Goal: Task Accomplishment & Management: Manage account settings

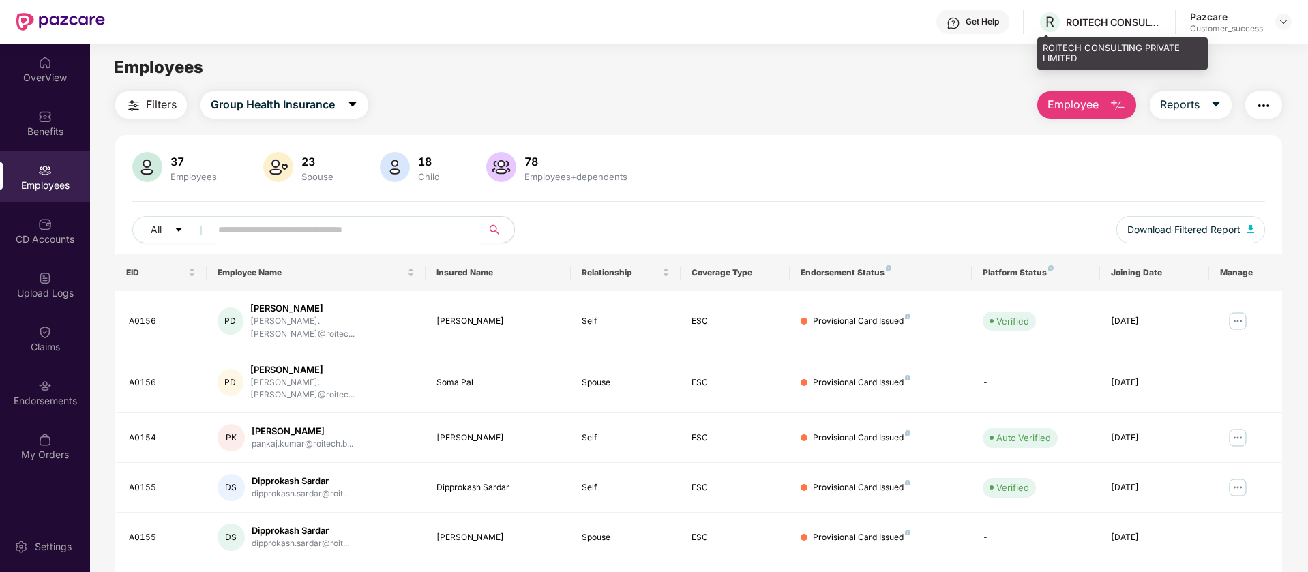
click at [1098, 23] on div "ROITECH CONSULTING PRIVATE LIMITED" at bounding box center [1113, 22] width 95 height 13
copy div "ROITECH"
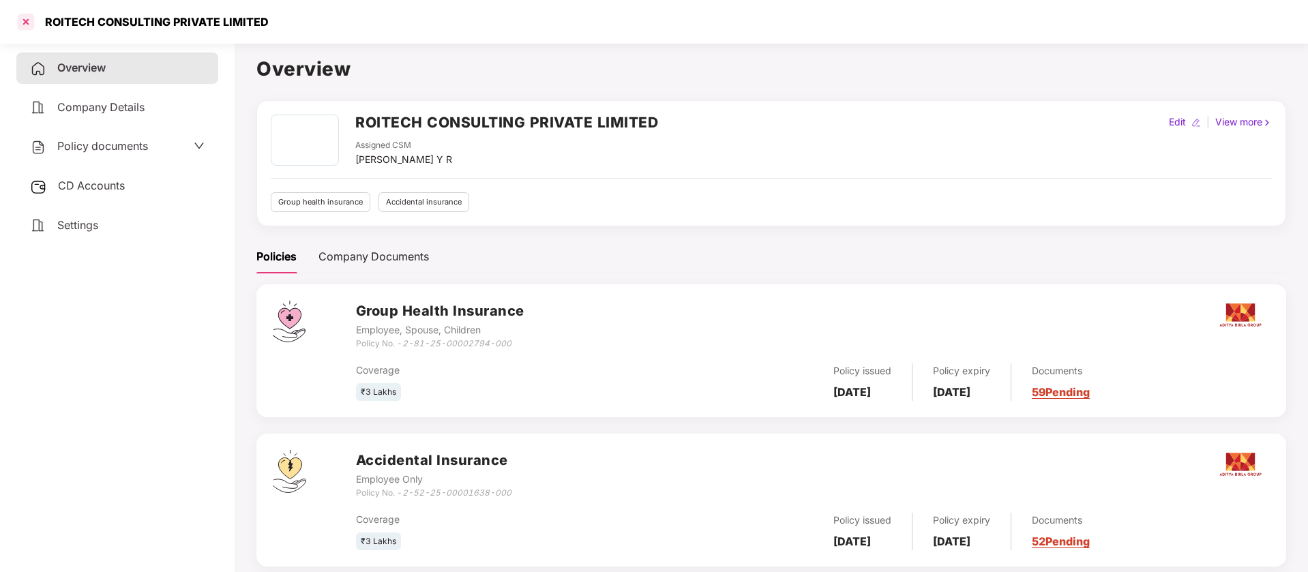
click at [27, 17] on div at bounding box center [26, 22] width 22 height 22
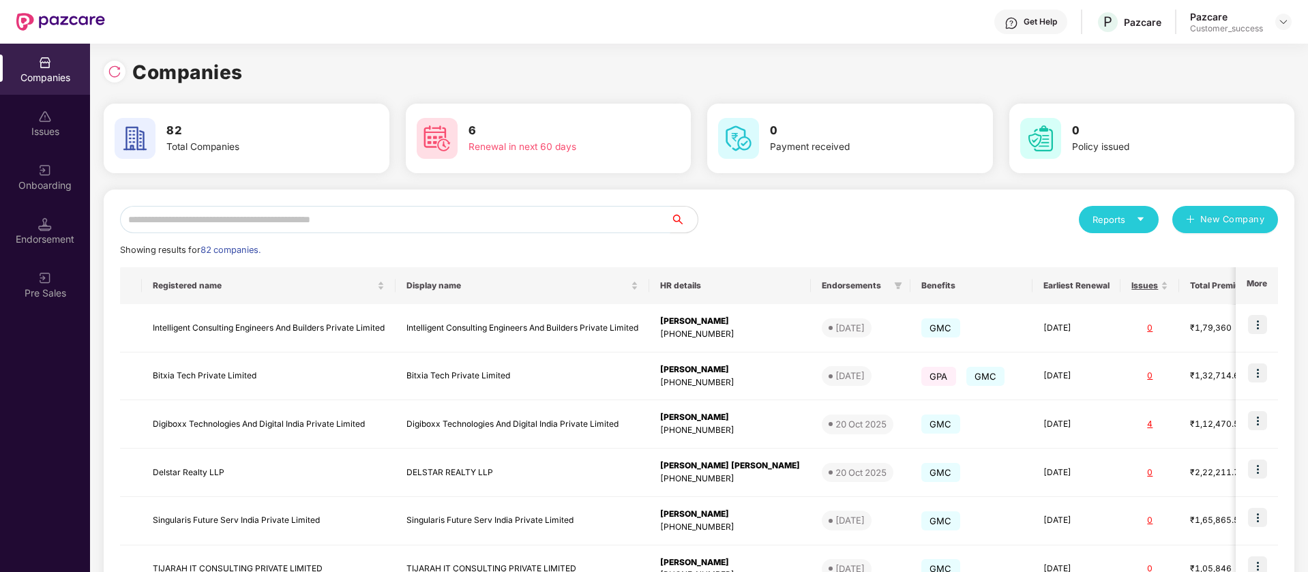
click at [369, 213] on input "text" at bounding box center [395, 219] width 550 height 27
paste input "******"
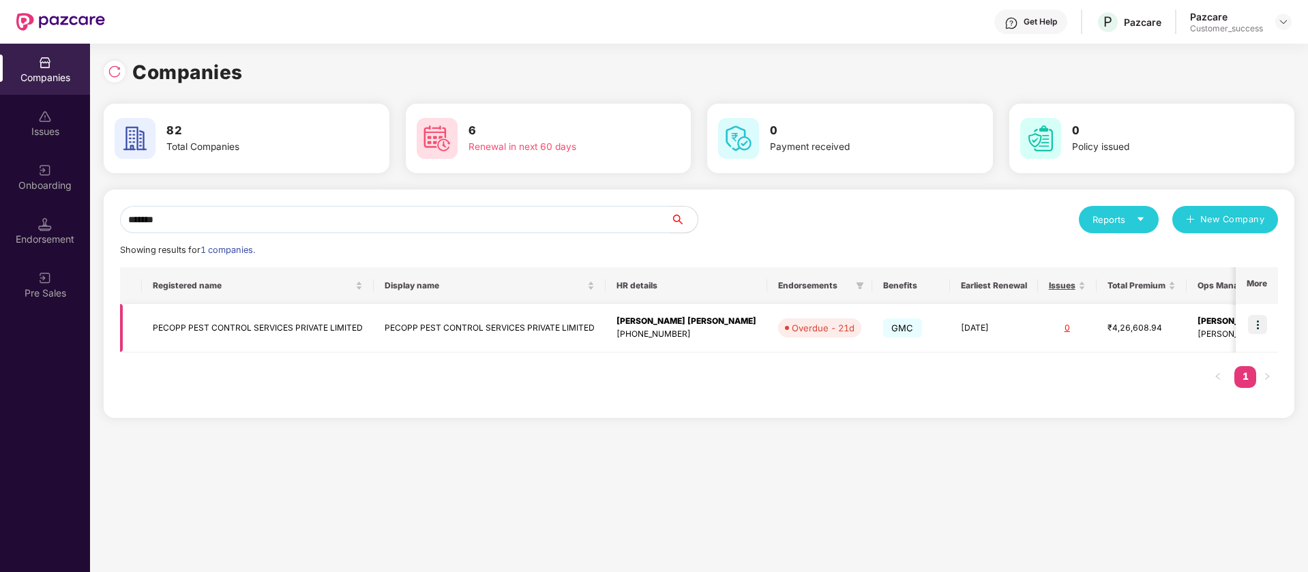
type input "******"
click at [1262, 327] on img at bounding box center [1257, 324] width 19 height 19
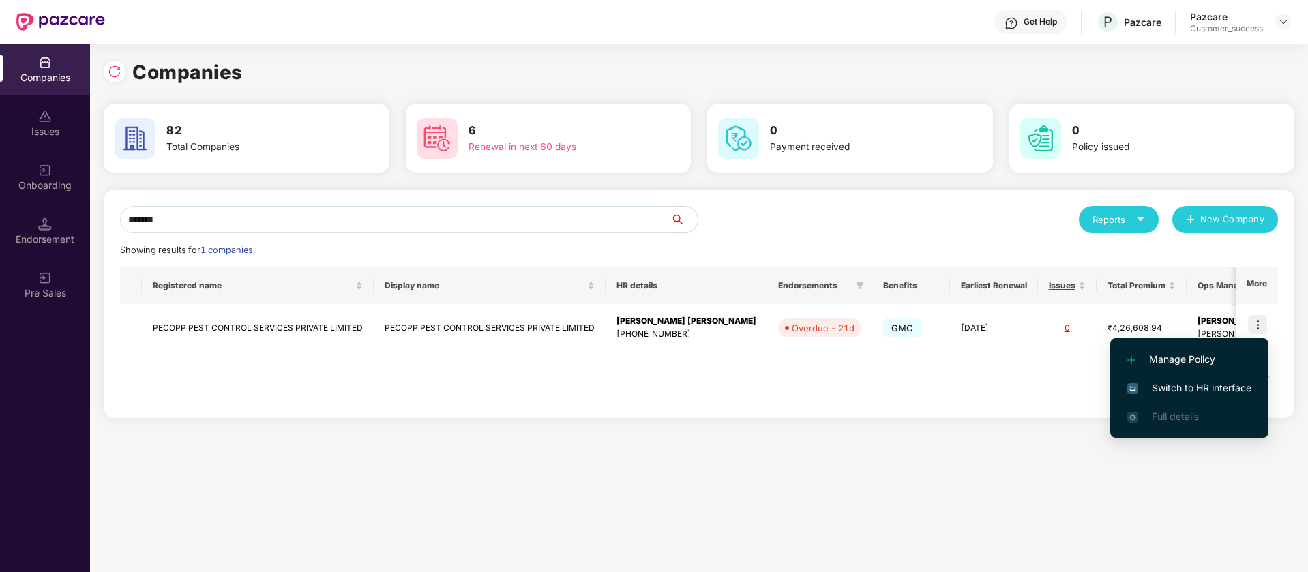
click at [1234, 385] on span "Switch to HR interface" at bounding box center [1189, 388] width 124 height 15
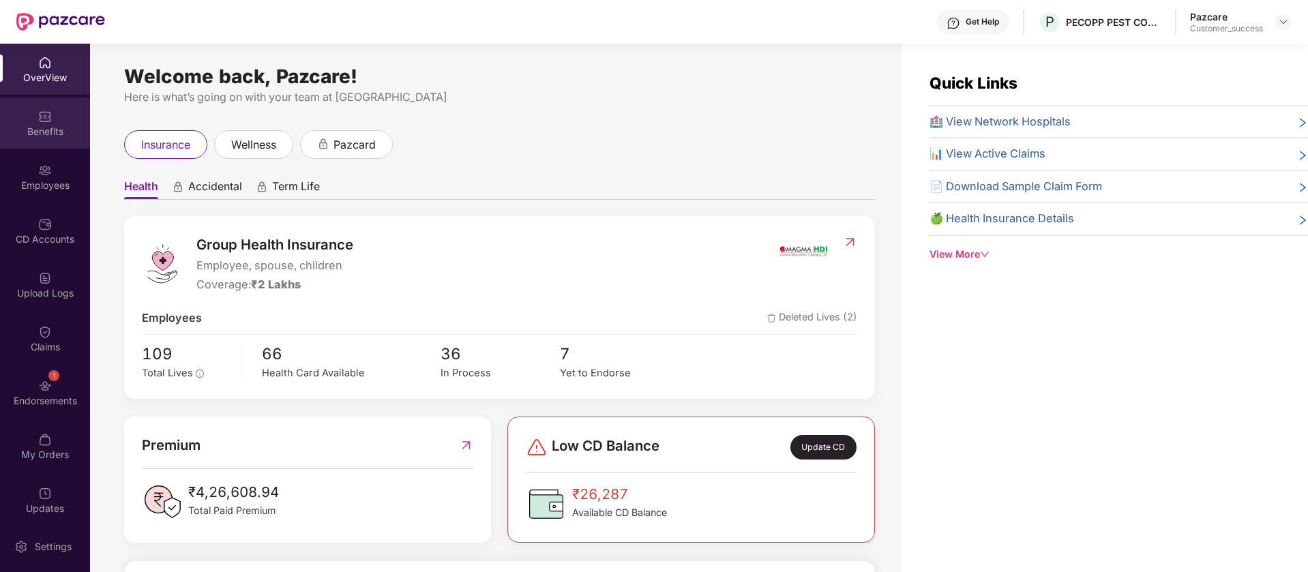
click at [60, 121] on div "Benefits" at bounding box center [45, 123] width 90 height 51
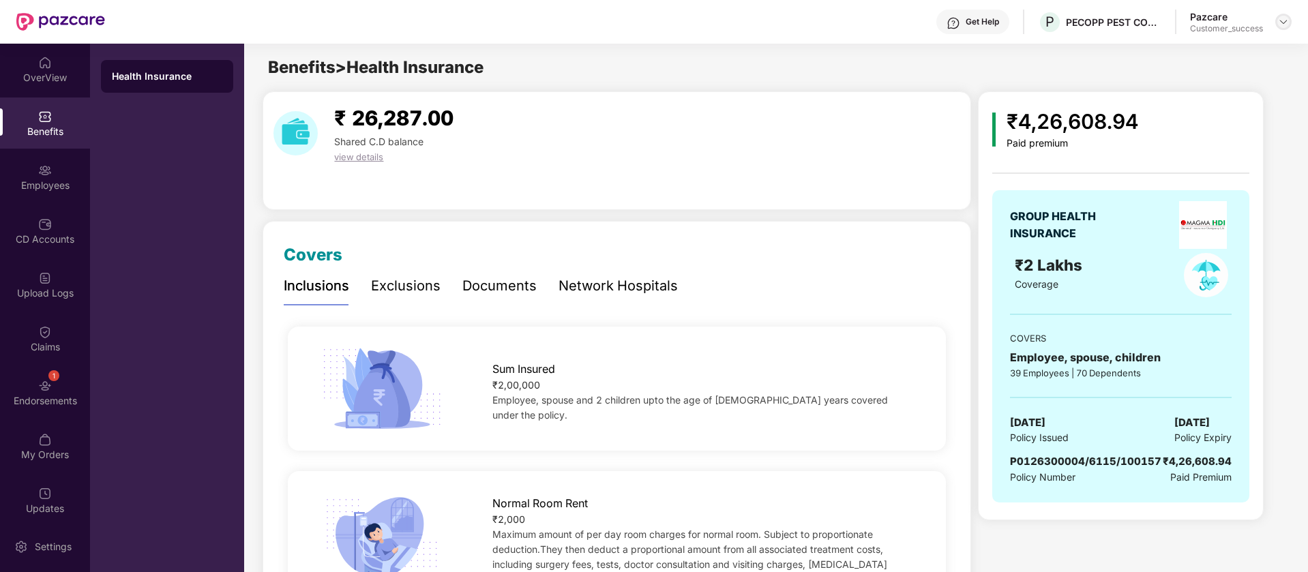
click at [1280, 18] on img at bounding box center [1283, 21] width 11 height 11
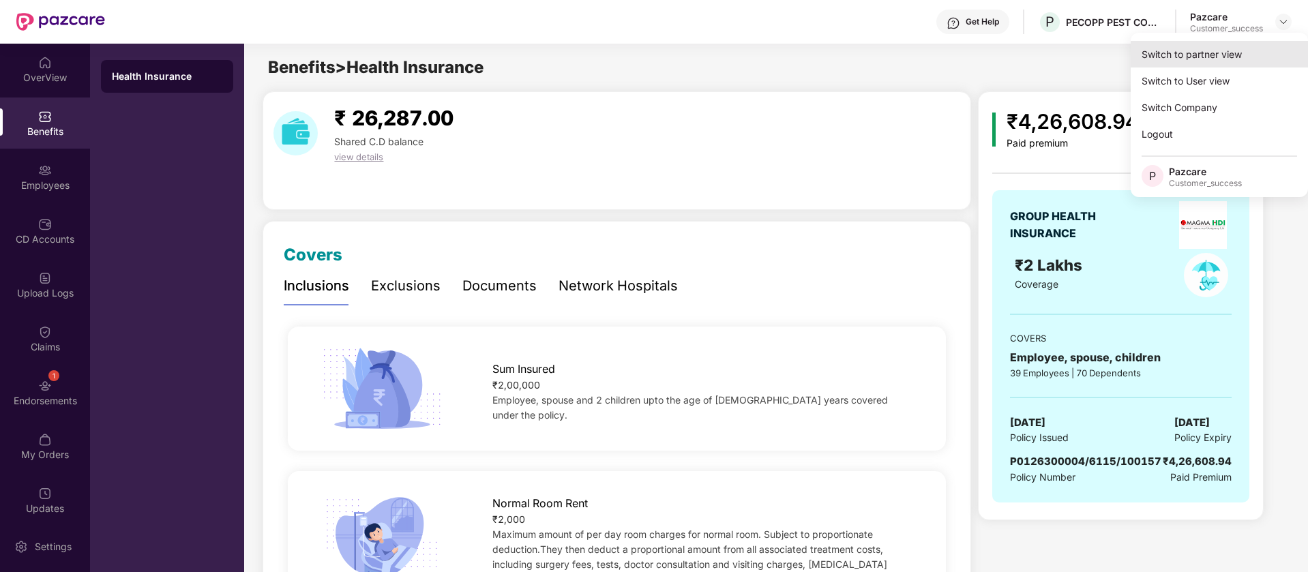
click at [1215, 57] on div "Switch to partner view" at bounding box center [1219, 54] width 177 height 27
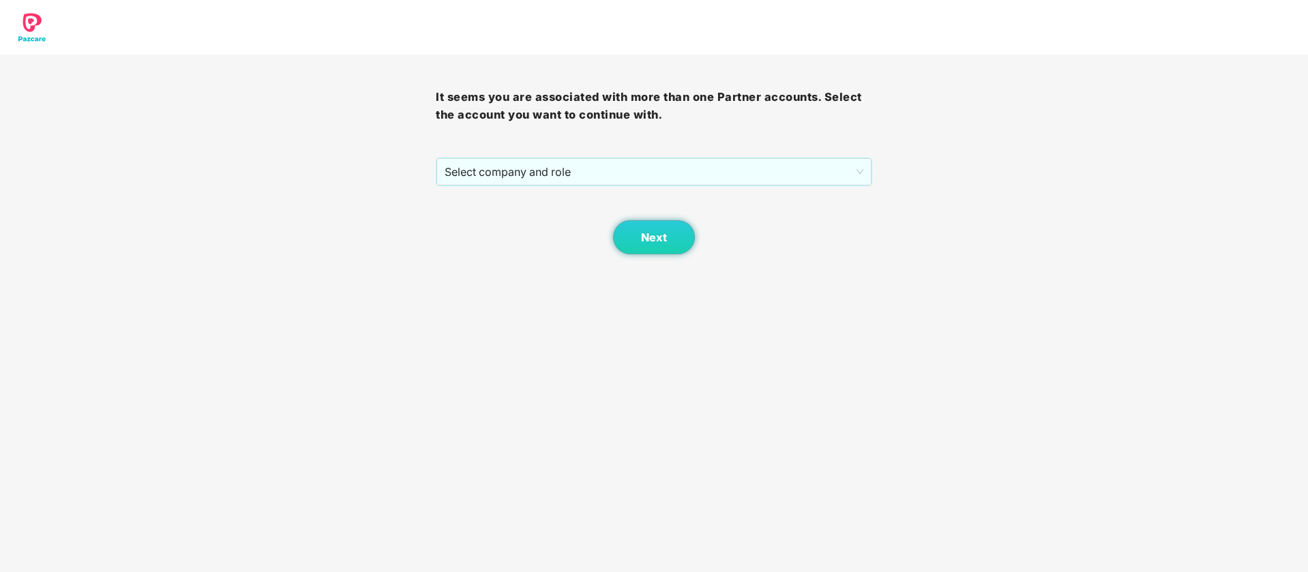
click at [632, 155] on div "It seems you are associated with more than one Partner accounts. Select the acc…" at bounding box center [654, 155] width 436 height 200
click at [612, 180] on span "Select company and role" at bounding box center [654, 172] width 418 height 26
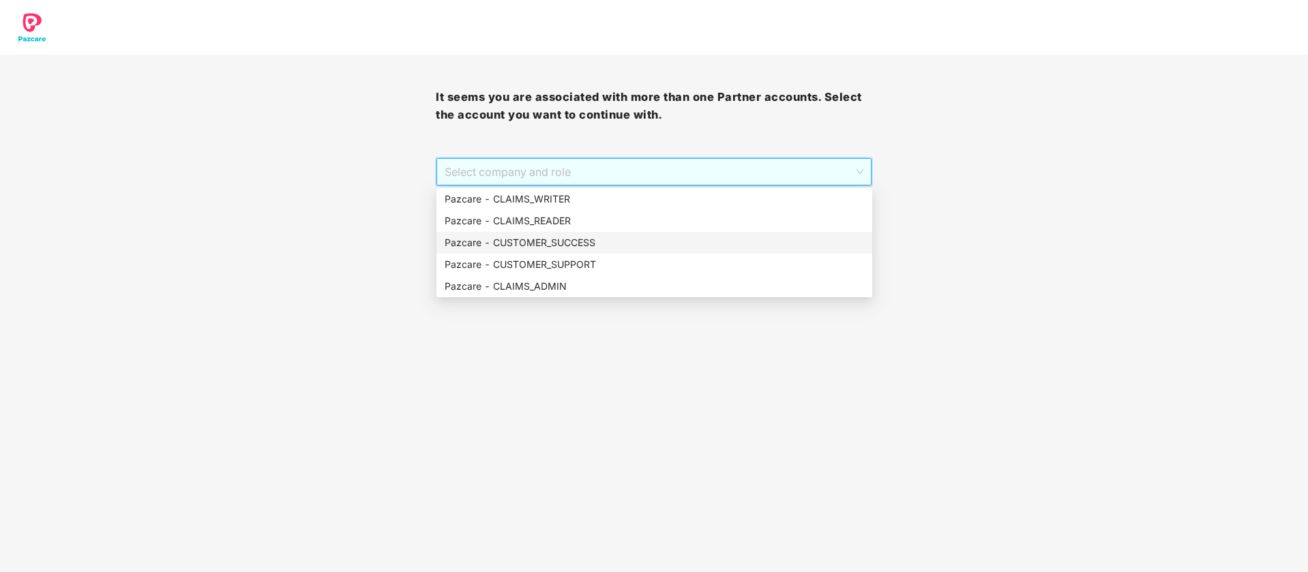
click at [580, 249] on div "Pazcare - CUSTOMER_SUCCESS" at bounding box center [654, 242] width 419 height 15
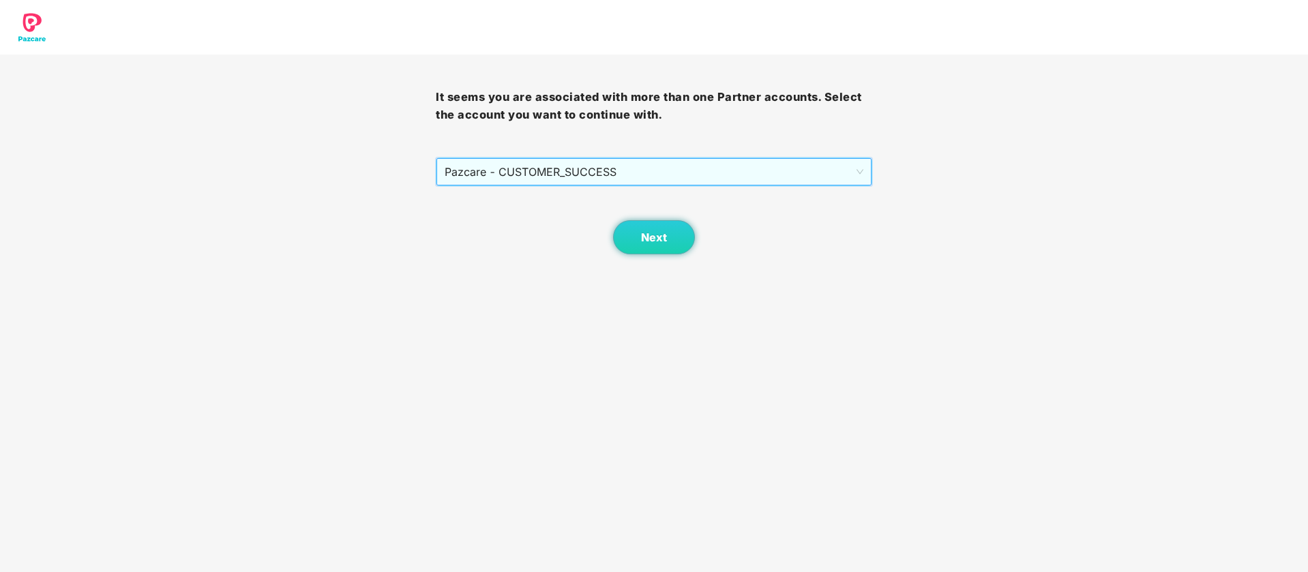
click at [610, 243] on div "Next" at bounding box center [654, 220] width 436 height 68
click at [630, 172] on span "Pazcare - CUSTOMER_SUCCESS" at bounding box center [654, 172] width 418 height 26
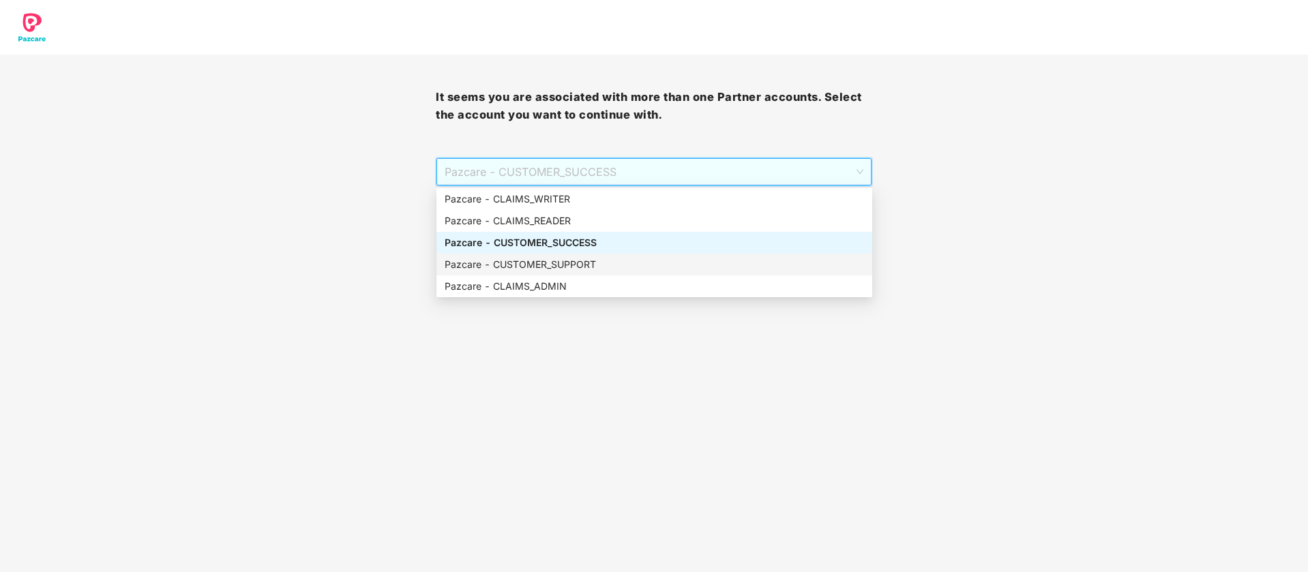
click at [610, 273] on div "Pazcare - CUSTOMER_SUPPORT" at bounding box center [654, 265] width 436 height 22
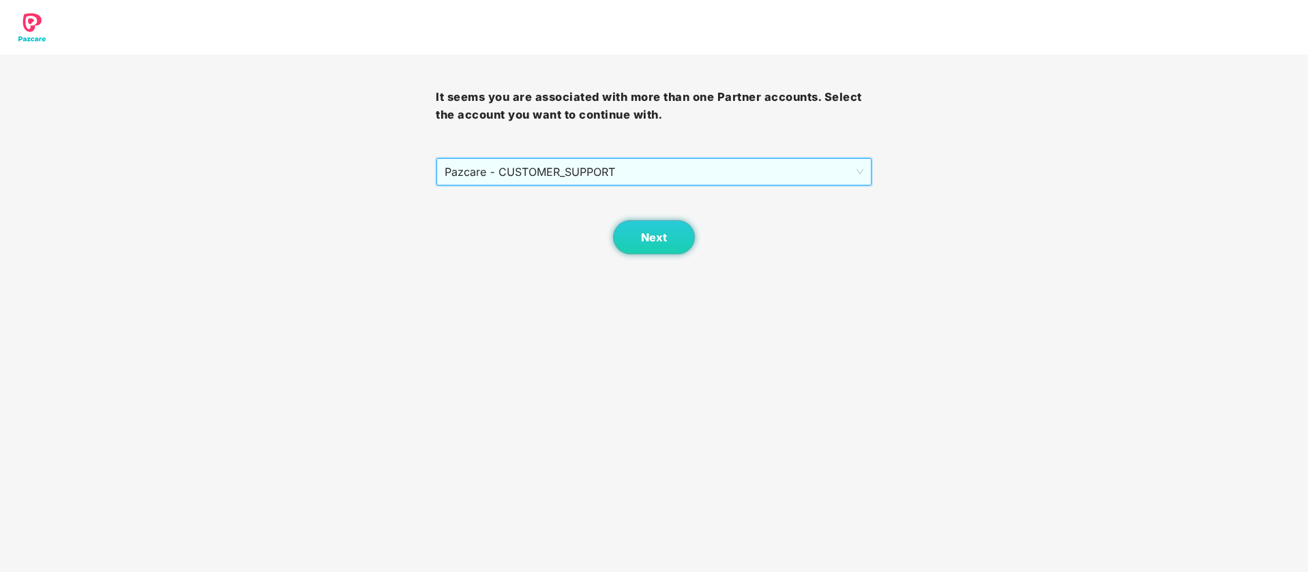
click at [657, 260] on body "It seems you are associated with more than one Partner accounts. Select the acc…" at bounding box center [654, 286] width 1308 height 572
click at [664, 241] on span "Next" at bounding box center [654, 237] width 26 height 13
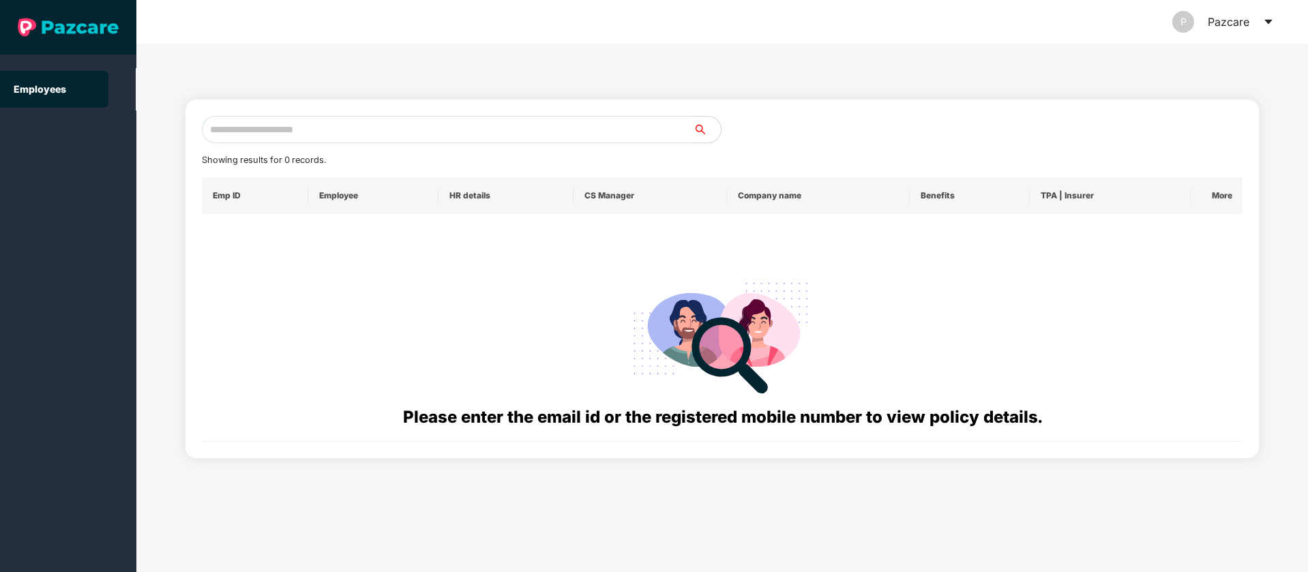
click at [410, 129] on input "text" at bounding box center [448, 129] width 492 height 27
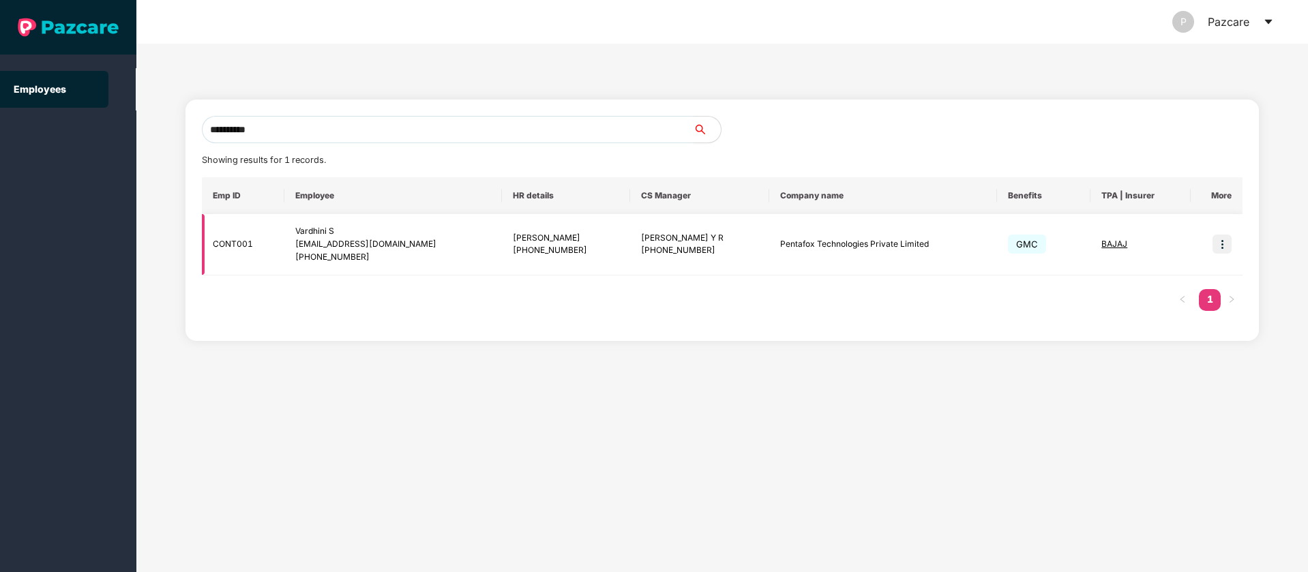
type input "**********"
click at [1219, 246] on img at bounding box center [1222, 244] width 19 height 19
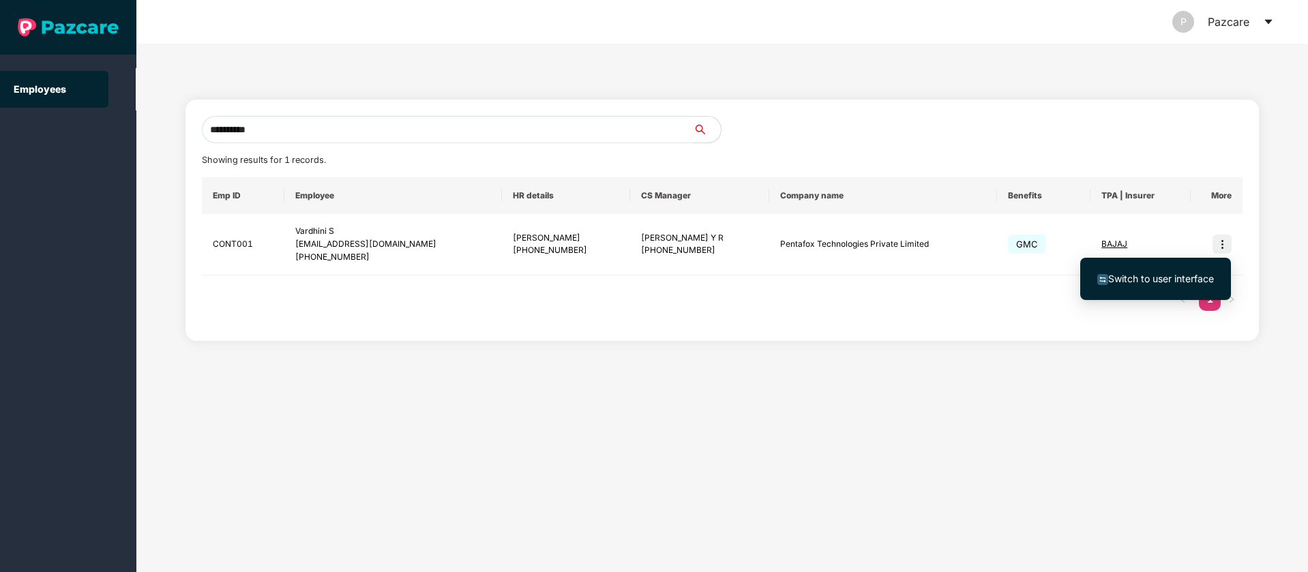
click at [1167, 287] on li "Switch to user interface" at bounding box center [1155, 279] width 151 height 29
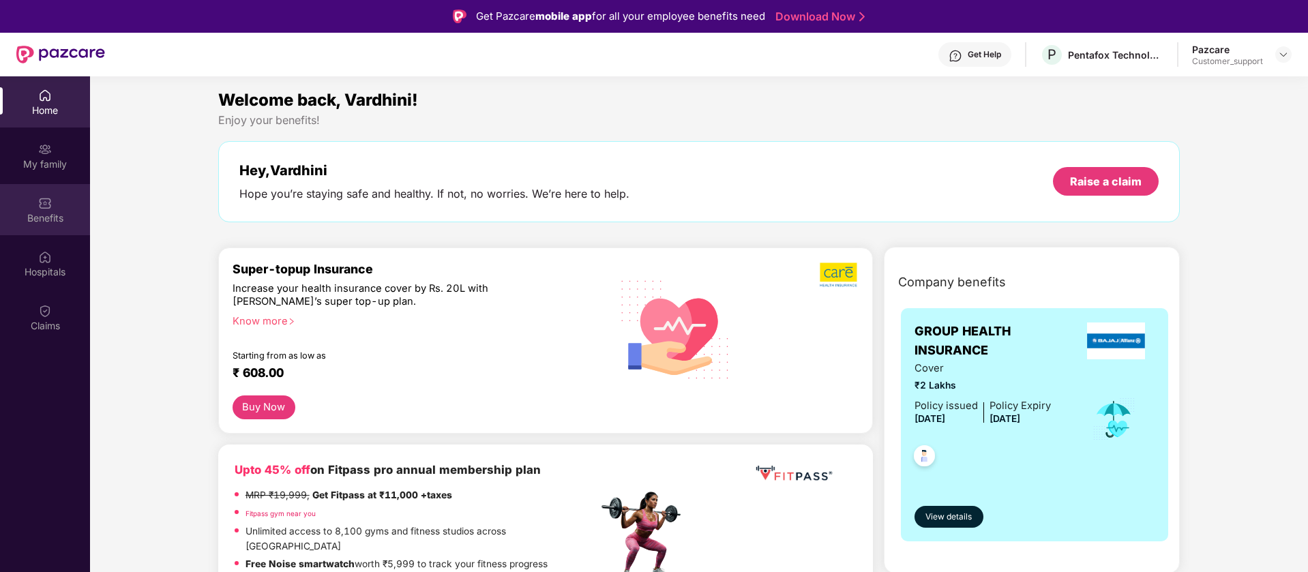
click at [44, 218] on div "Benefits" at bounding box center [45, 218] width 90 height 14
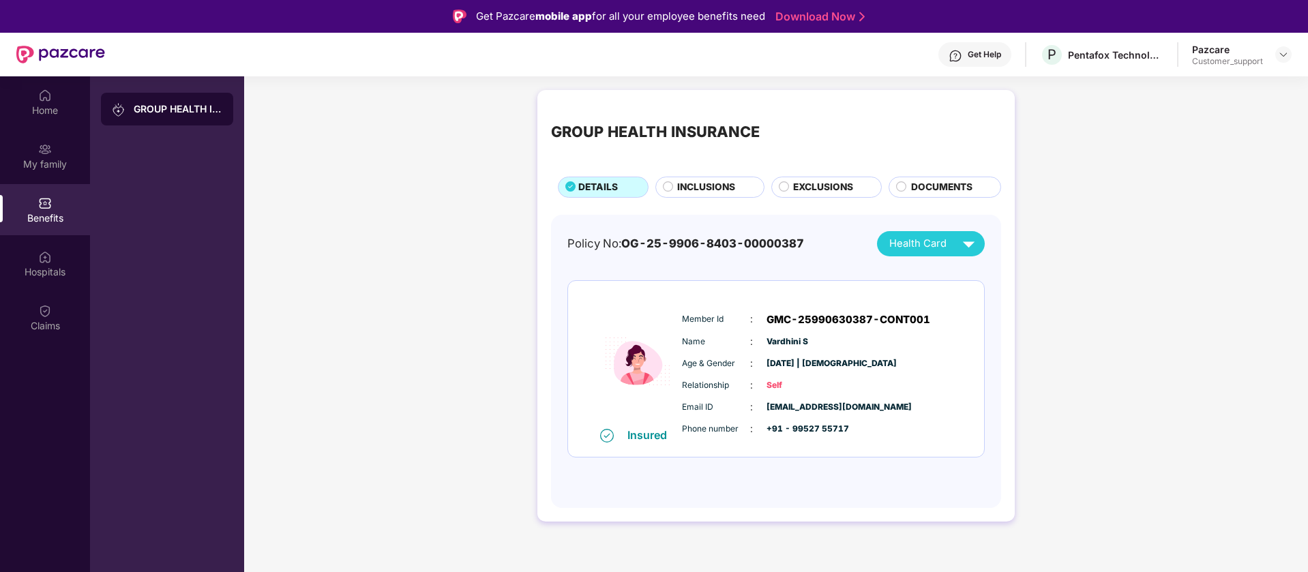
click at [700, 190] on span "INCLUSIONS" at bounding box center [706, 187] width 58 height 15
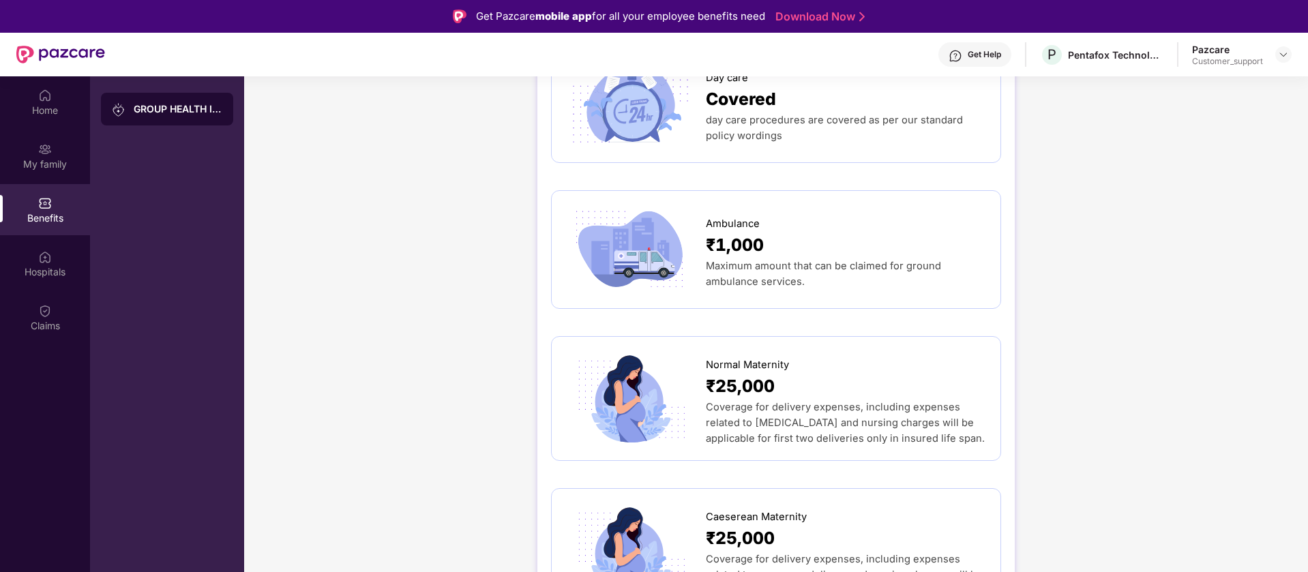
scroll to position [1364, 0]
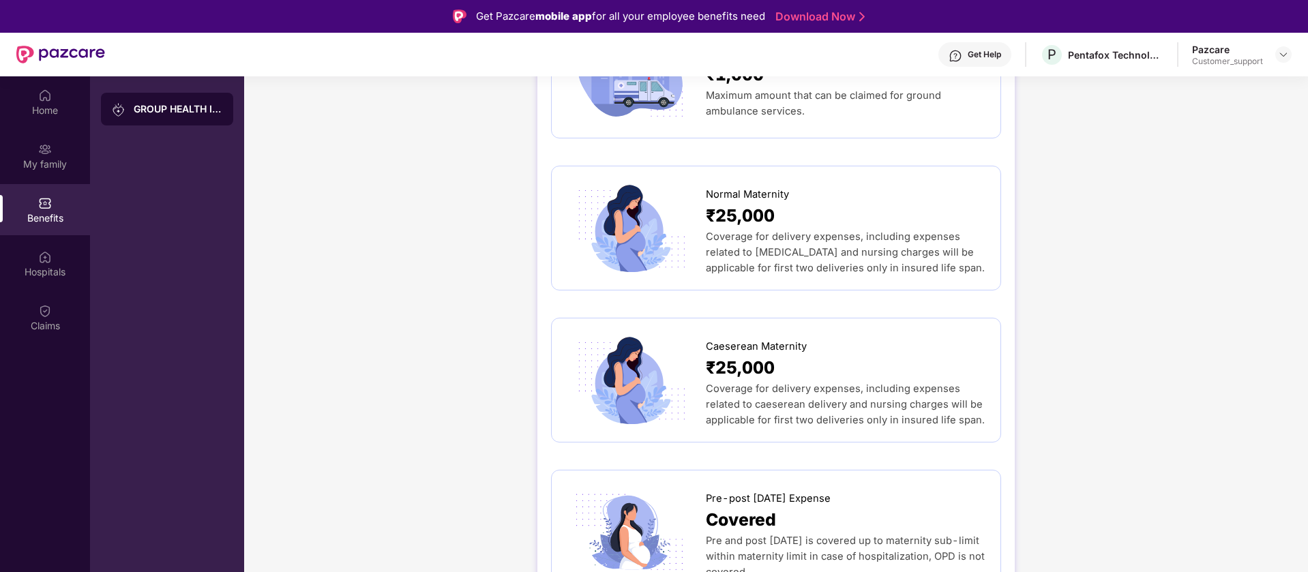
click at [981, 46] on div "Get Help" at bounding box center [974, 54] width 73 height 25
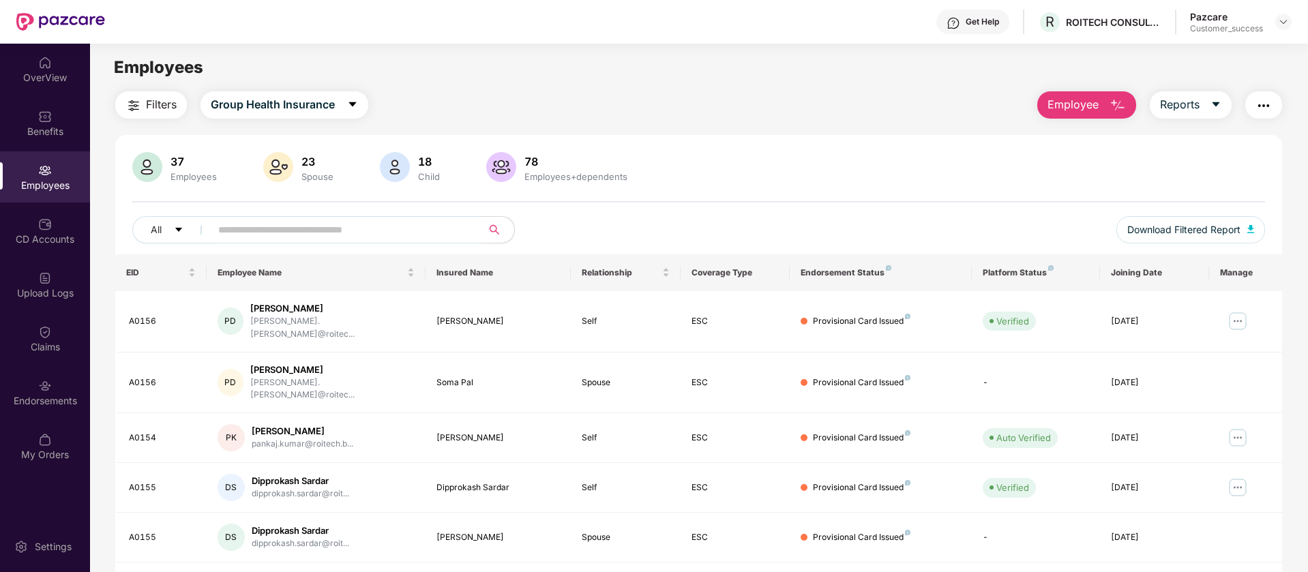
click at [240, 26] on div "Get Help R ROITECH CONSULTING PRIVATE LIMITED Pazcare Customer_success" at bounding box center [698, 22] width 1187 height 44
click at [1281, 23] on img at bounding box center [1283, 21] width 11 height 11
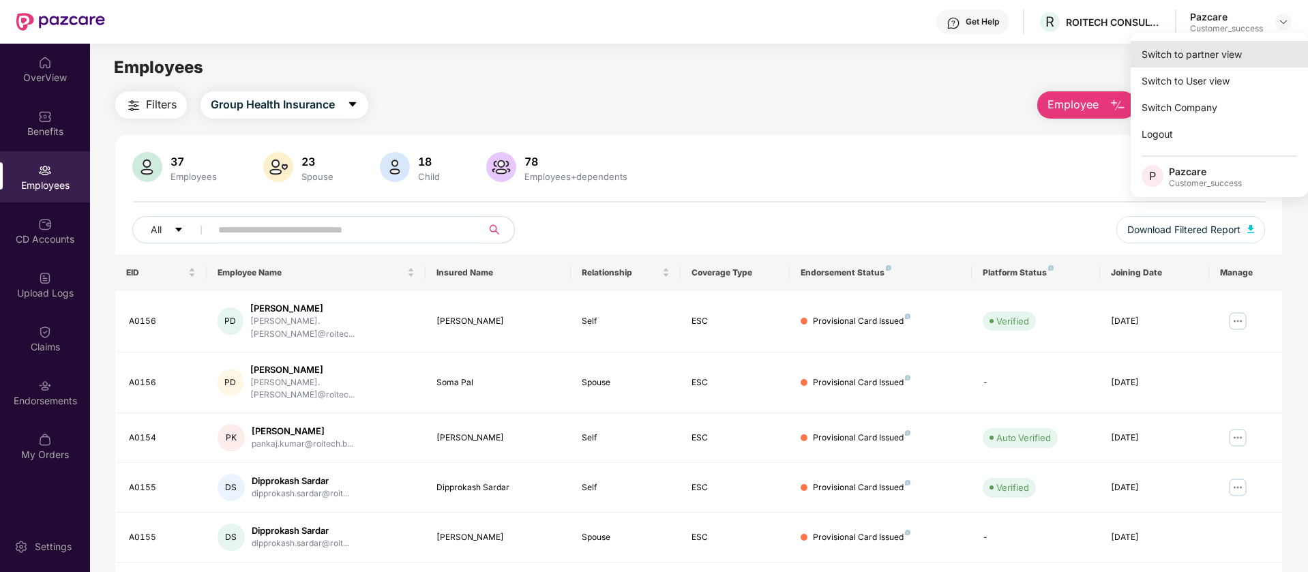
click at [1211, 62] on div "Switch to partner view" at bounding box center [1219, 54] width 177 height 27
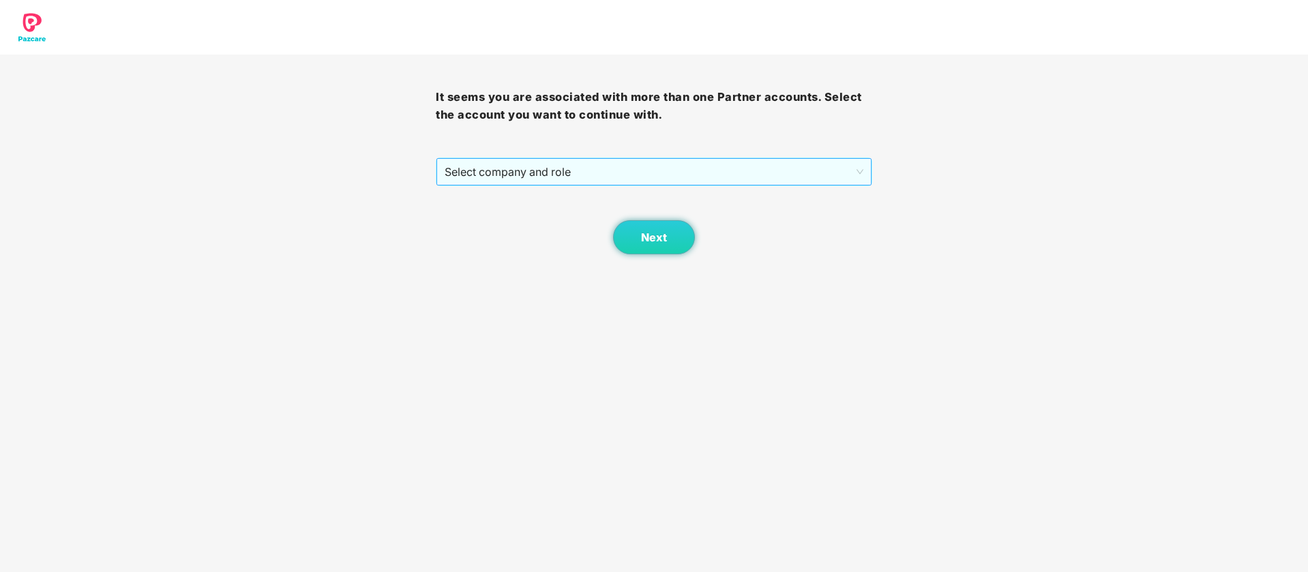
click at [756, 163] on span "Select company and role" at bounding box center [654, 172] width 418 height 26
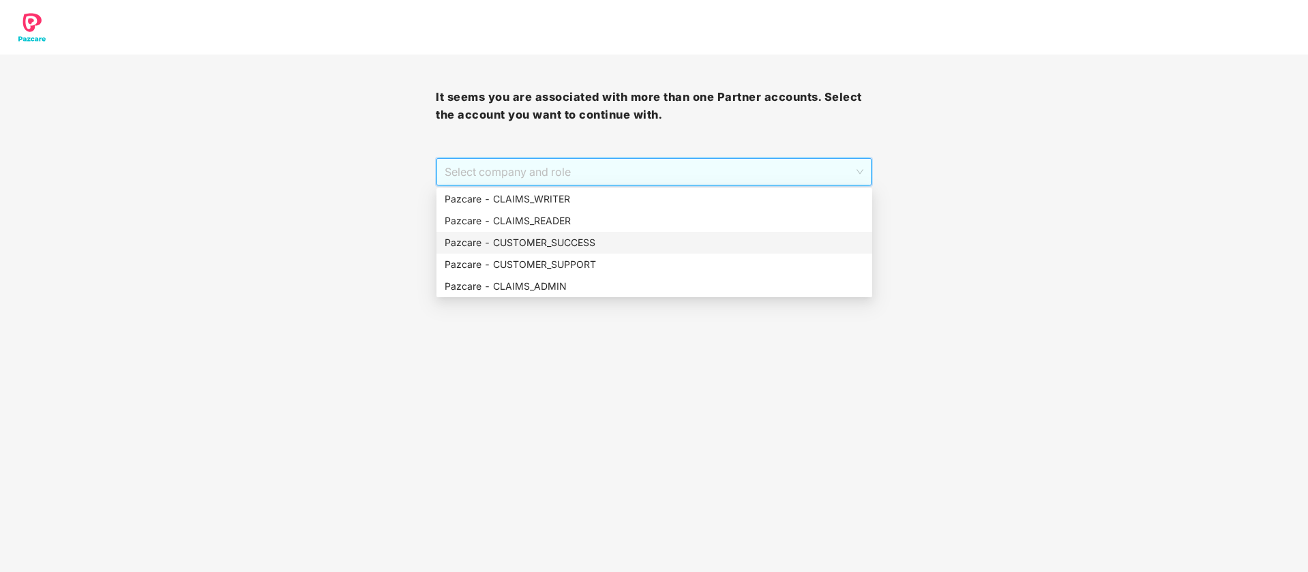
click at [614, 248] on div "Pazcare - CUSTOMER_SUCCESS" at bounding box center [654, 242] width 419 height 15
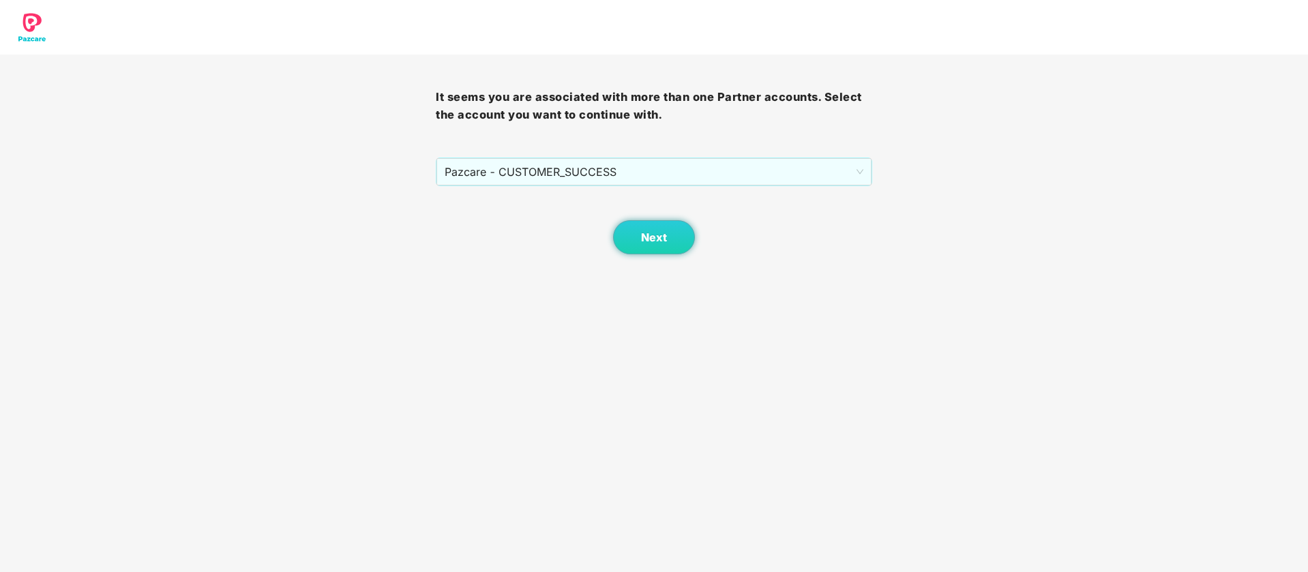
drag, startPoint x: 659, startPoint y: 238, endPoint x: 607, endPoint y: 237, distance: 51.8
click at [607, 237] on div "Next" at bounding box center [654, 220] width 436 height 68
click at [627, 237] on button "Next" at bounding box center [654, 237] width 82 height 34
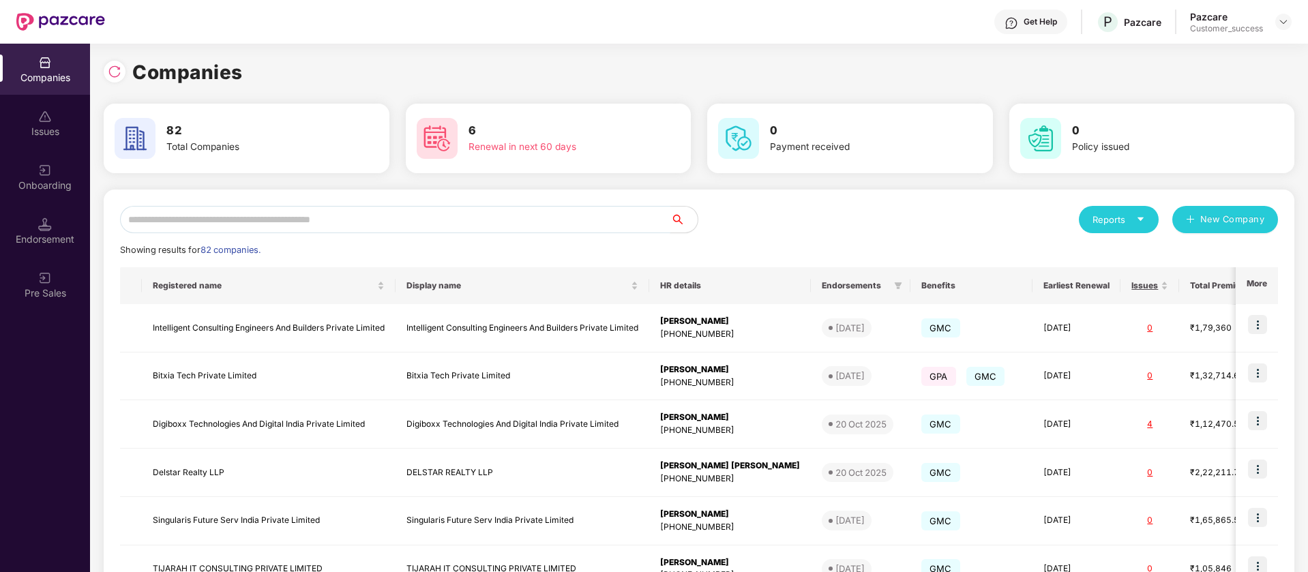
click at [519, 223] on input "text" at bounding box center [395, 219] width 550 height 27
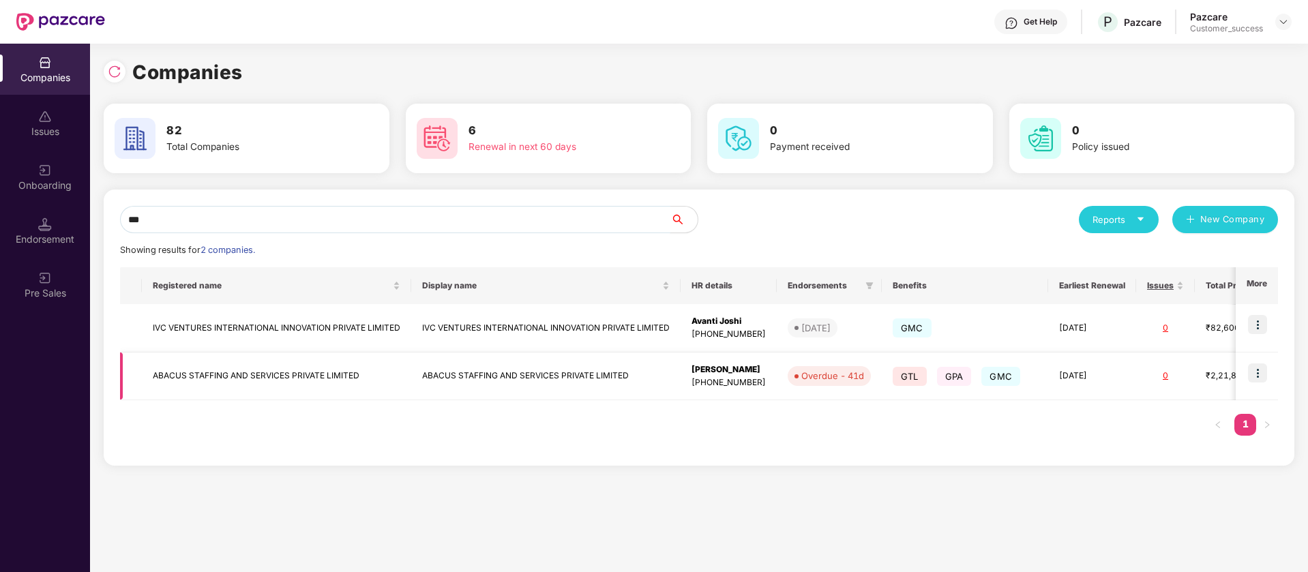
type input "***"
click at [1260, 374] on img at bounding box center [1257, 373] width 19 height 19
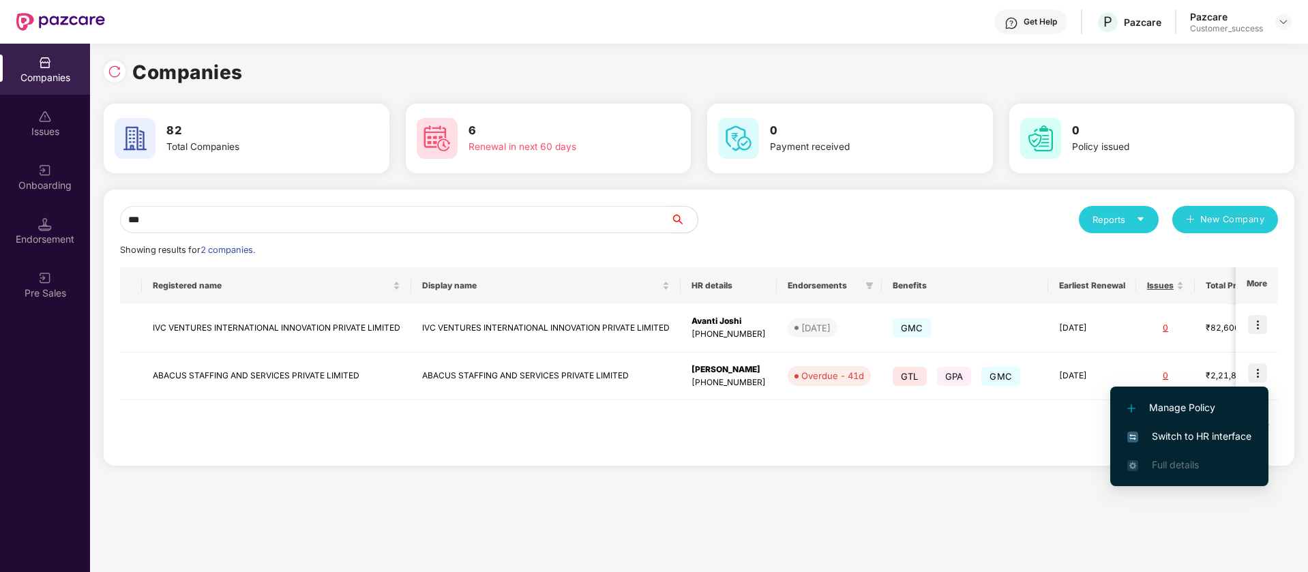
click at [1234, 439] on span "Switch to HR interface" at bounding box center [1189, 436] width 124 height 15
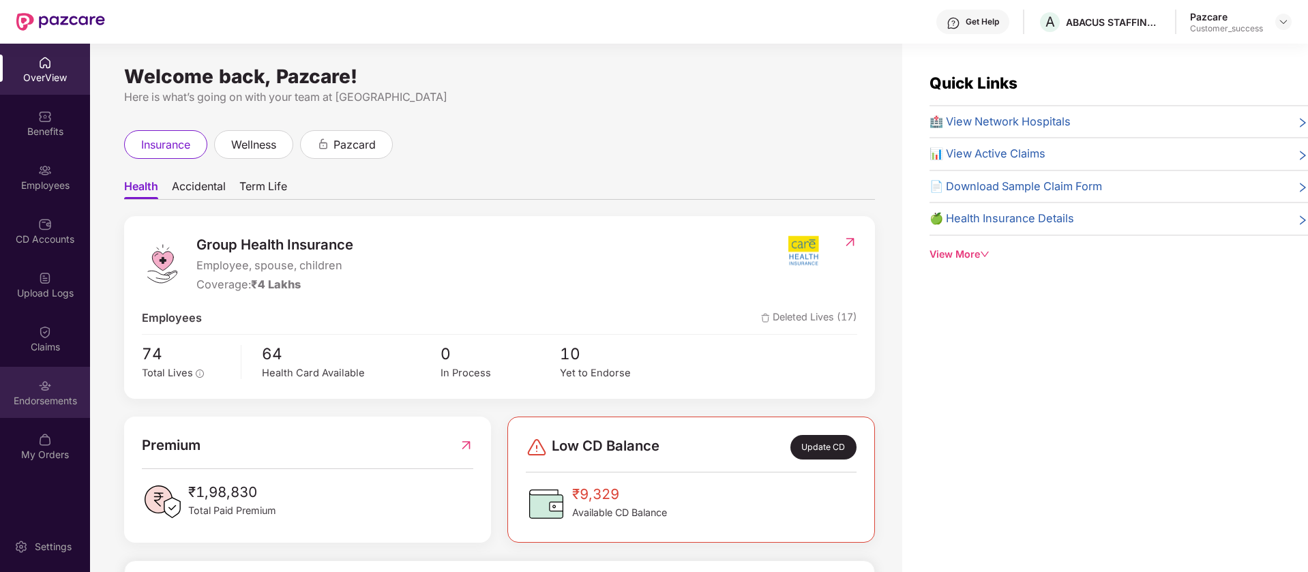
click at [60, 384] on div "Endorsements" at bounding box center [45, 392] width 90 height 51
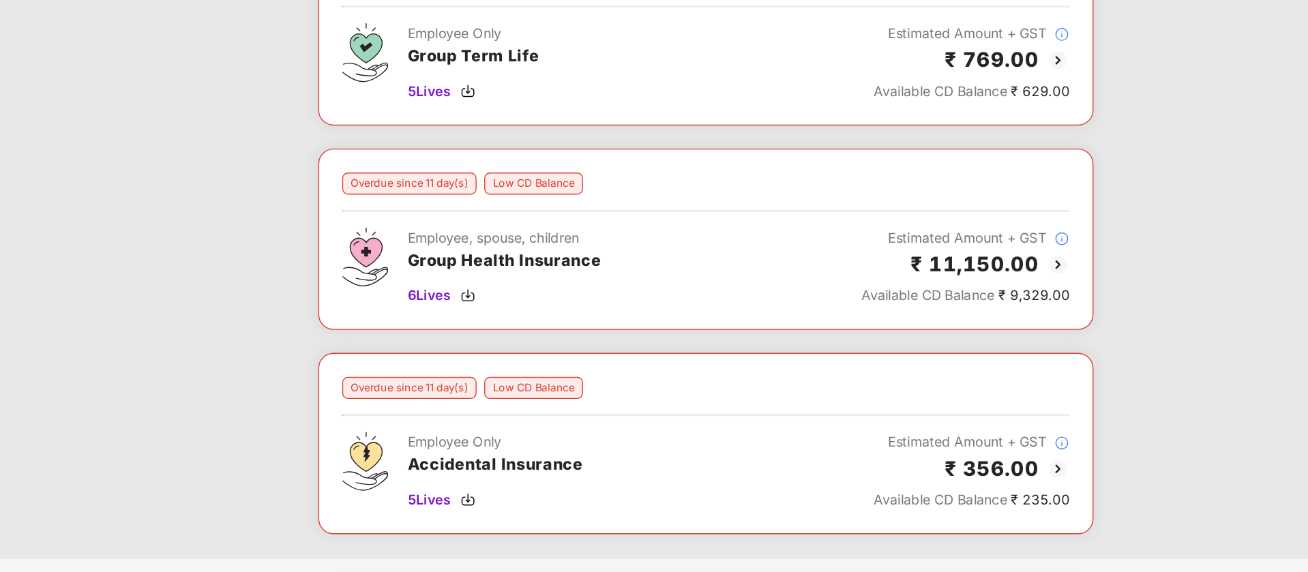
scroll to position [224, 0]
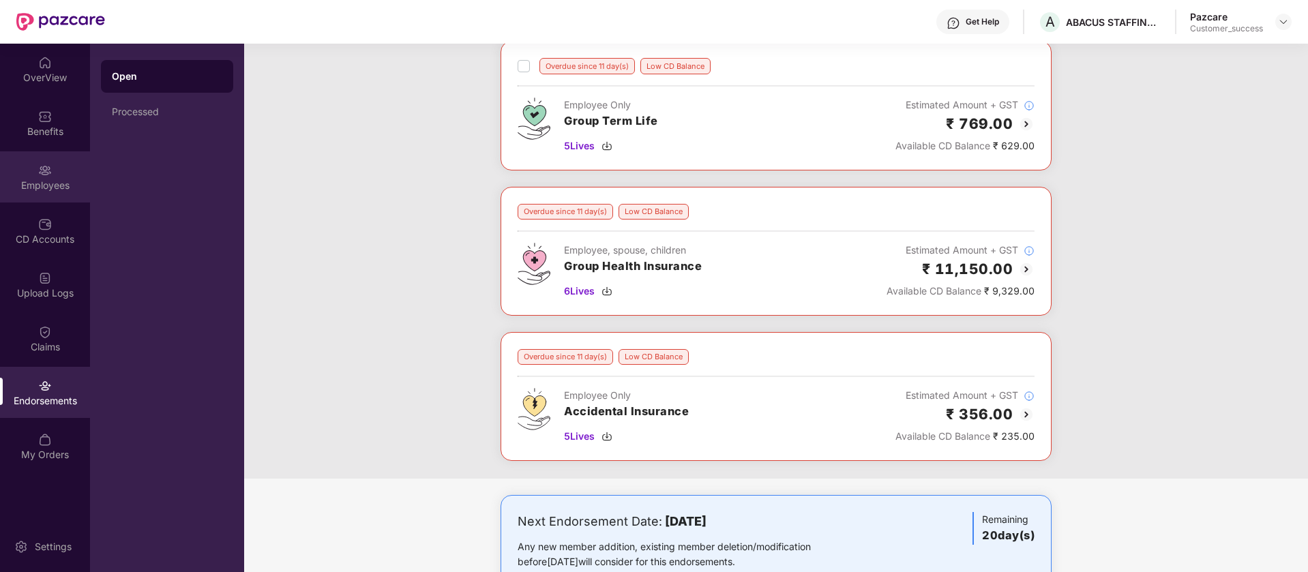
click at [50, 176] on img at bounding box center [45, 171] width 14 height 14
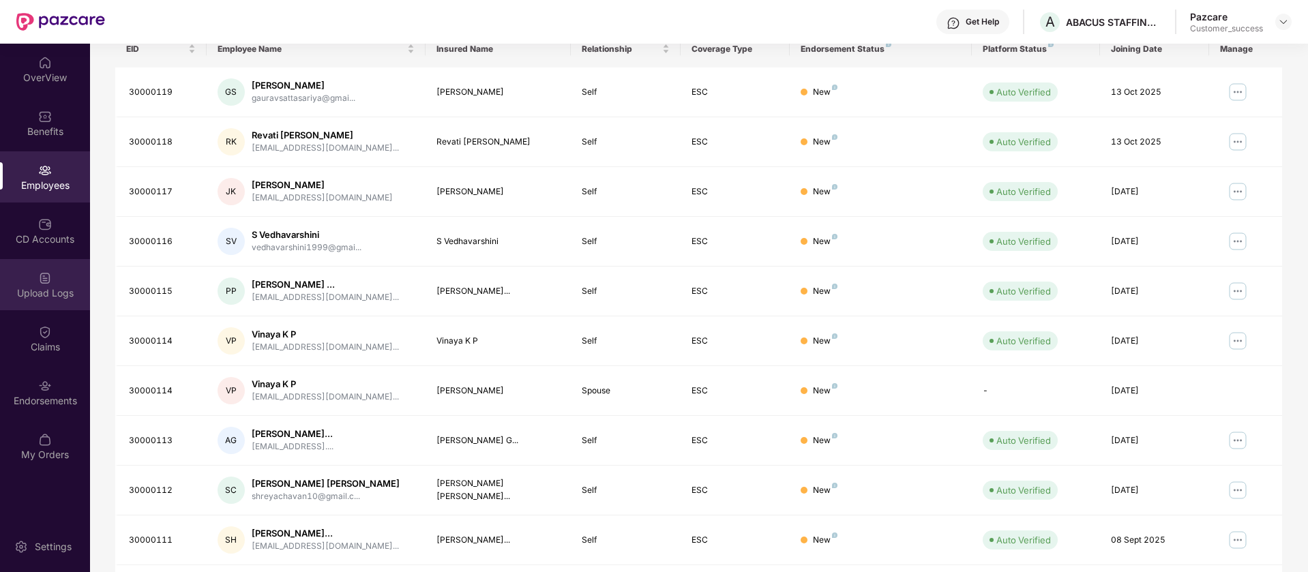
click at [62, 288] on div "Upload Logs" at bounding box center [45, 293] width 90 height 14
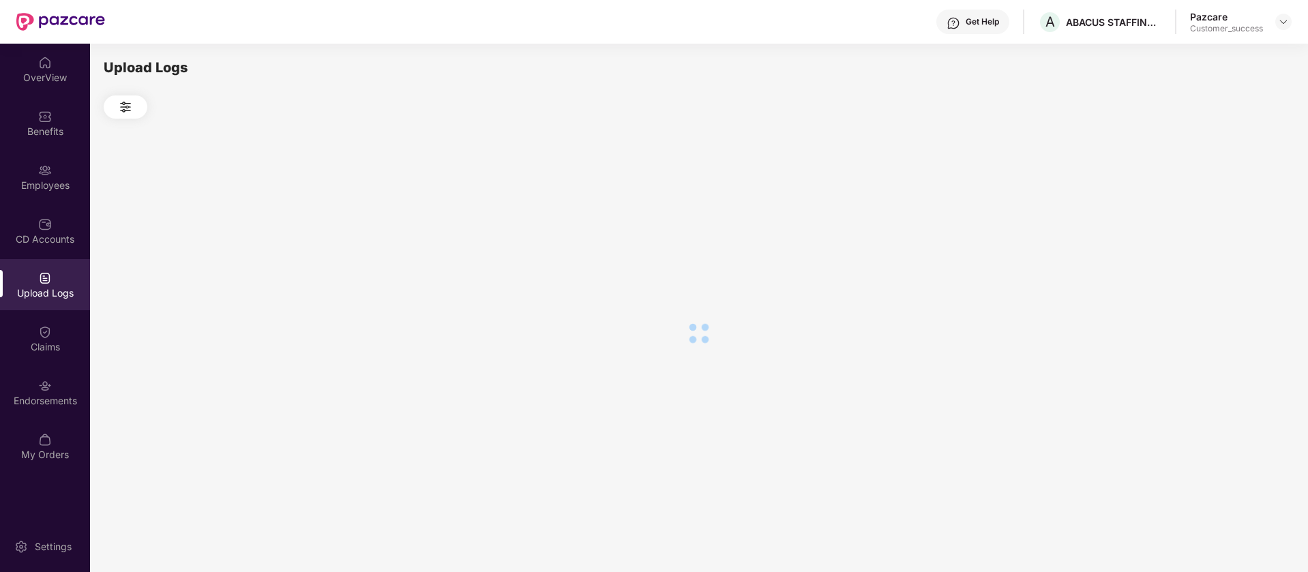
scroll to position [0, 0]
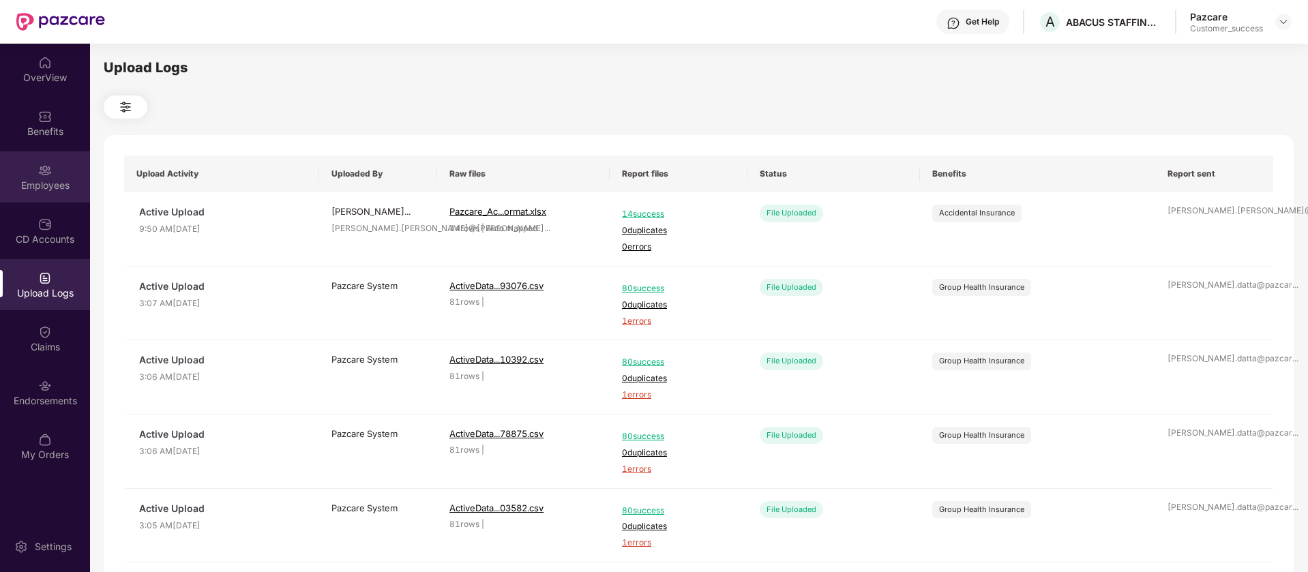
click at [38, 181] on div "Employees" at bounding box center [45, 186] width 90 height 14
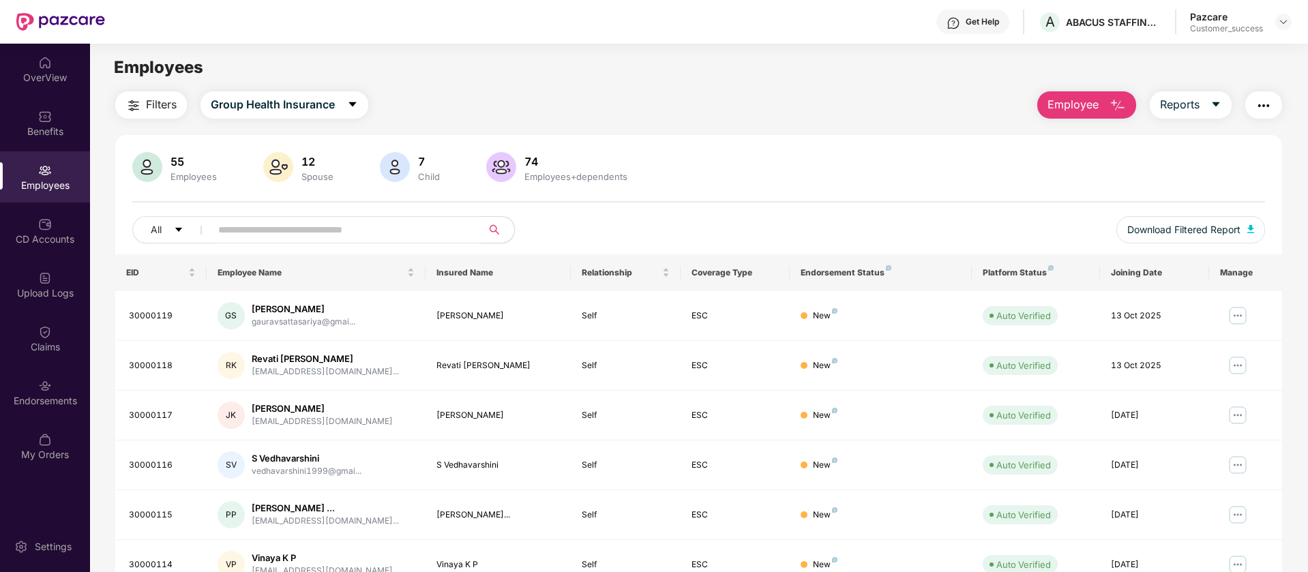
click at [153, 108] on span "Filters" at bounding box center [161, 104] width 31 height 17
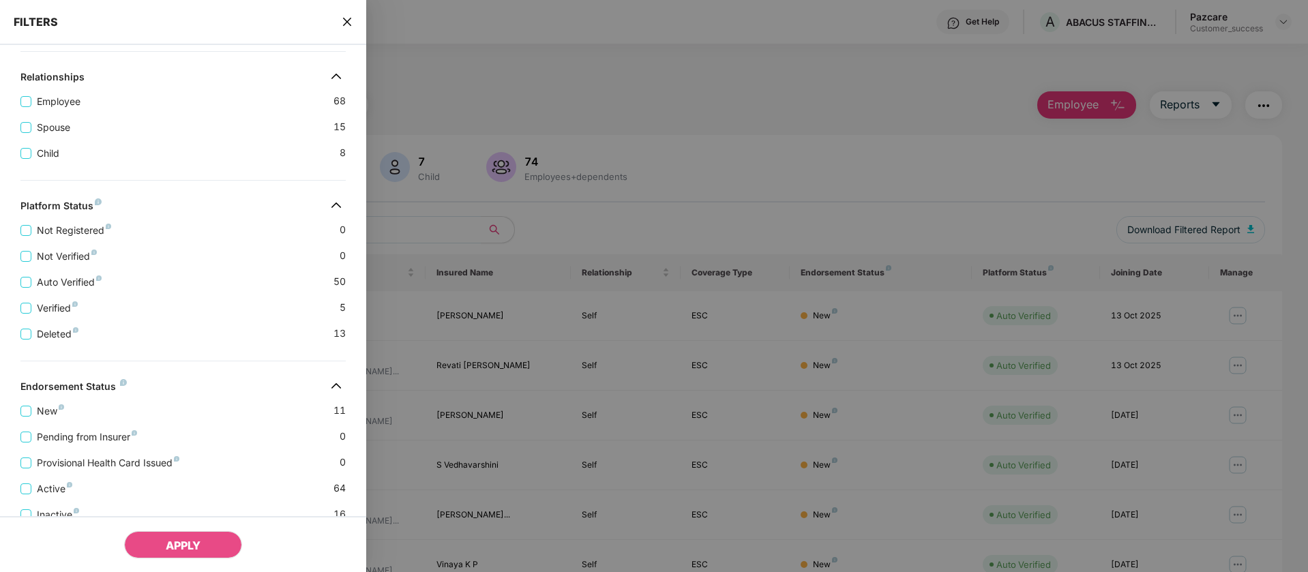
scroll to position [280, 0]
click at [351, 30] on div "FILTERS" at bounding box center [183, 22] width 366 height 45
drag, startPoint x: 342, startPoint y: 24, endPoint x: 351, endPoint y: 30, distance: 10.8
click at [351, 30] on div "FILTERS" at bounding box center [183, 22] width 366 height 45
click at [362, 16] on div "FILTERS" at bounding box center [183, 22] width 366 height 45
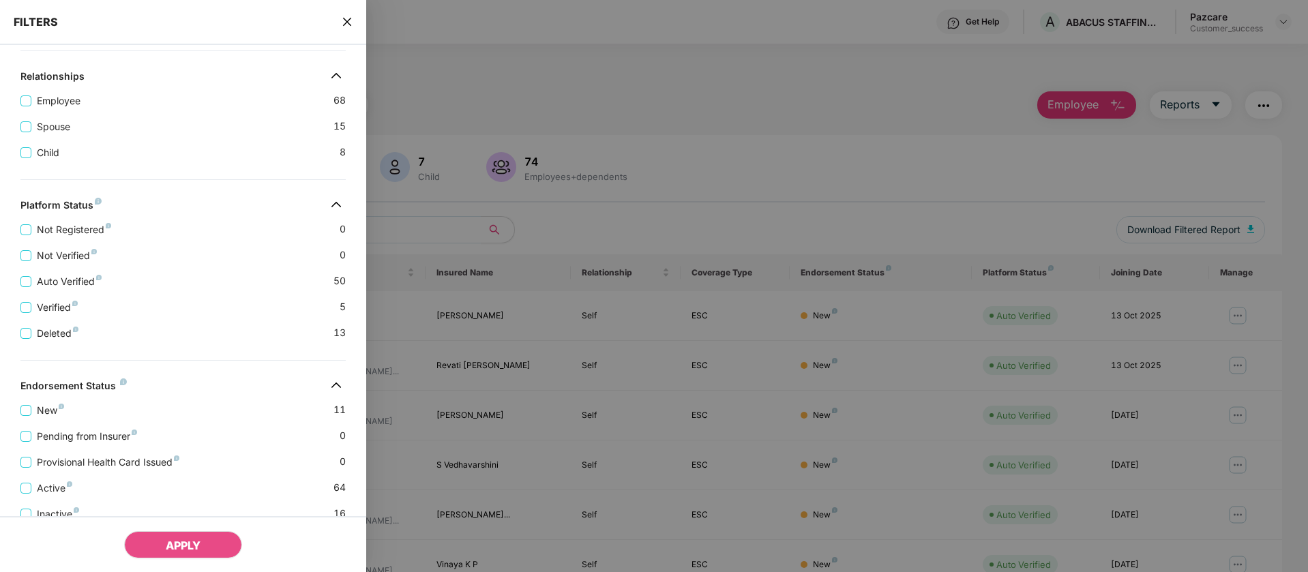
click at [352, 22] on icon "close" at bounding box center [347, 21] width 11 height 11
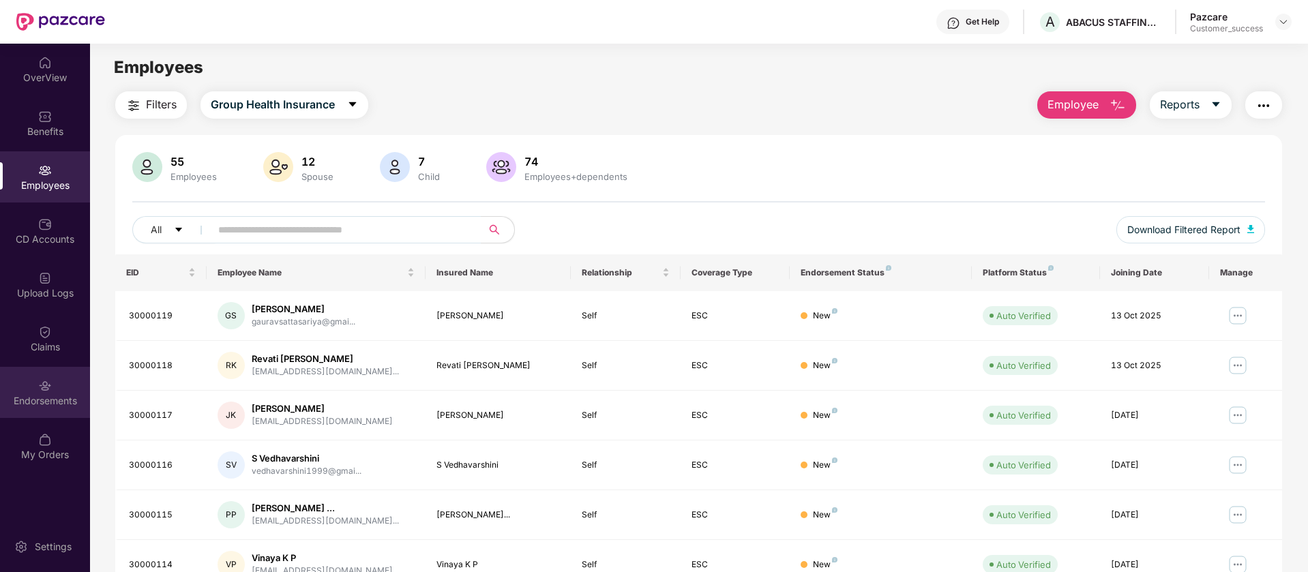
click at [52, 388] on div "Endorsements" at bounding box center [45, 392] width 90 height 51
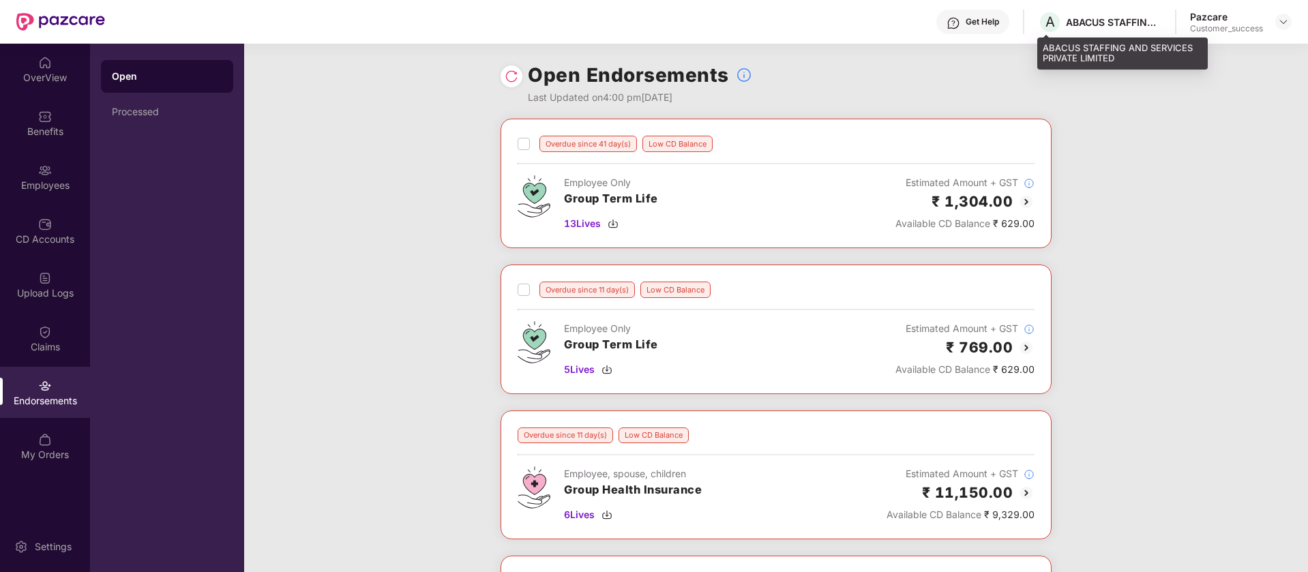
click at [1078, 22] on div "ABACUS STAFFING AND SERVICES PRIVATE LIMITED" at bounding box center [1113, 22] width 95 height 13
copy div "ABACUS"
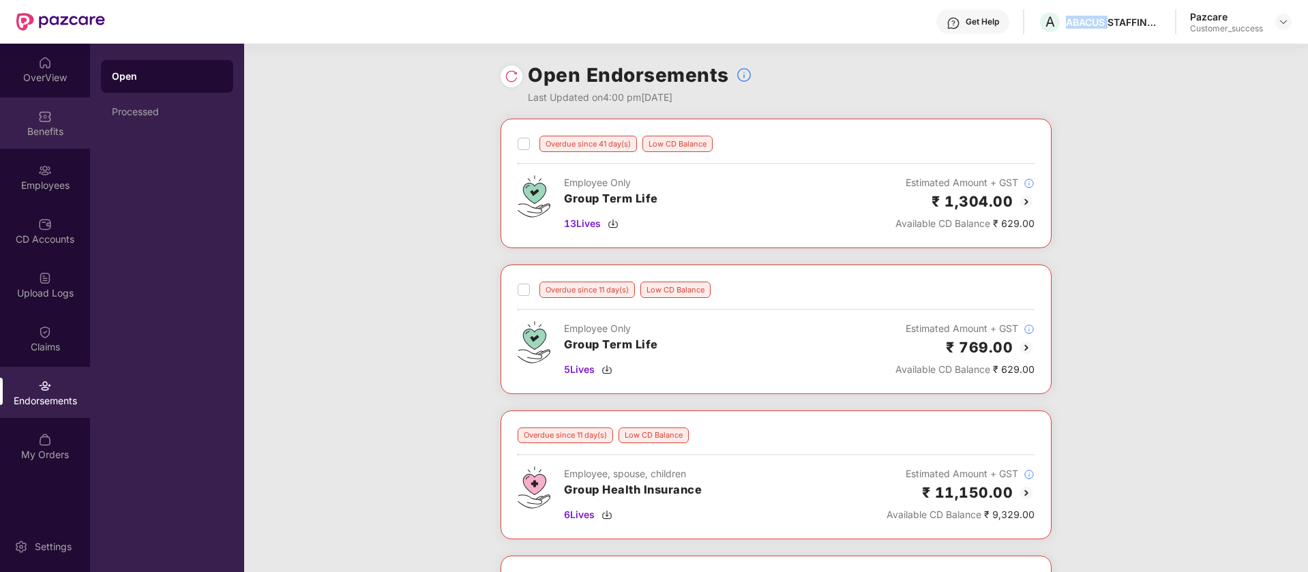
click at [76, 128] on div "Benefits" at bounding box center [45, 132] width 90 height 14
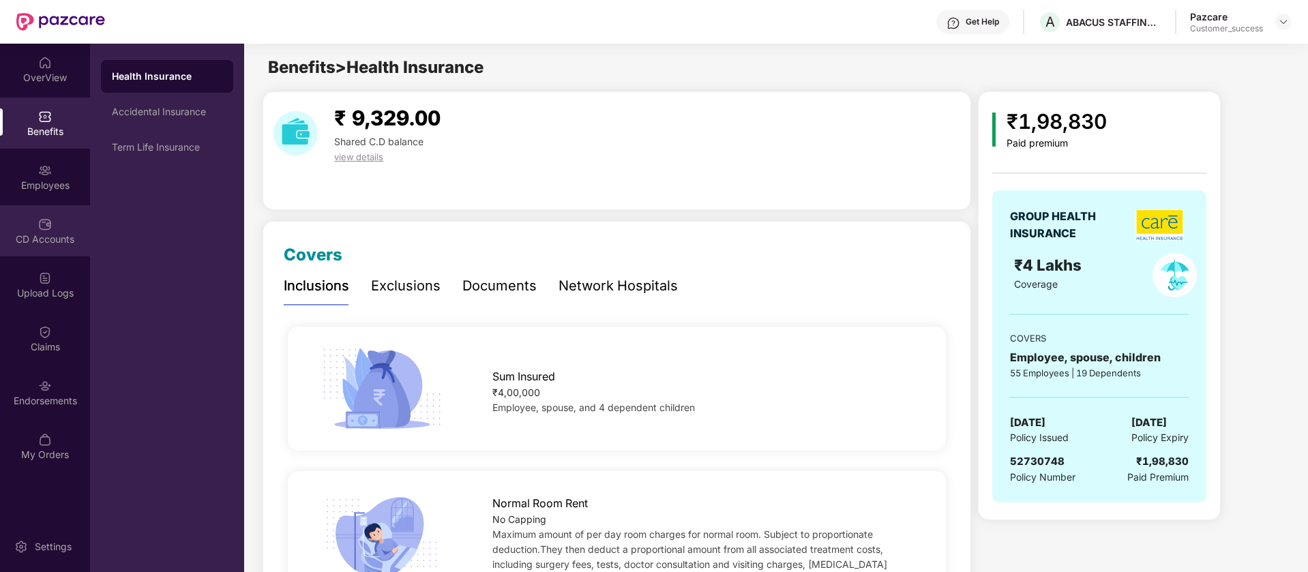
click at [46, 224] on img at bounding box center [45, 225] width 14 height 14
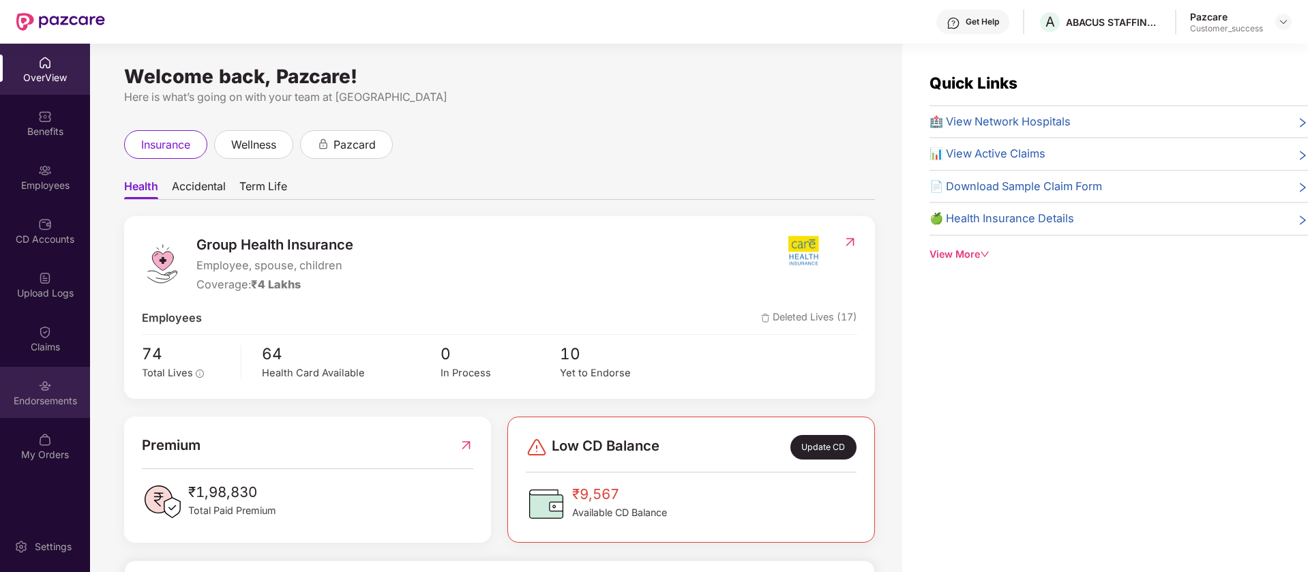
click at [61, 379] on div "Endorsements" at bounding box center [45, 392] width 90 height 51
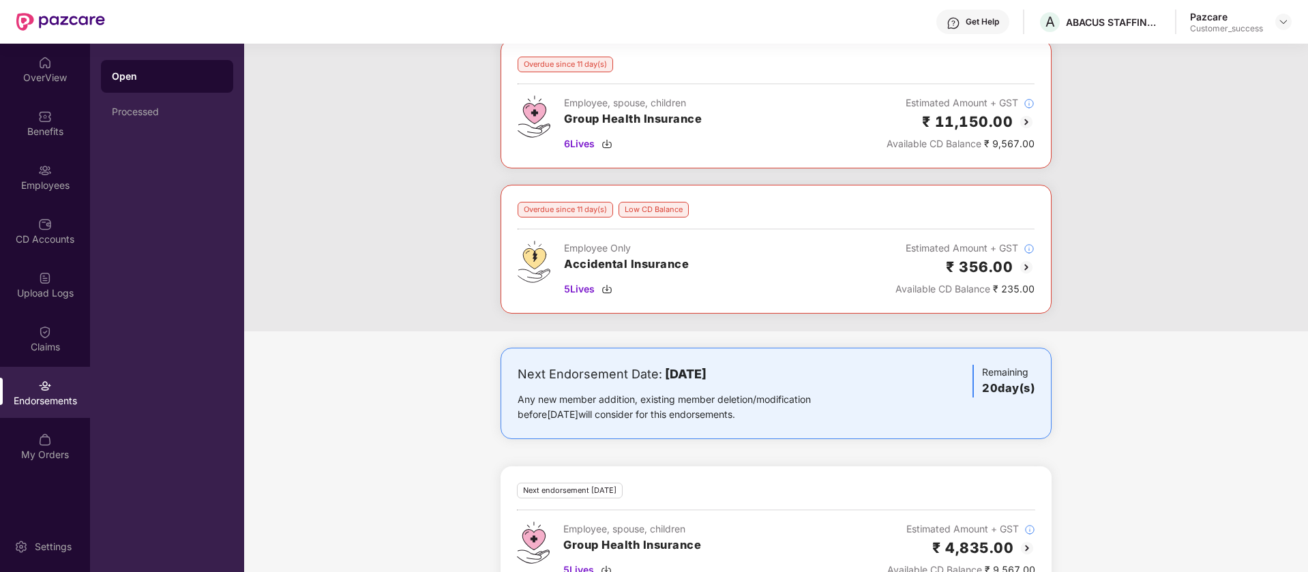
scroll to position [327, 0]
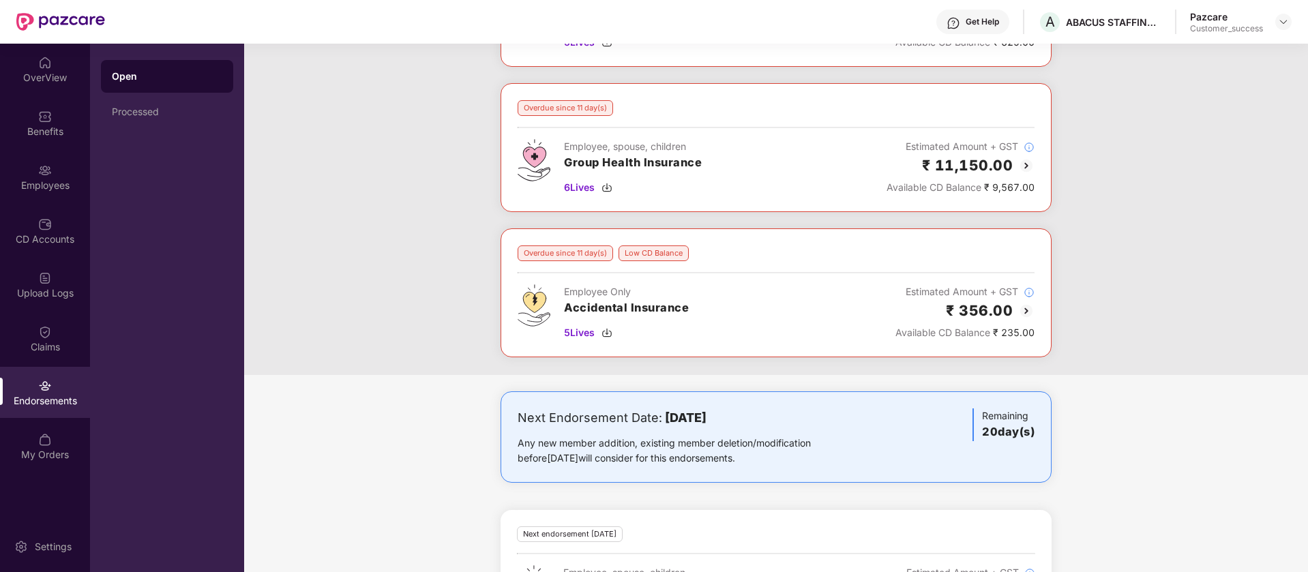
click at [1027, 165] on img at bounding box center [1026, 166] width 16 height 16
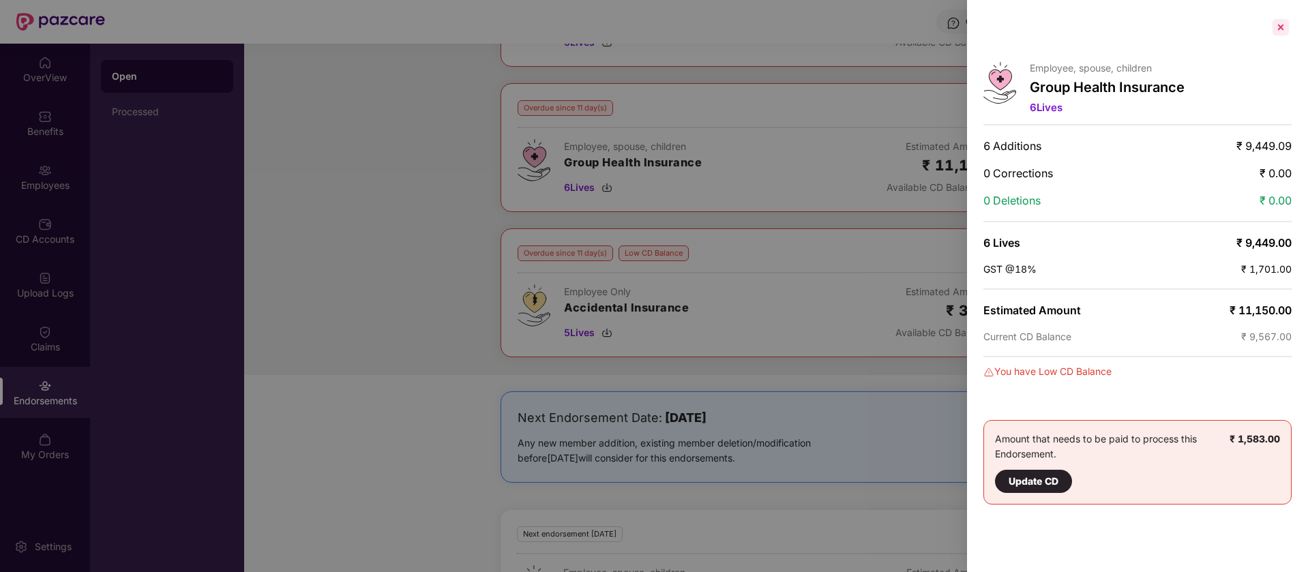
click at [1290, 16] on div at bounding box center [1281, 27] width 22 height 22
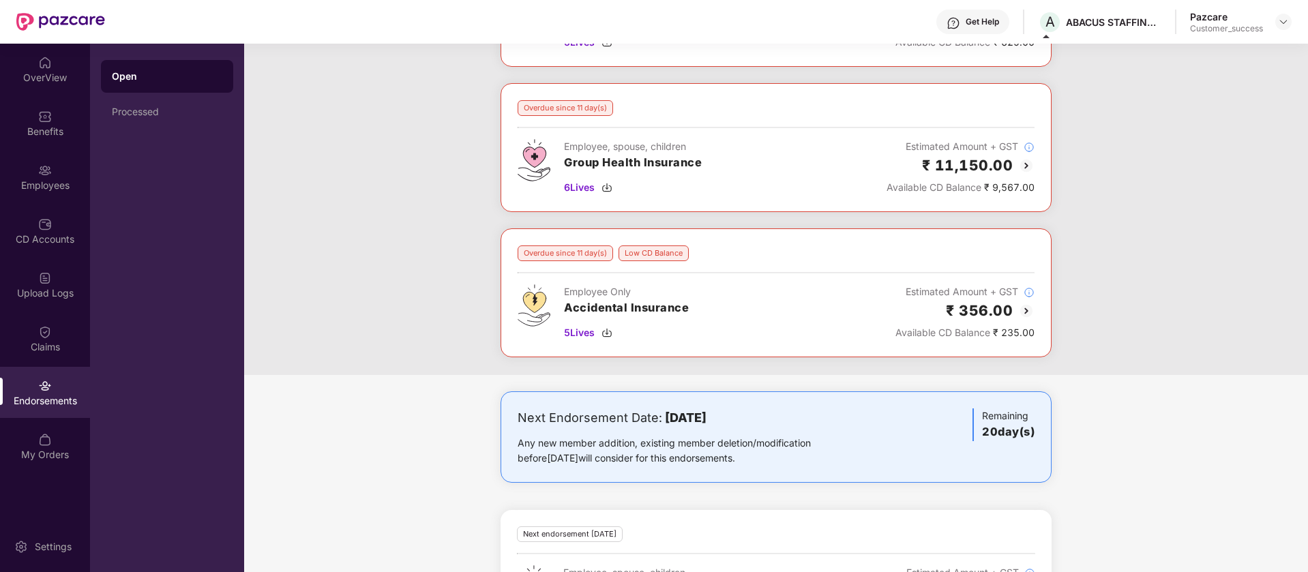
click at [1298, 131] on div "Overdue since 41 day(s) Low CD Balance Employee Only Group Term Life 13 Lives E…" at bounding box center [776, 83] width 1064 height 584
click at [1305, 115] on div "Overdue since 41 day(s) Low CD Balance Employee Only Group Term Life 13 Lives E…" at bounding box center [776, 83] width 1064 height 584
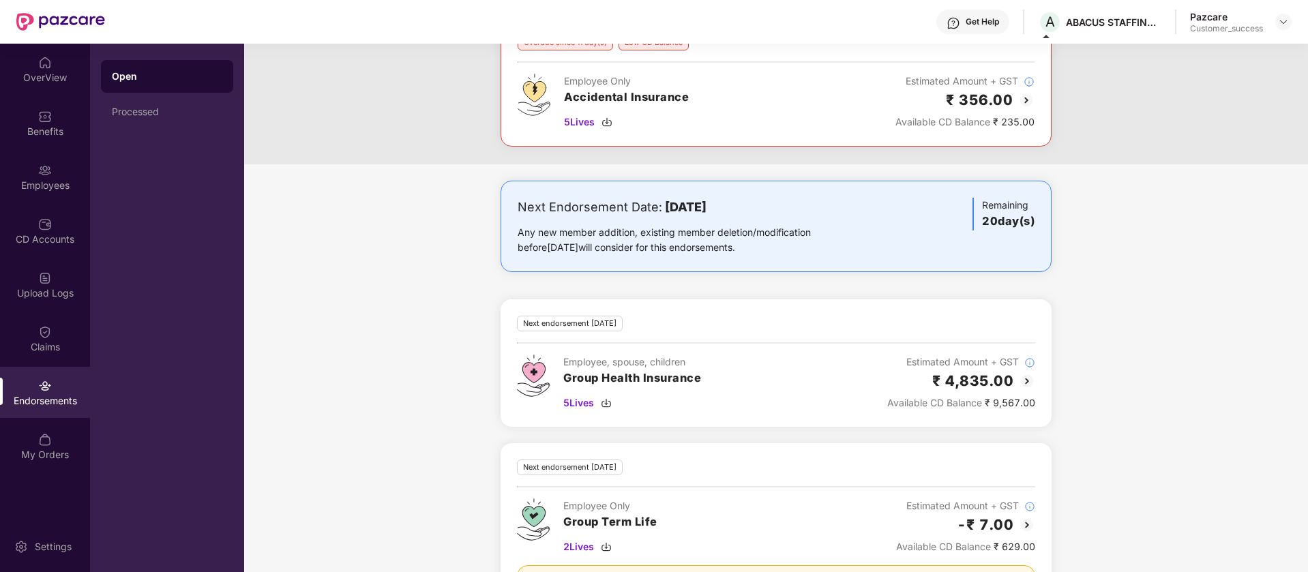
scroll to position [615, 0]
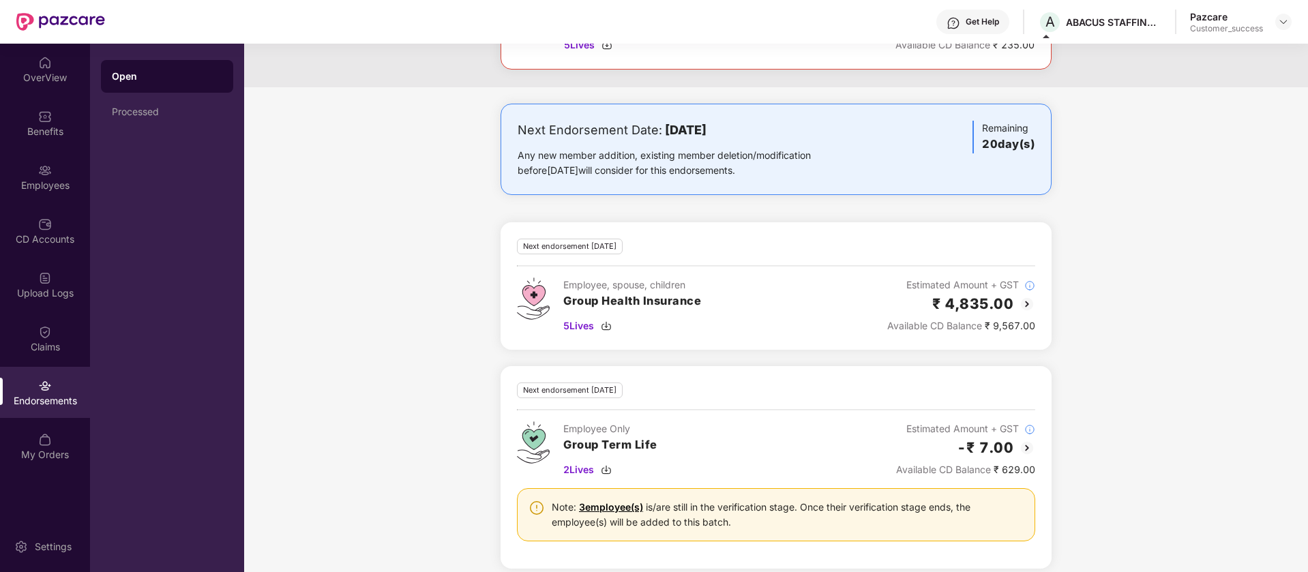
click at [1026, 306] on img at bounding box center [1027, 304] width 16 height 16
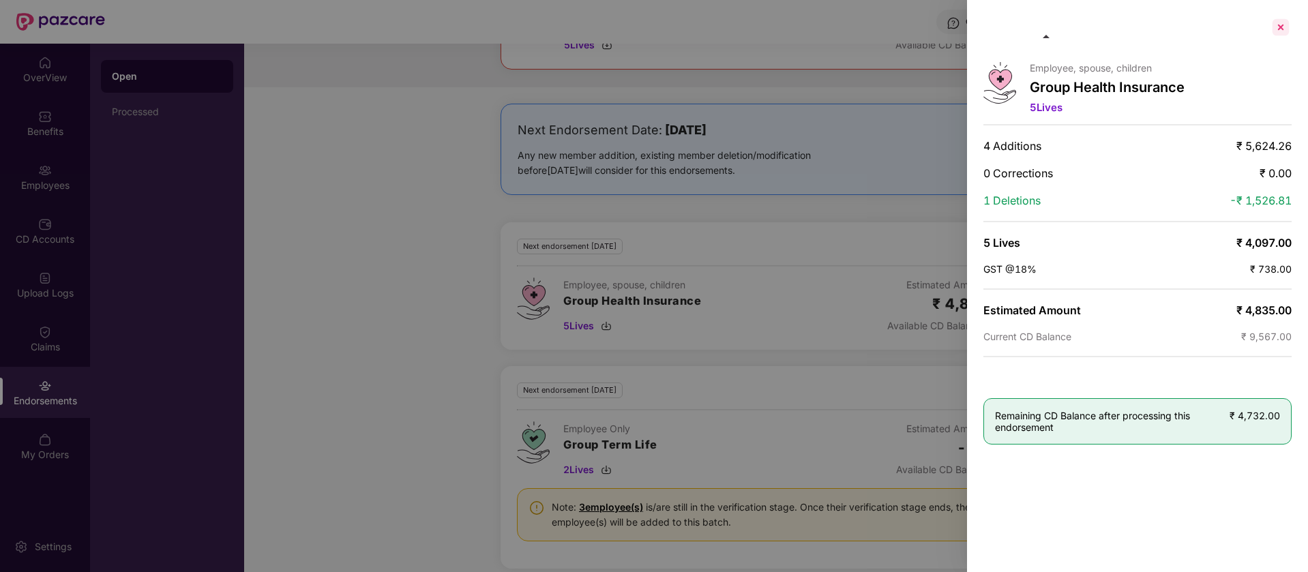
click at [1283, 27] on div at bounding box center [1281, 27] width 22 height 22
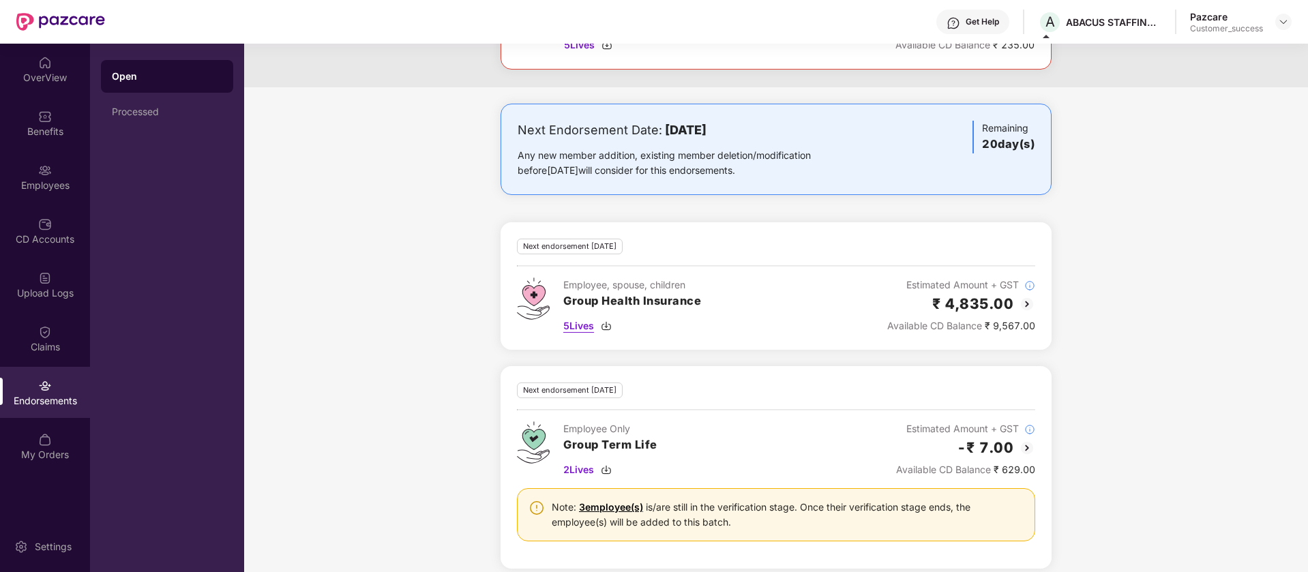
click at [574, 327] on span "5 Lives" at bounding box center [578, 325] width 31 height 15
click at [1238, 260] on div "Next Endorsement Date: 02 November 2025 Any new member addition, existing membe…" at bounding box center [776, 416] width 1064 height 625
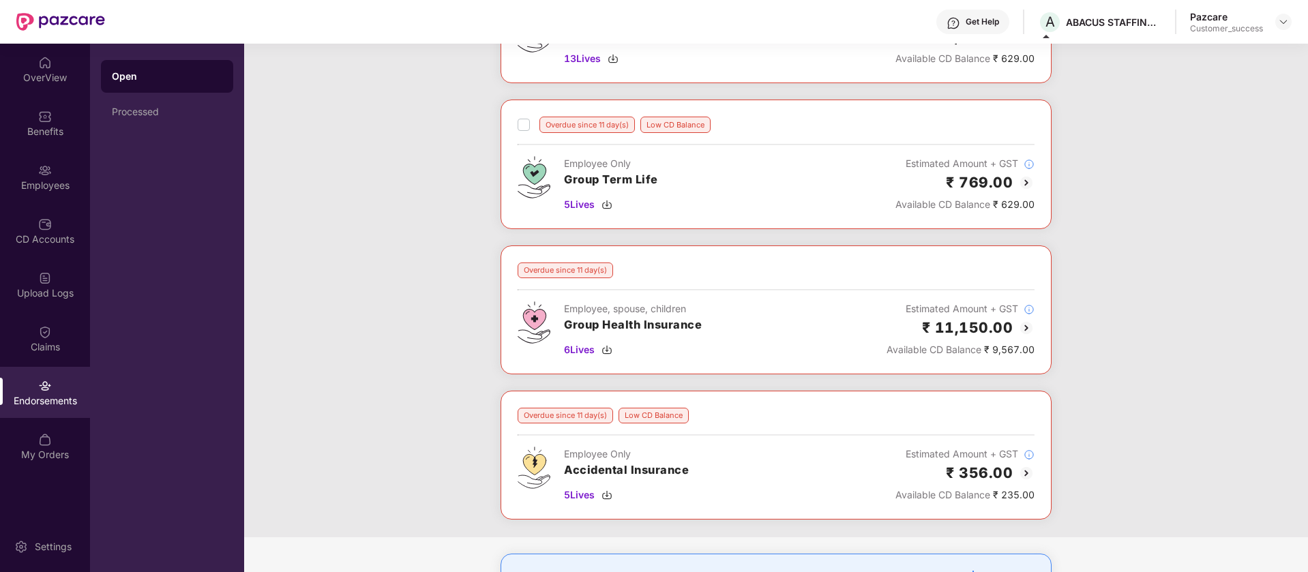
scroll to position [124, 0]
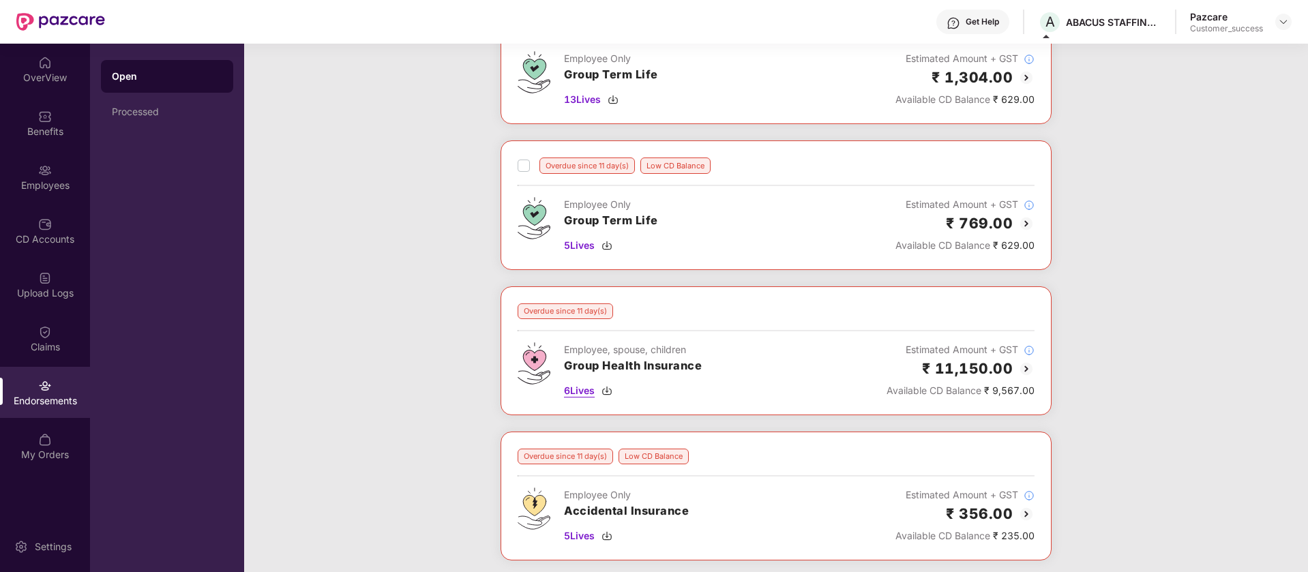
click at [578, 390] on span "6 Lives" at bounding box center [579, 390] width 31 height 15
click at [42, 181] on div "Employees" at bounding box center [45, 186] width 90 height 14
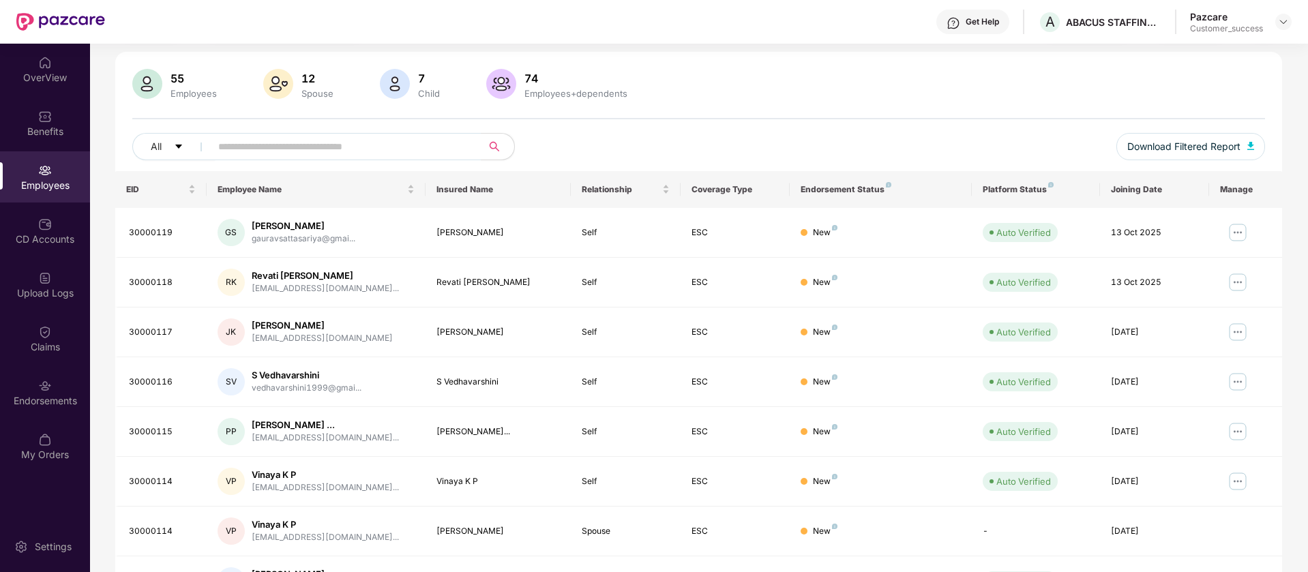
scroll to position [0, 0]
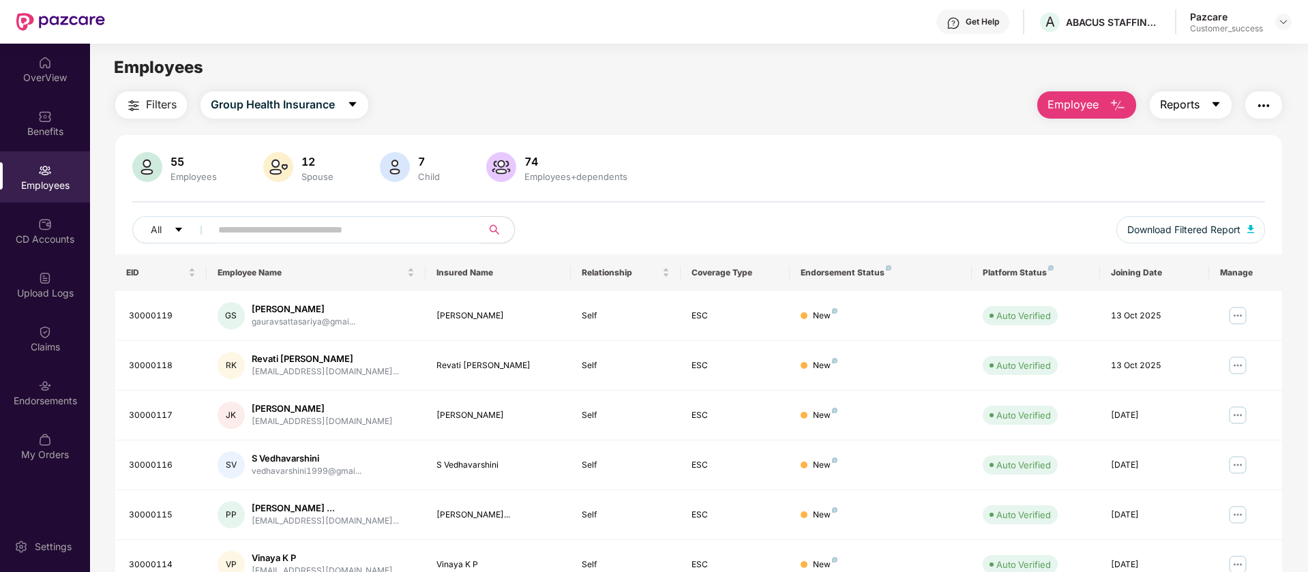
click at [1200, 101] on button "Reports" at bounding box center [1191, 104] width 82 height 27
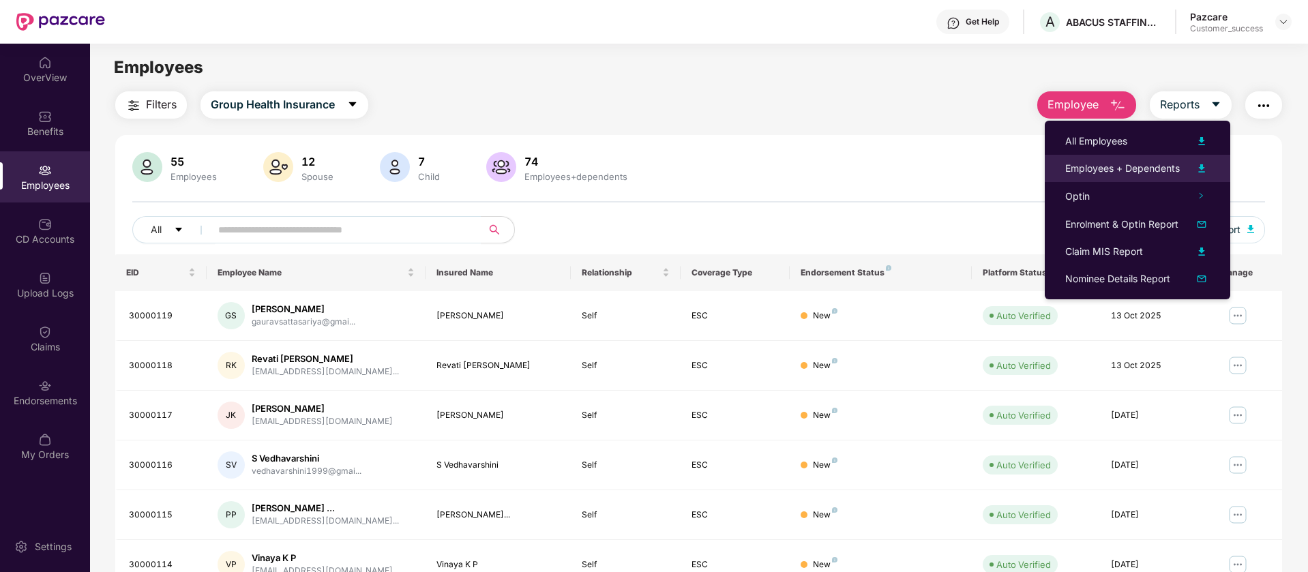
click at [1128, 168] on div "Employees + Dependents" at bounding box center [1122, 168] width 115 height 15
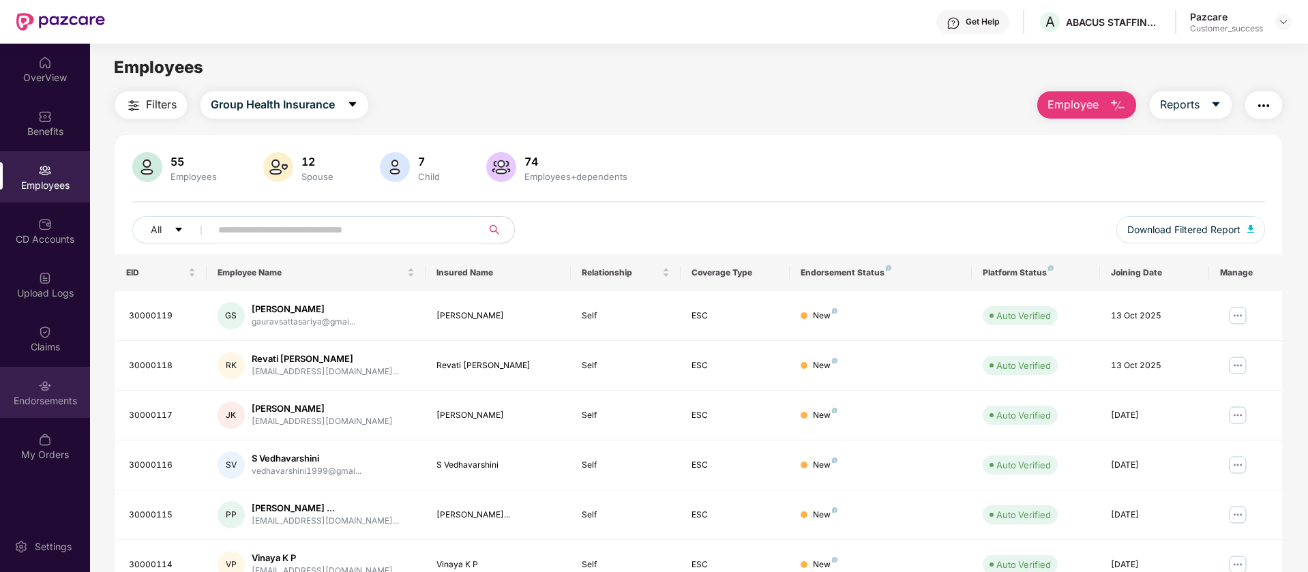
click at [63, 400] on div "Endorsements" at bounding box center [45, 401] width 90 height 14
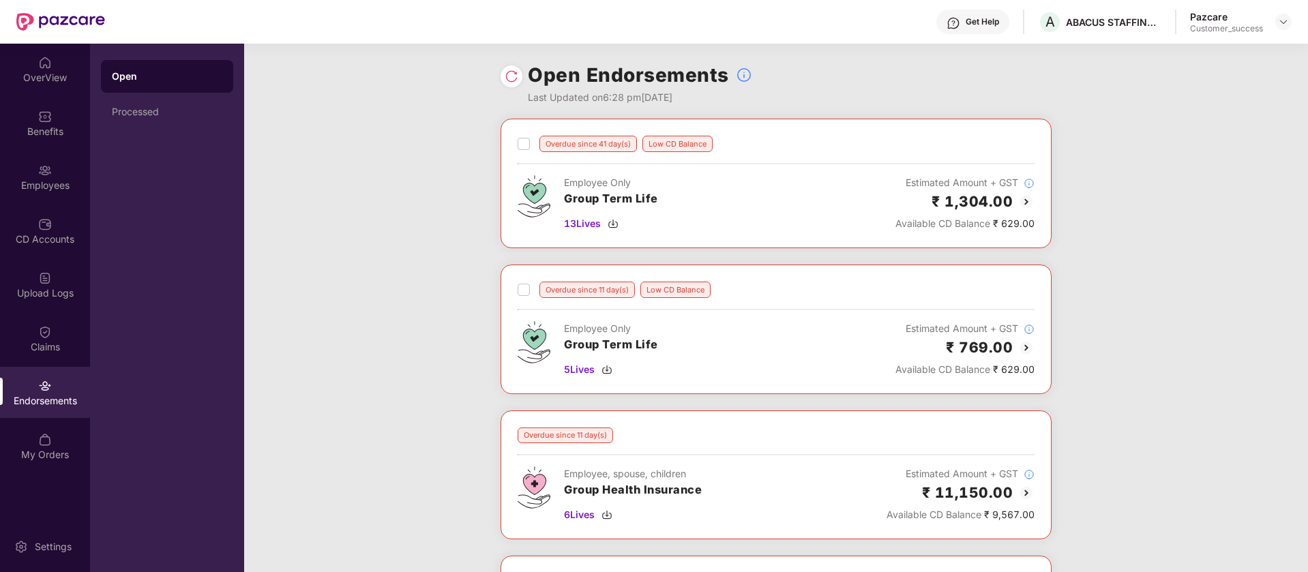
click at [1028, 345] on img at bounding box center [1026, 348] width 16 height 16
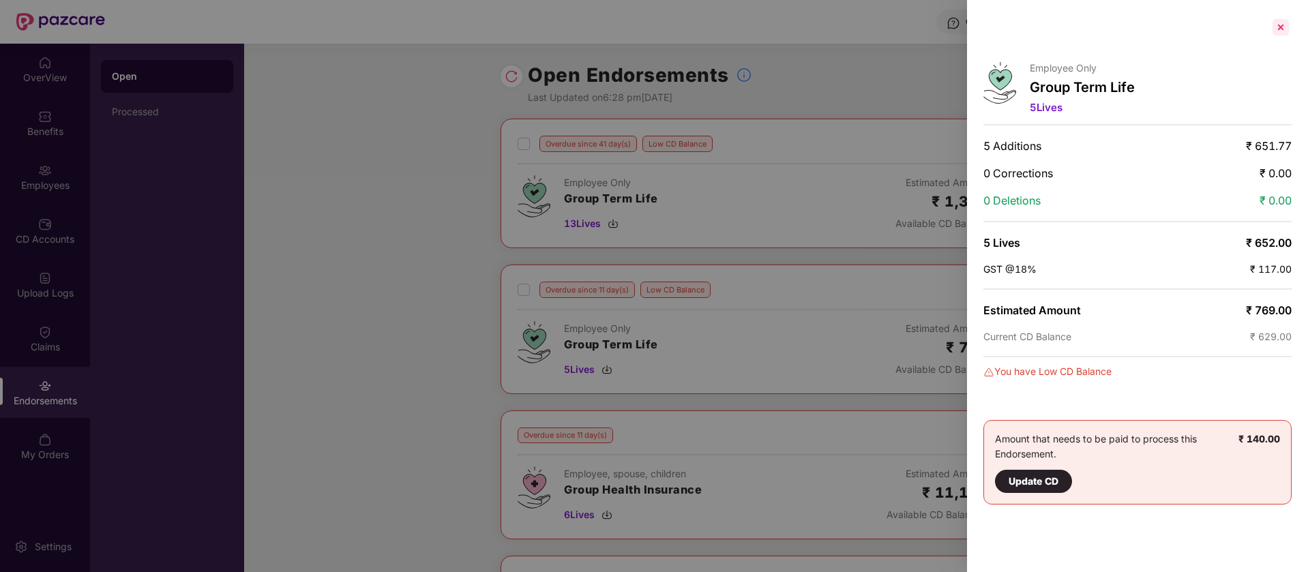
click at [1287, 33] on div at bounding box center [1281, 27] width 22 height 22
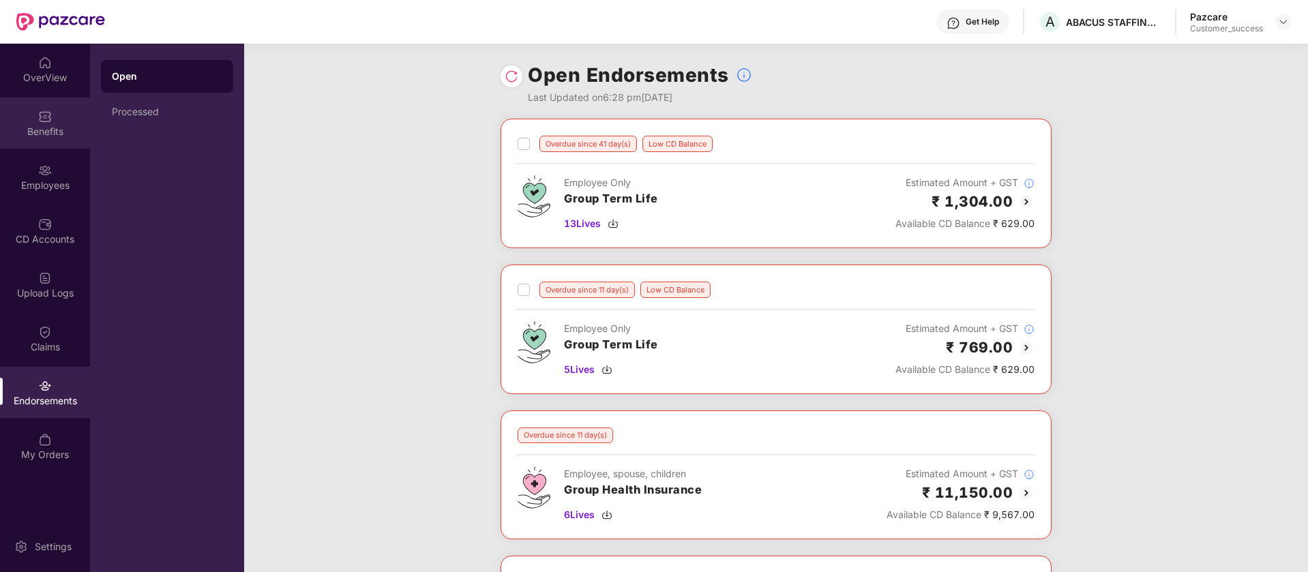
click at [35, 108] on div "Benefits" at bounding box center [45, 123] width 90 height 51
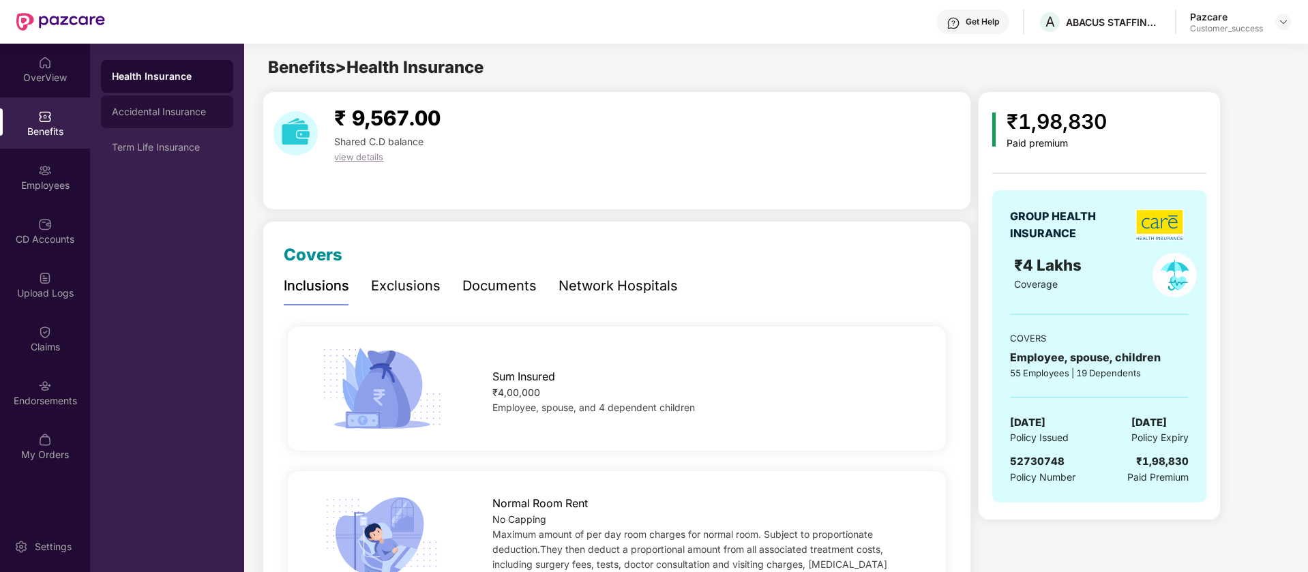
click at [177, 110] on div "Accidental Insurance" at bounding box center [167, 111] width 110 height 11
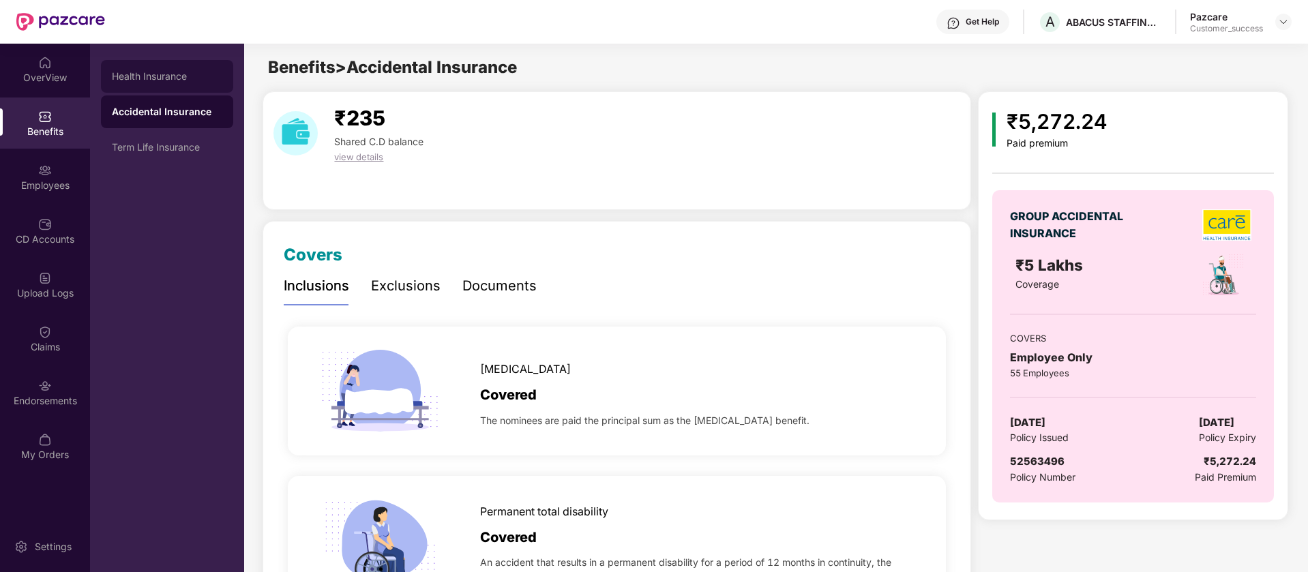
click at [167, 80] on div "Health Insurance" at bounding box center [167, 76] width 110 height 11
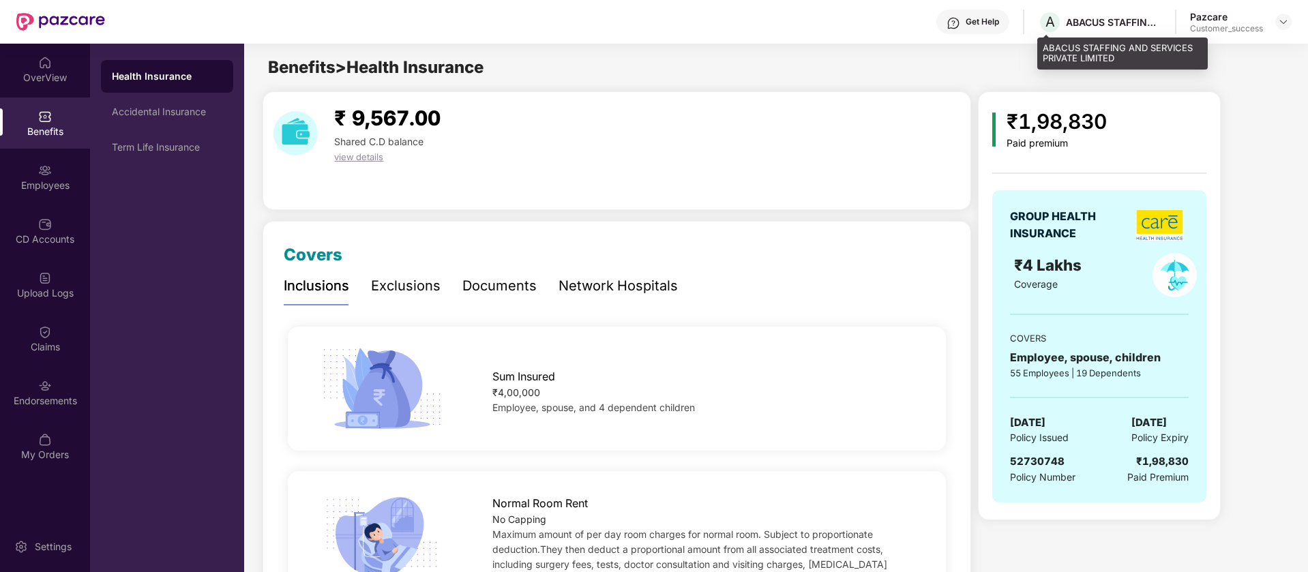
click at [1104, 23] on div "ABACUS STAFFING AND SERVICES PRIVATE LIMITED" at bounding box center [1113, 22] width 95 height 13
click at [1079, 22] on div "ABACUS STAFFING AND SERVICES PRIVATE LIMITED" at bounding box center [1113, 22] width 95 height 13
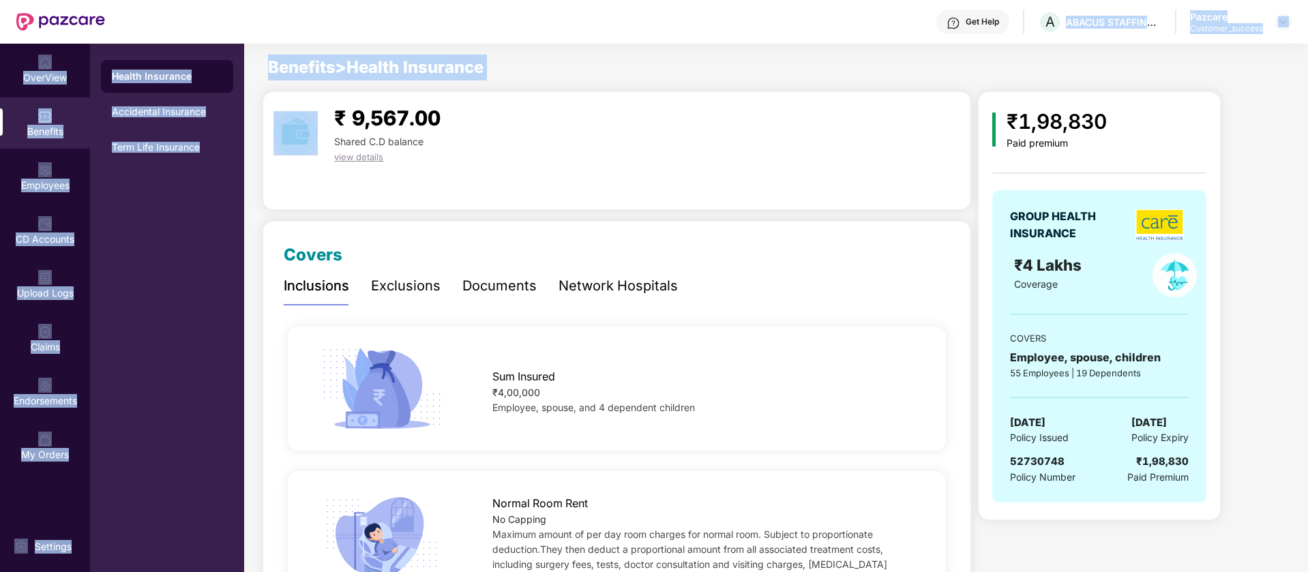
drag, startPoint x: 1079, startPoint y: 22, endPoint x: 1113, endPoint y: 42, distance: 39.4
click at [1113, 42] on div "Get Help A ABACUS STAFFING AND SERVICES PRIVATE LIMITED Pazcare Customer_success" at bounding box center [698, 22] width 1187 height 44
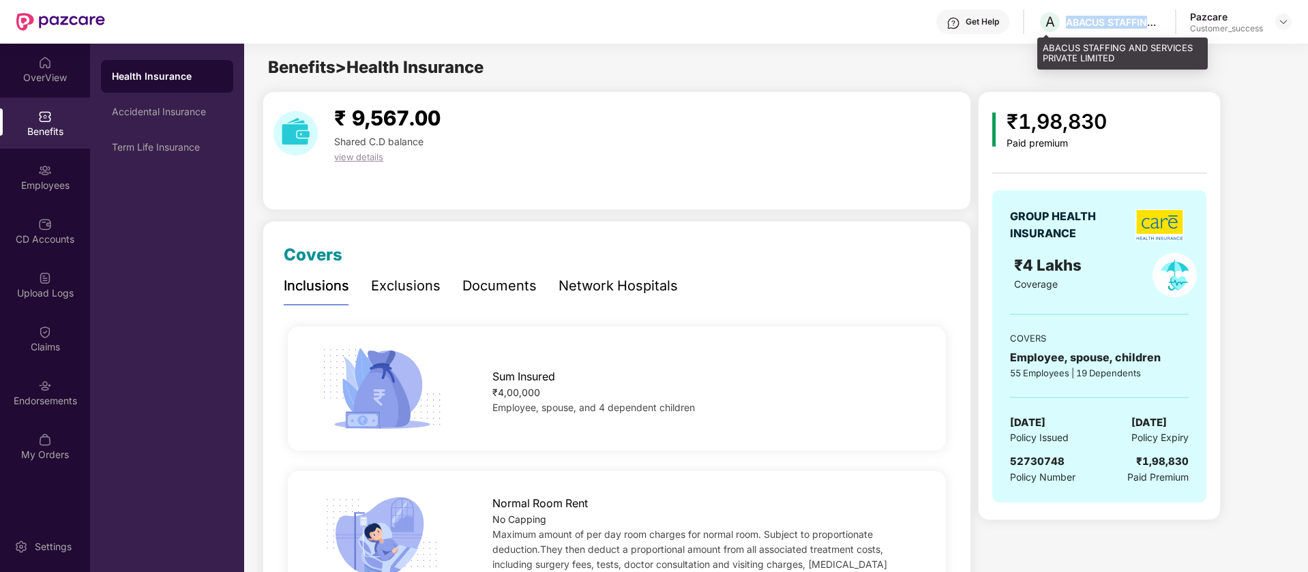
click at [1121, 17] on div "ABACUS STAFFING AND SERVICES PRIVATE LIMITED" at bounding box center [1113, 22] width 95 height 13
click at [1066, 42] on div "Get Help A ABACUS STAFFING AND SERVICES PRIVATE LIMITED Pazcare Customer_success" at bounding box center [698, 22] width 1187 height 44
click at [1169, 48] on div "ABACUS STAFFING AND SERVICES PRIVATE LIMITED" at bounding box center [1122, 54] width 170 height 32
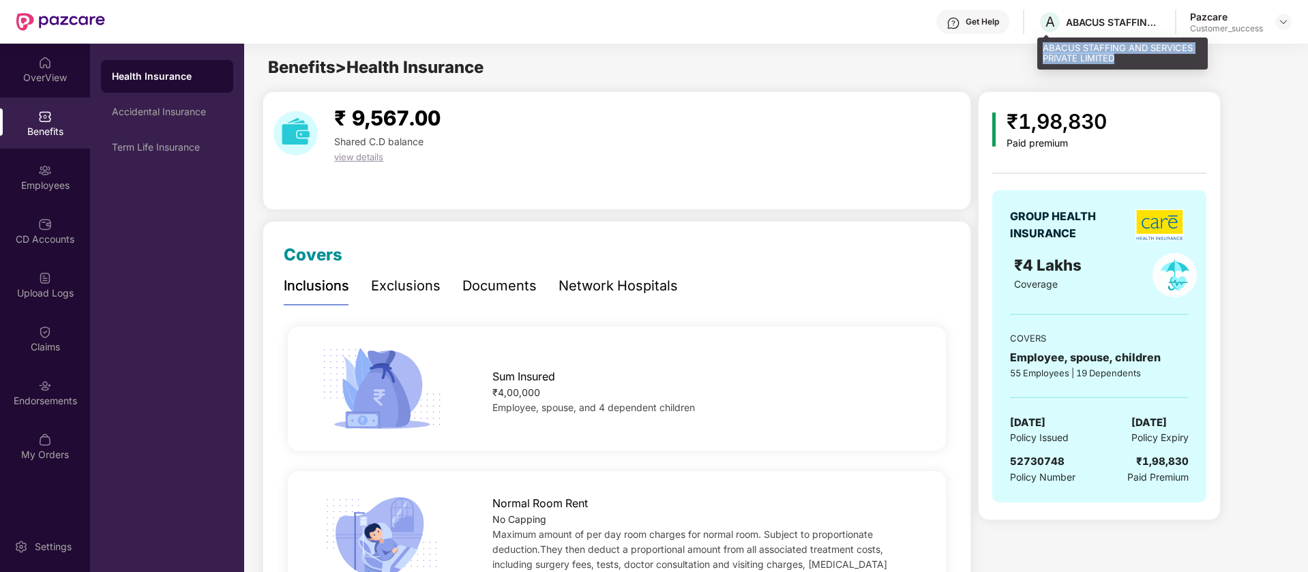
click at [1169, 48] on div "ABACUS STAFFING AND SERVICES PRIVATE LIMITED" at bounding box center [1122, 54] width 170 height 32
copy div "ABACUS STAFFING AND SERVICES PRIVATE LIMITED"
click at [807, 33] on div "Get Help A ABACUS STAFFING AND SERVICES PRIVATE LIMITED Pazcare Customer_success" at bounding box center [698, 22] width 1187 height 44
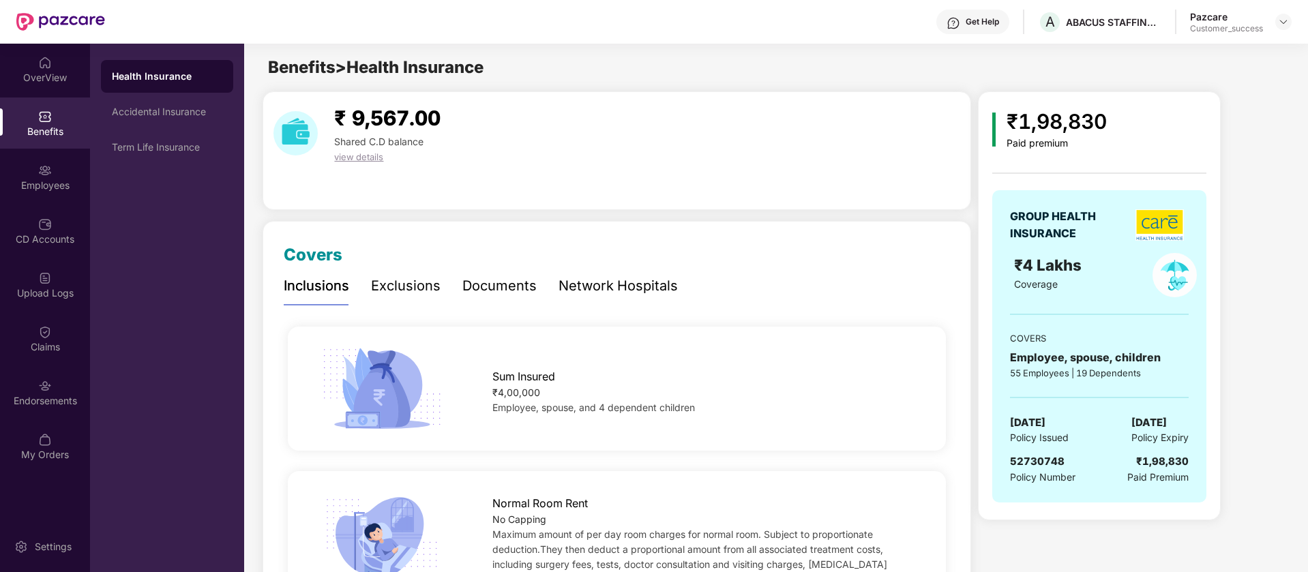
click at [921, 27] on div "Get Help A ABACUS STAFFING AND SERVICES PRIVATE LIMITED Pazcare Customer_success" at bounding box center [698, 22] width 1187 height 44
click at [1284, 21] on img at bounding box center [1283, 21] width 11 height 11
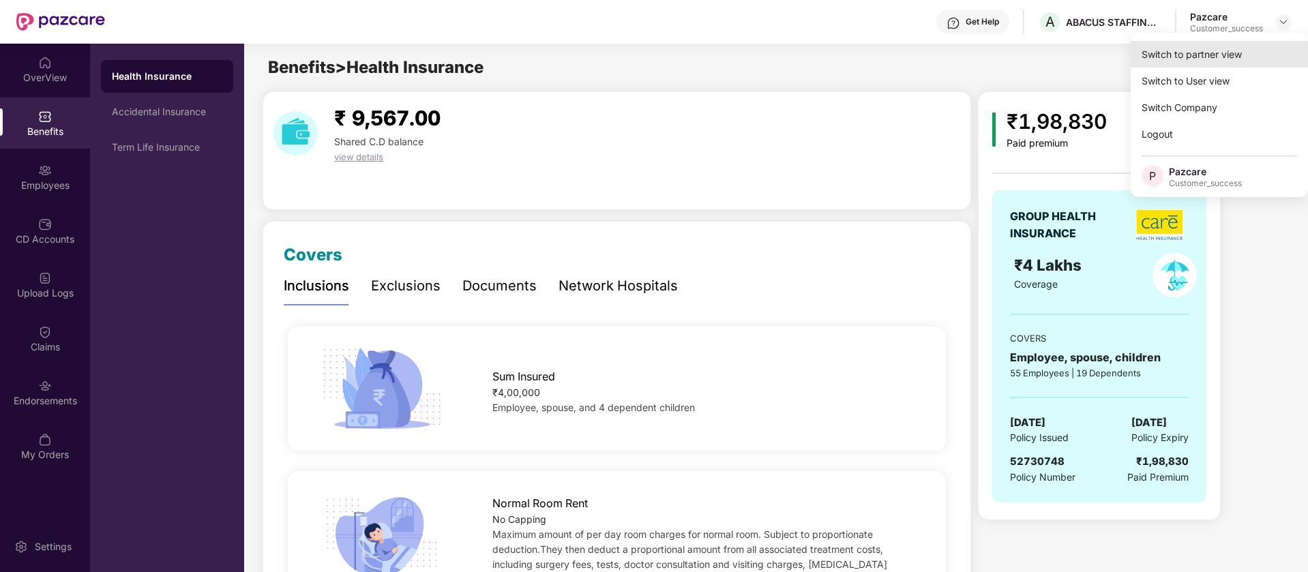
click at [1236, 51] on div "Switch to partner view" at bounding box center [1219, 54] width 177 height 27
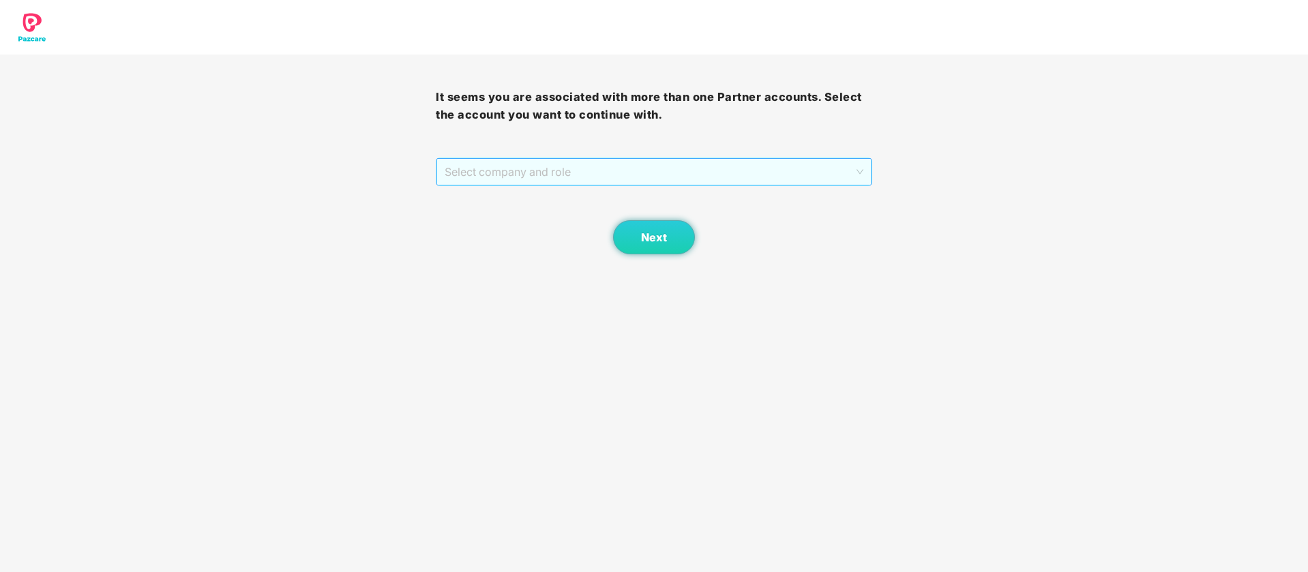
click at [750, 165] on span "Select company and role" at bounding box center [654, 172] width 418 height 26
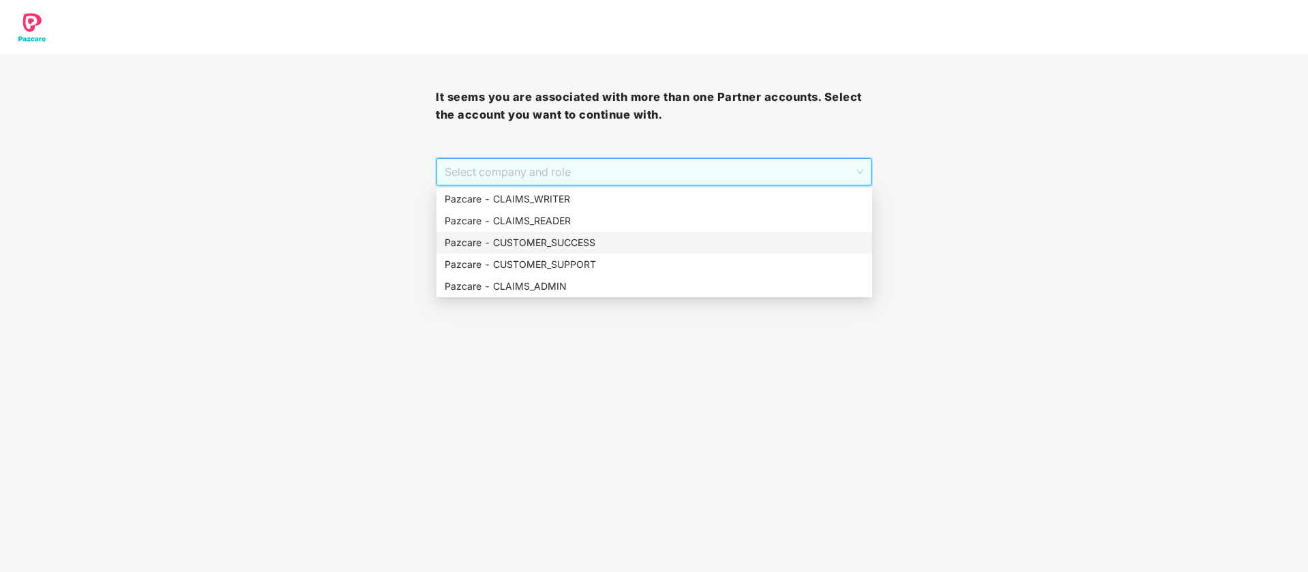
click at [621, 239] on div "Pazcare - CUSTOMER_SUCCESS" at bounding box center [654, 242] width 419 height 15
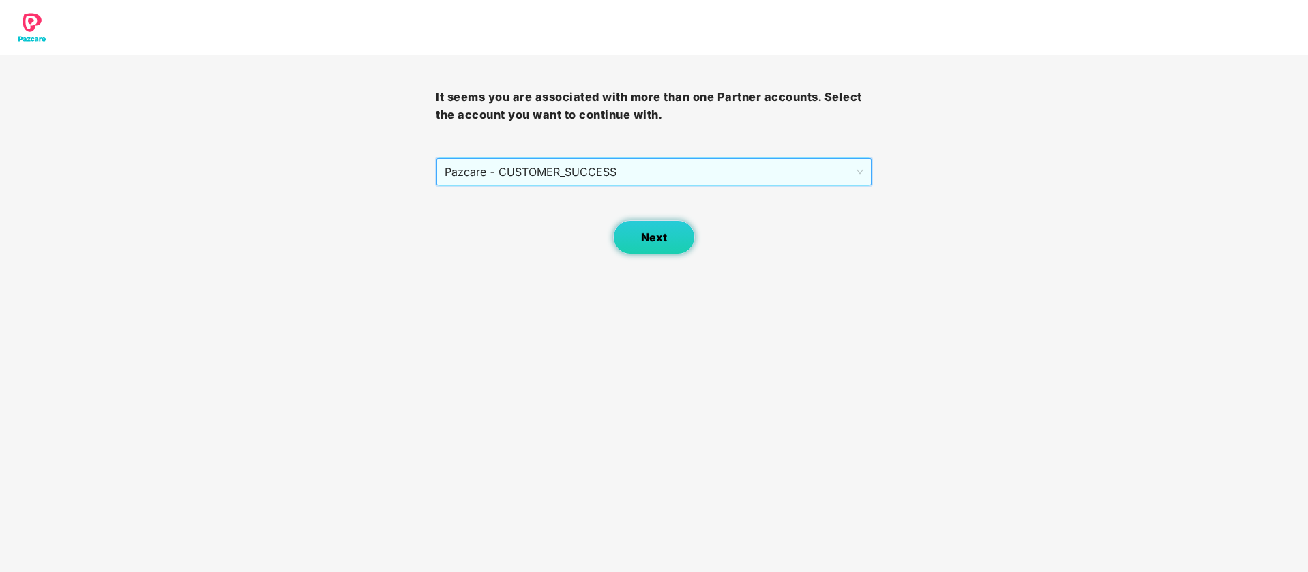
click at [634, 232] on button "Next" at bounding box center [654, 237] width 82 height 34
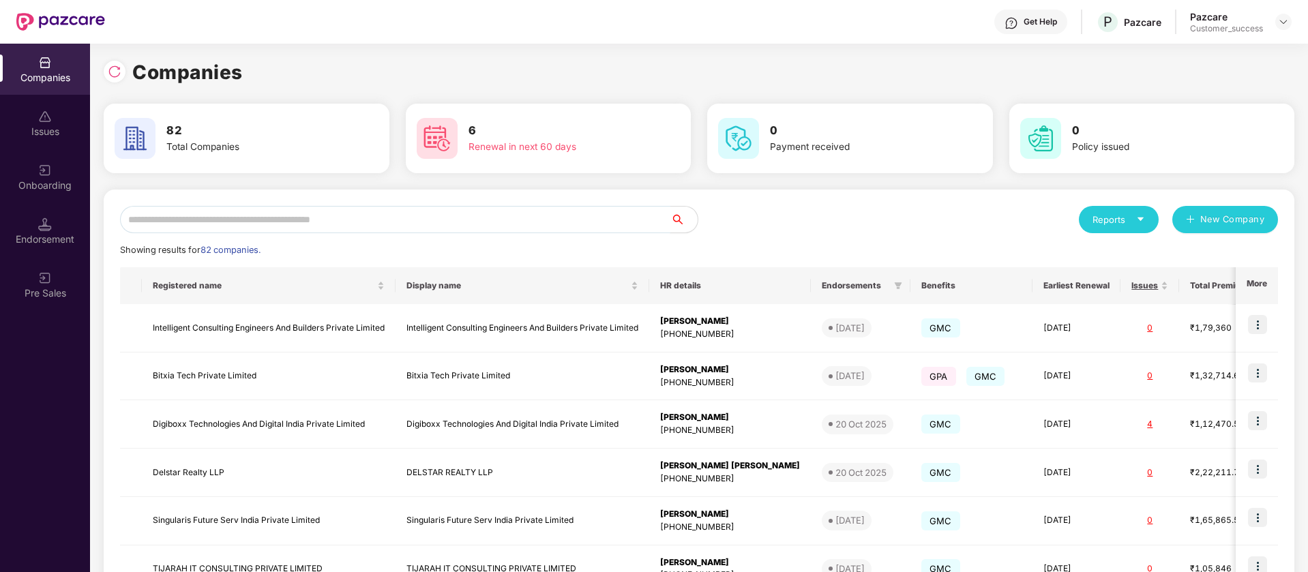
click at [398, 225] on input "text" at bounding box center [395, 219] width 550 height 27
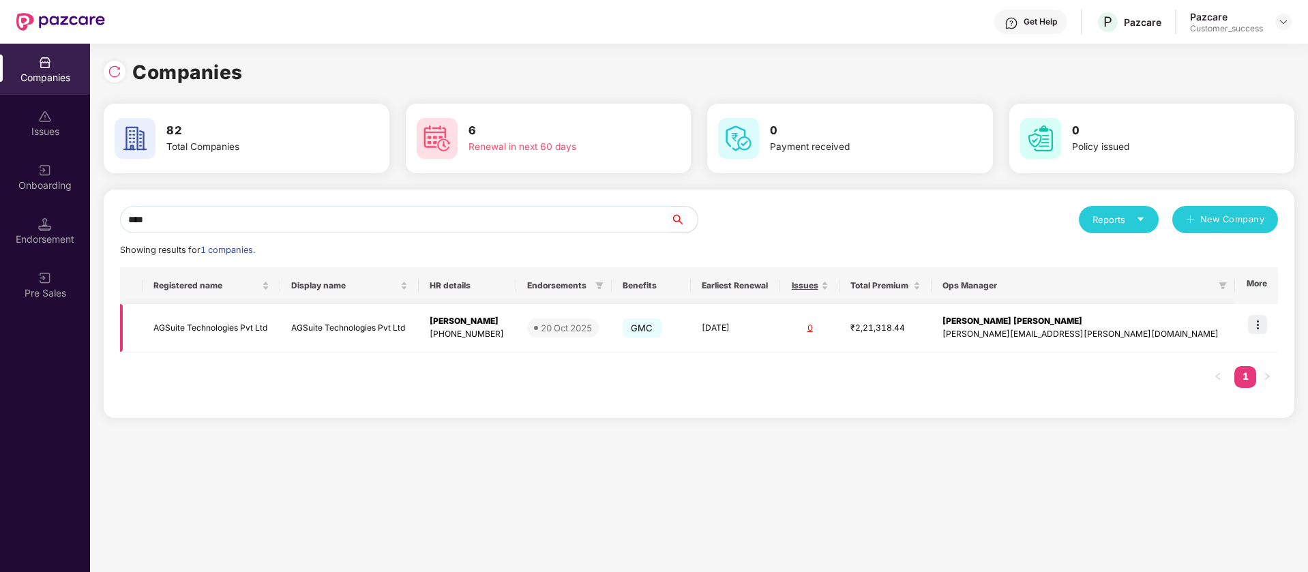
type input "****"
click at [1262, 325] on img at bounding box center [1257, 324] width 19 height 19
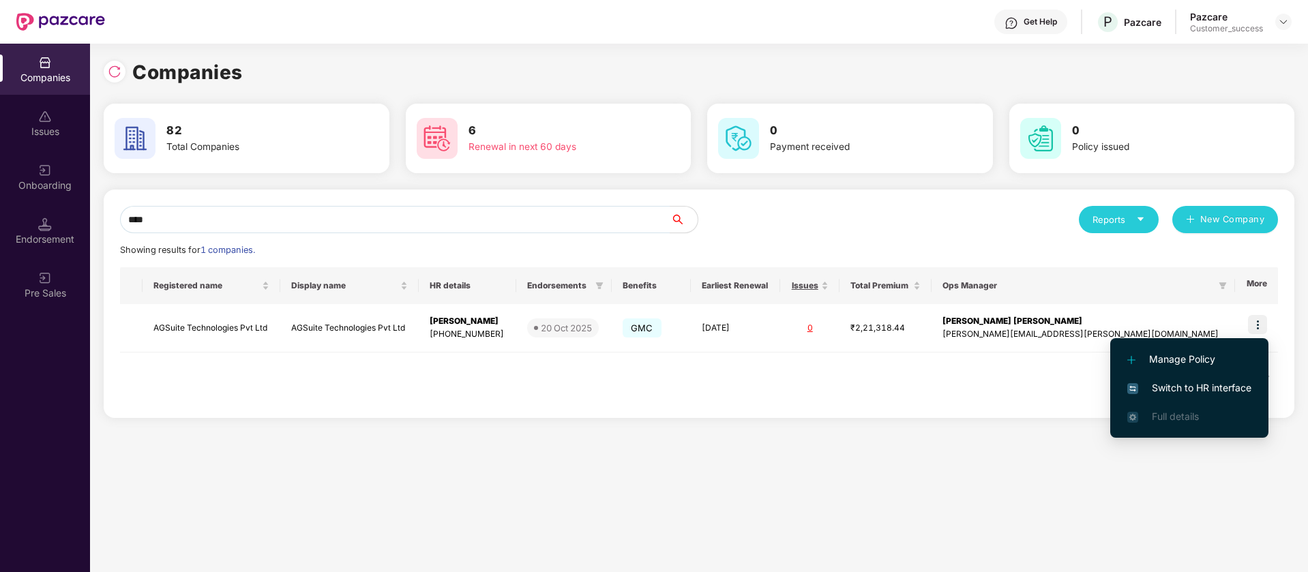
click at [1200, 387] on span "Switch to HR interface" at bounding box center [1189, 388] width 124 height 15
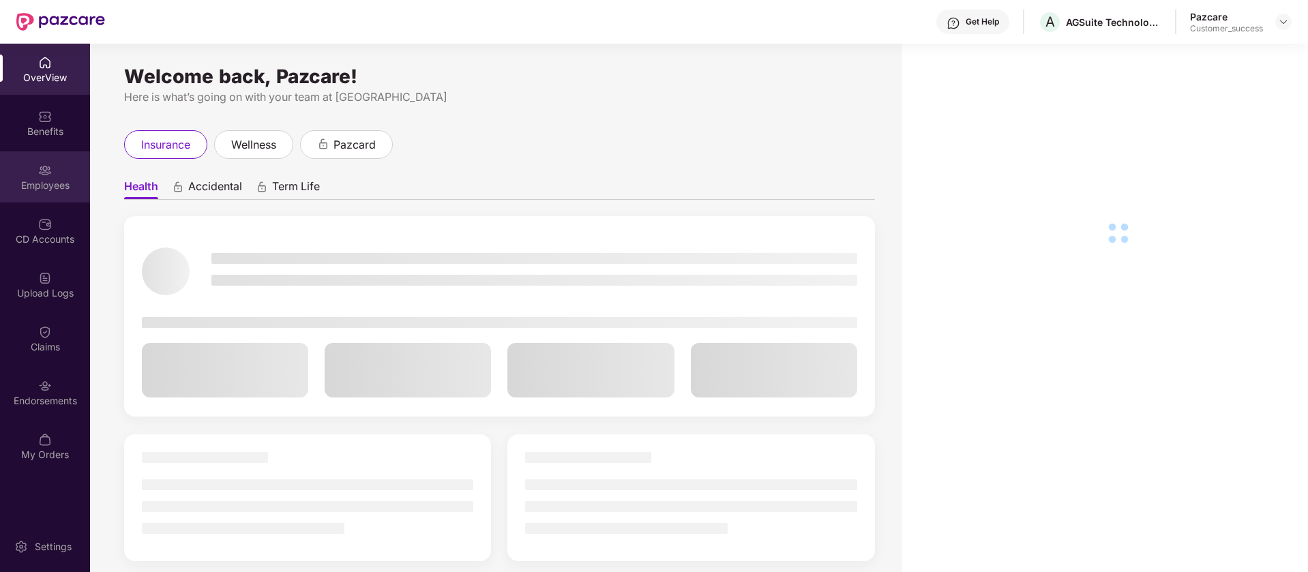
click at [44, 185] on div "Employees" at bounding box center [45, 186] width 90 height 14
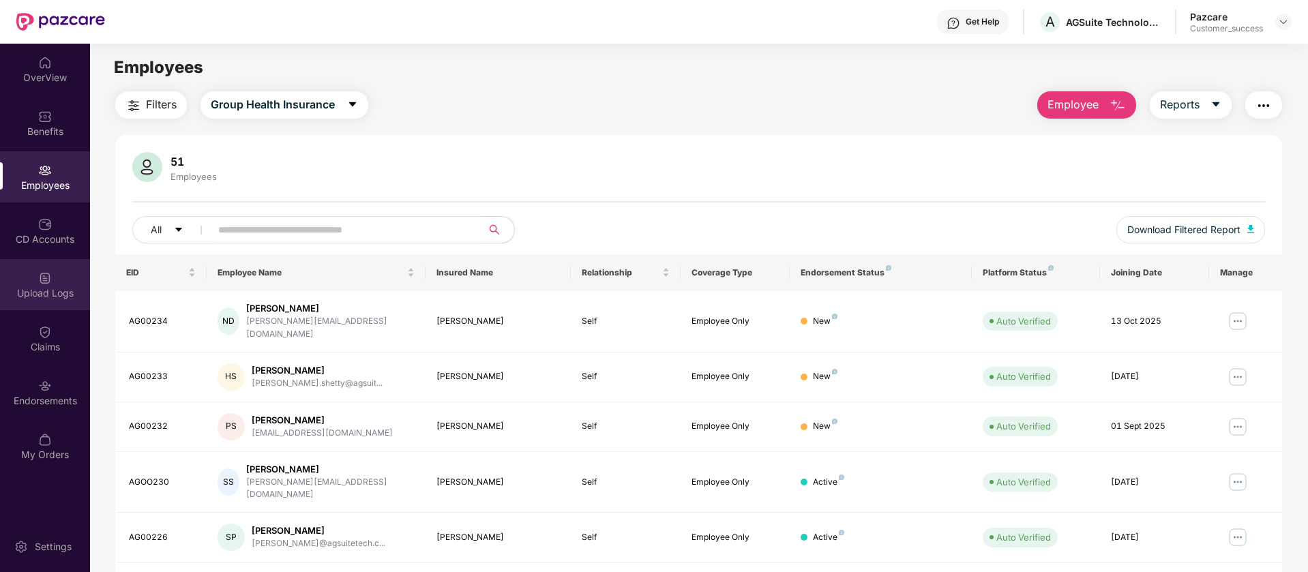
click at [42, 293] on div "Upload Logs" at bounding box center [45, 293] width 90 height 14
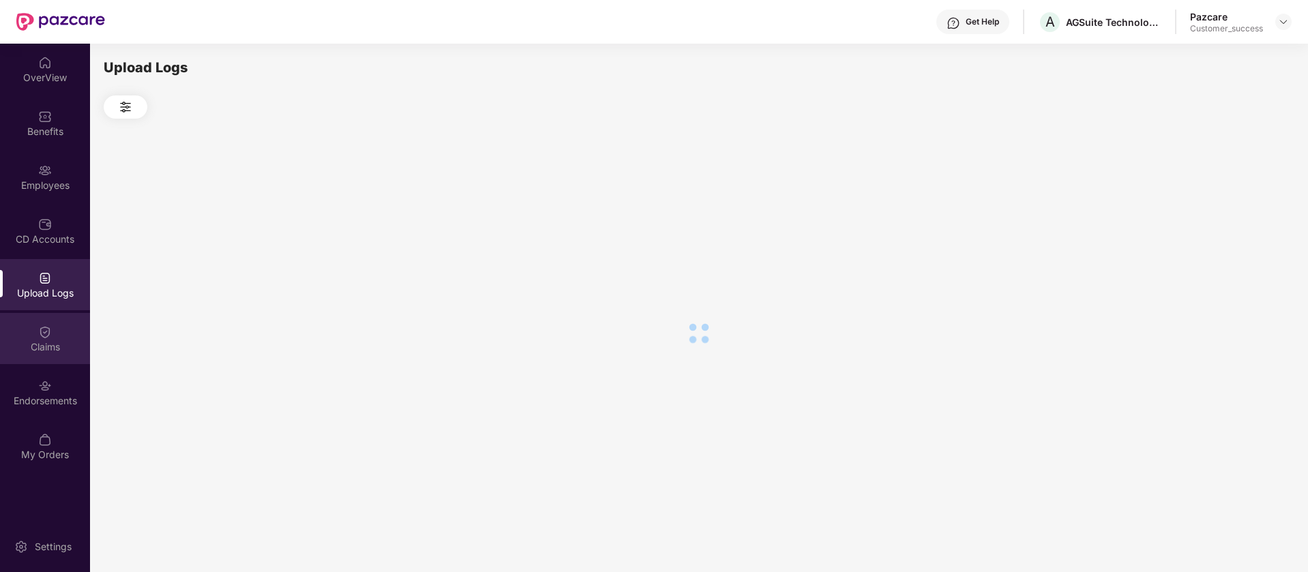
click at [63, 345] on div "Claims" at bounding box center [45, 347] width 90 height 14
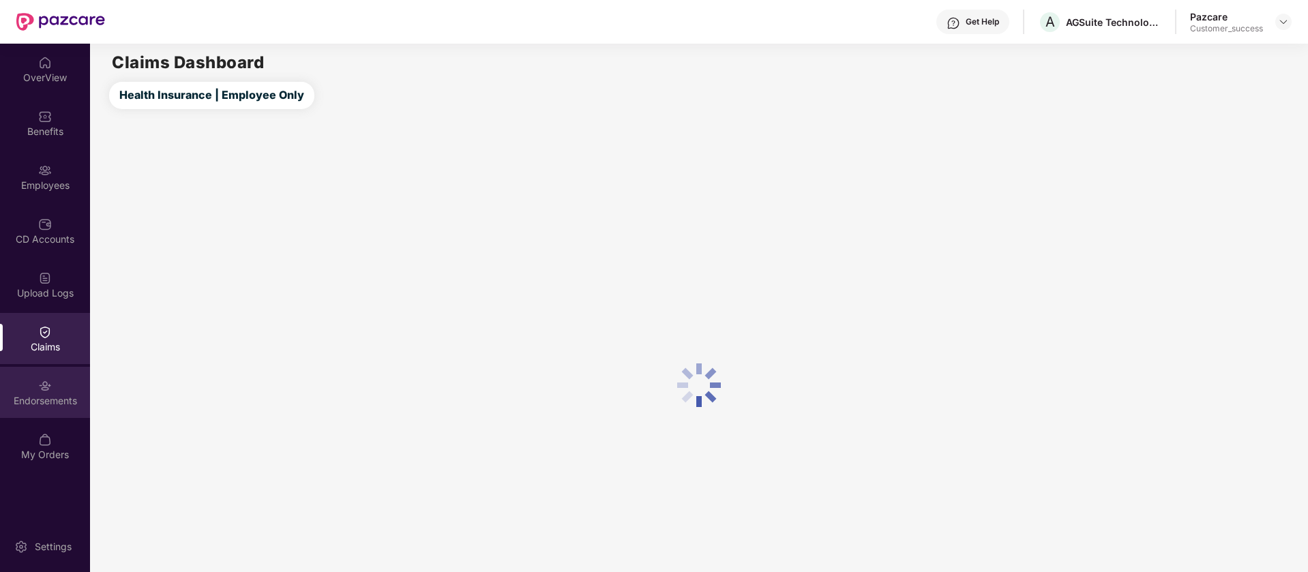
click at [65, 387] on div "Endorsements" at bounding box center [45, 392] width 90 height 51
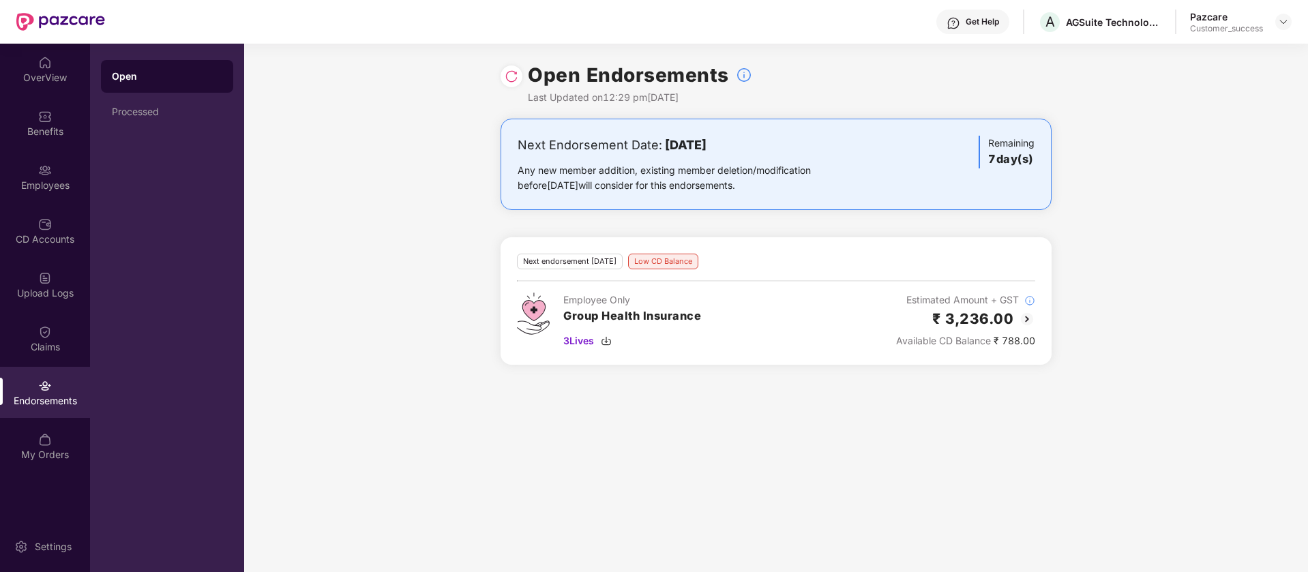
click at [1030, 318] on img at bounding box center [1027, 319] width 16 height 16
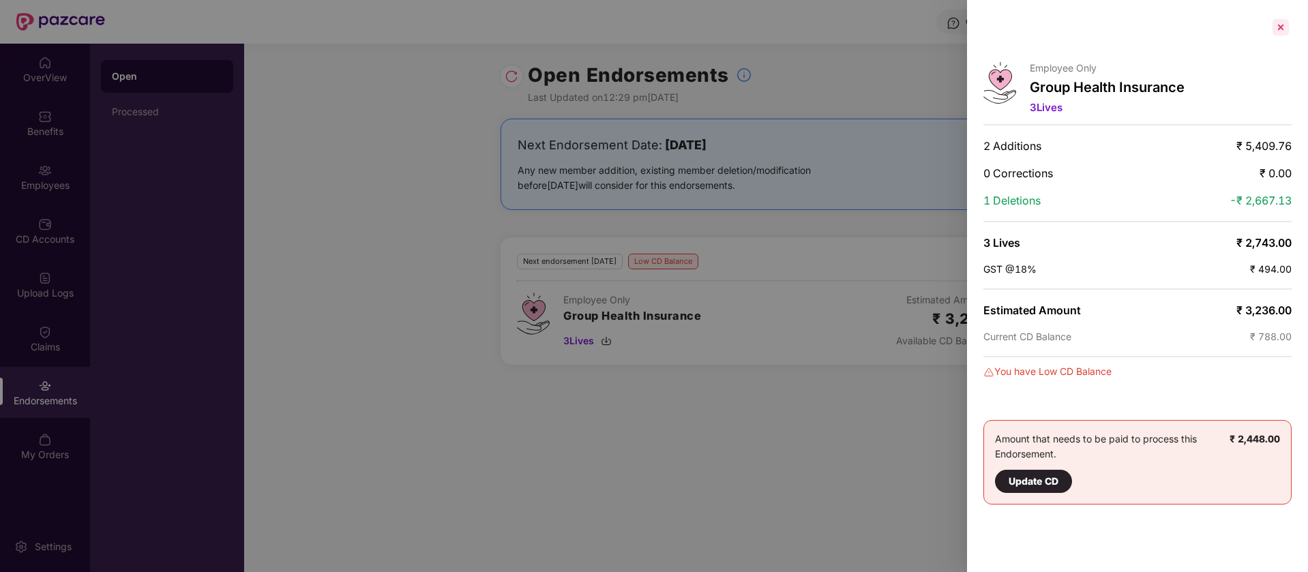
click at [1277, 35] on div at bounding box center [1281, 27] width 22 height 22
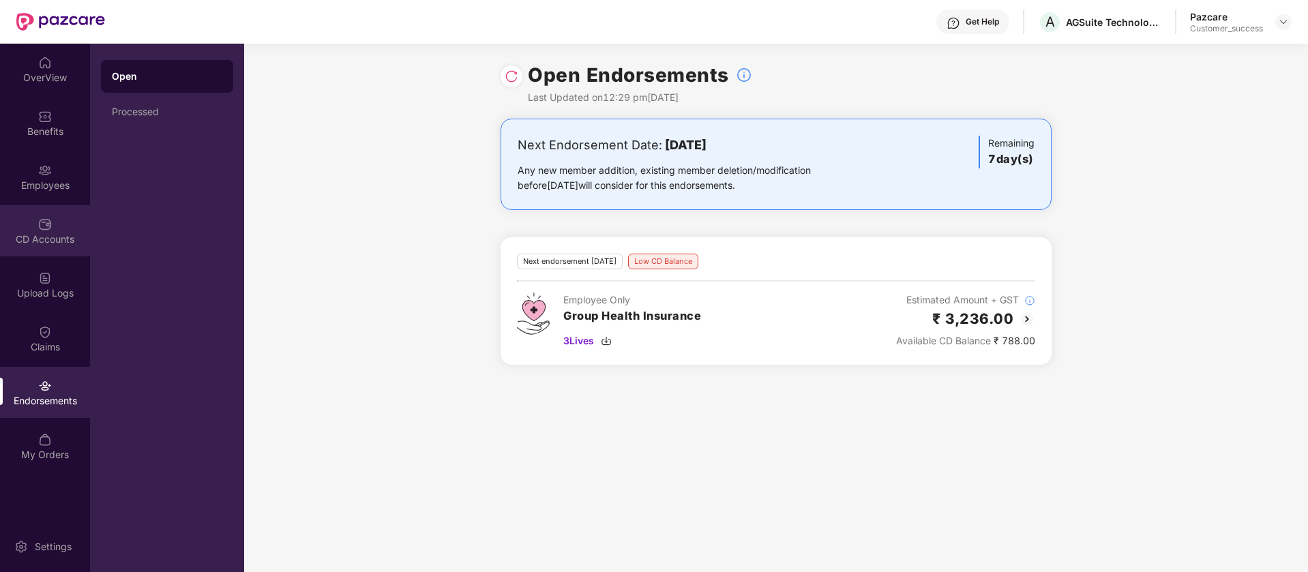
click at [59, 233] on div "CD Accounts" at bounding box center [45, 240] width 90 height 14
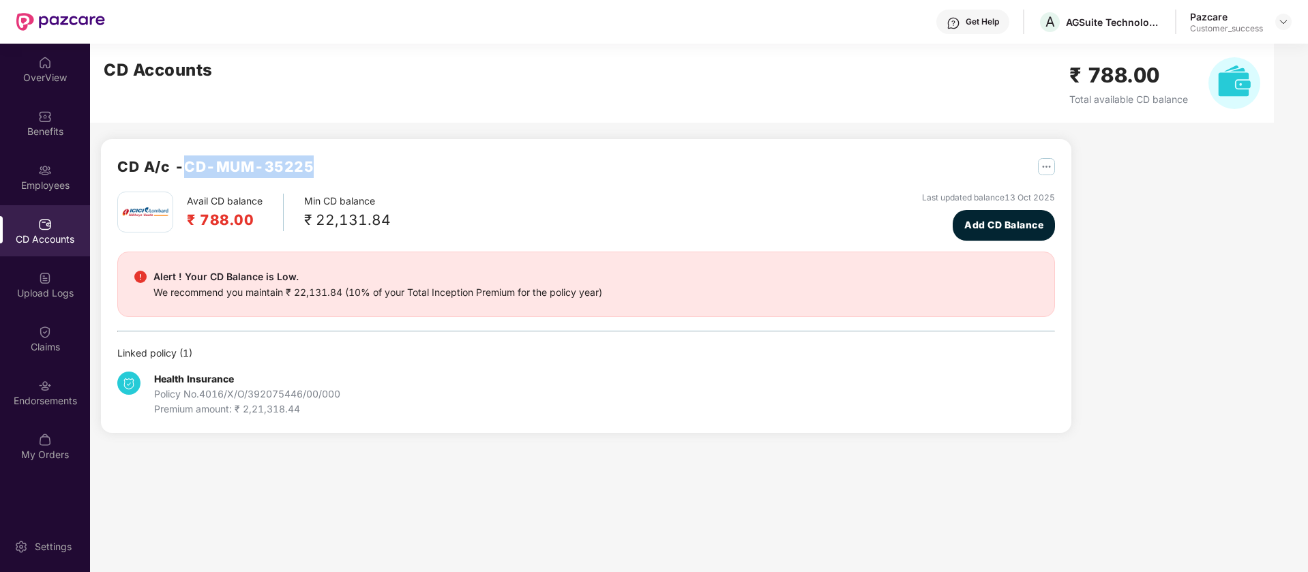
drag, startPoint x: 318, startPoint y: 164, endPoint x: 187, endPoint y: 164, distance: 130.9
click at [187, 164] on div "CD A/c - CD-MUM-35225" at bounding box center [586, 173] width 938 height 36
copy h2 "CD-MUM-35225"
click at [47, 133] on div "Benefits" at bounding box center [45, 132] width 90 height 14
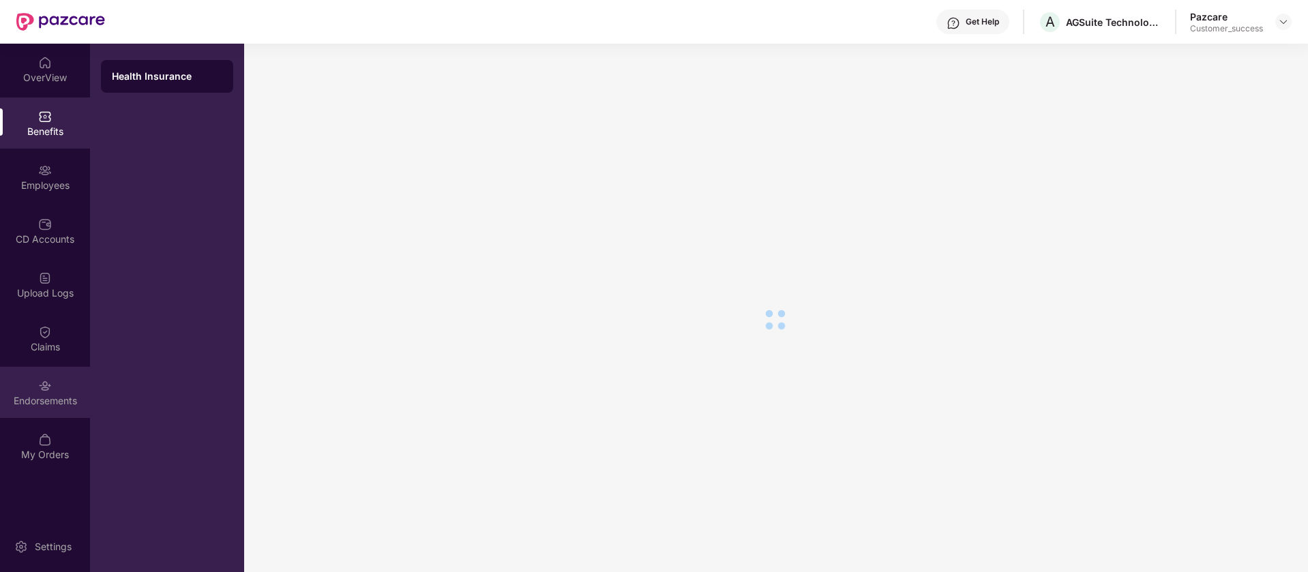
click at [65, 394] on div "Endorsements" at bounding box center [45, 401] width 90 height 14
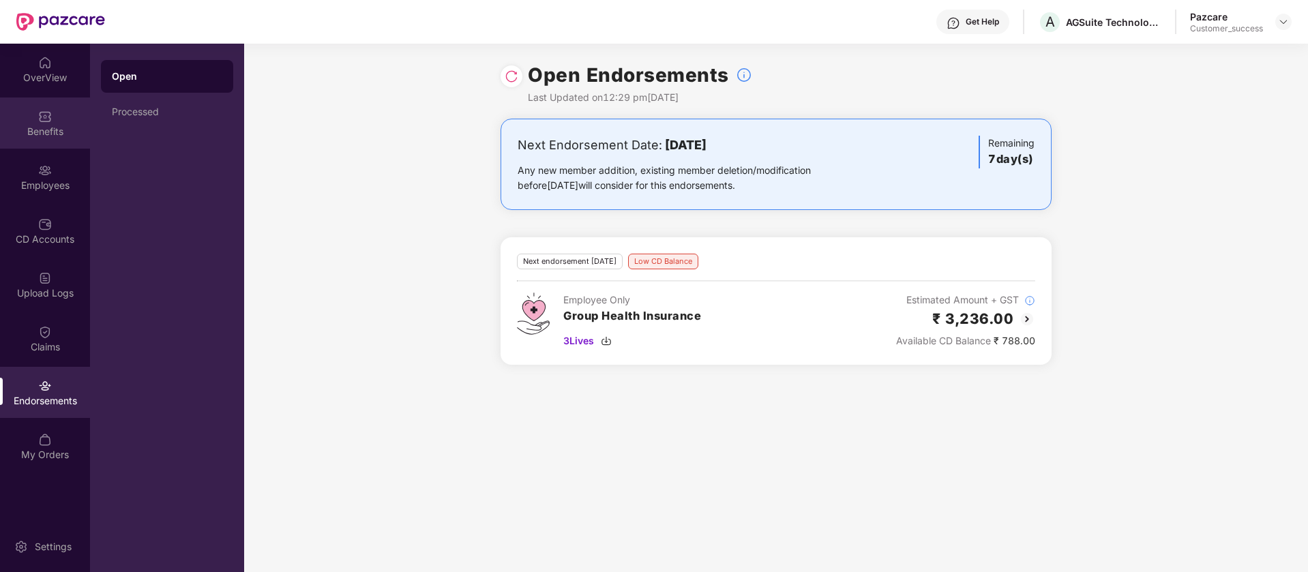
click at [48, 127] on div "Benefits" at bounding box center [45, 132] width 90 height 14
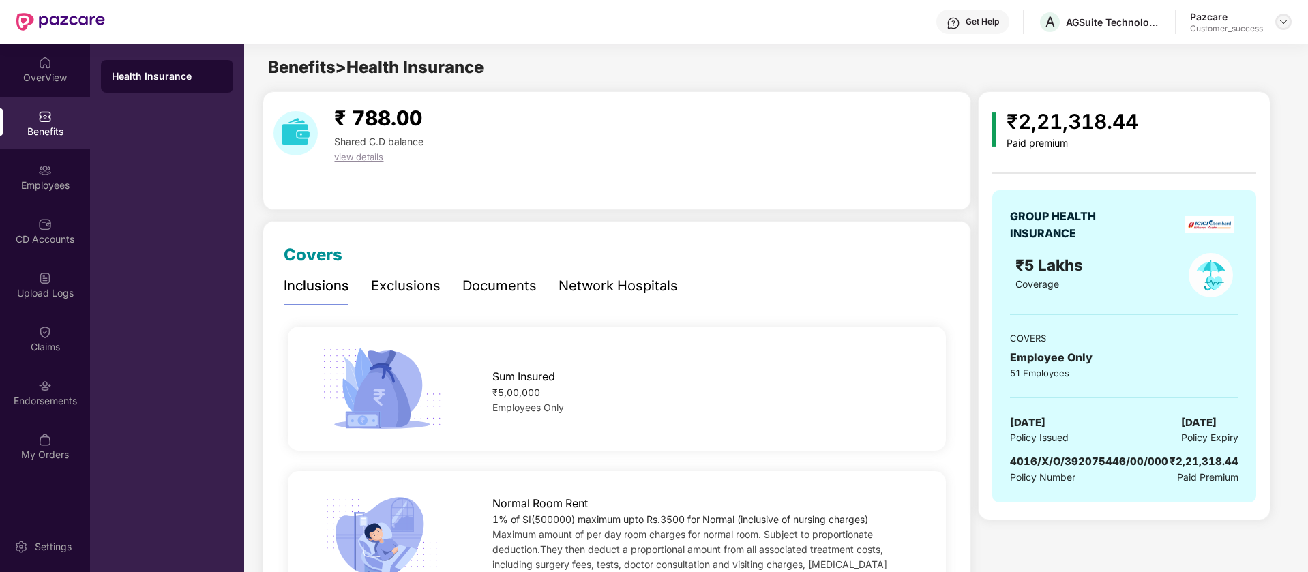
click at [1281, 23] on img at bounding box center [1283, 21] width 11 height 11
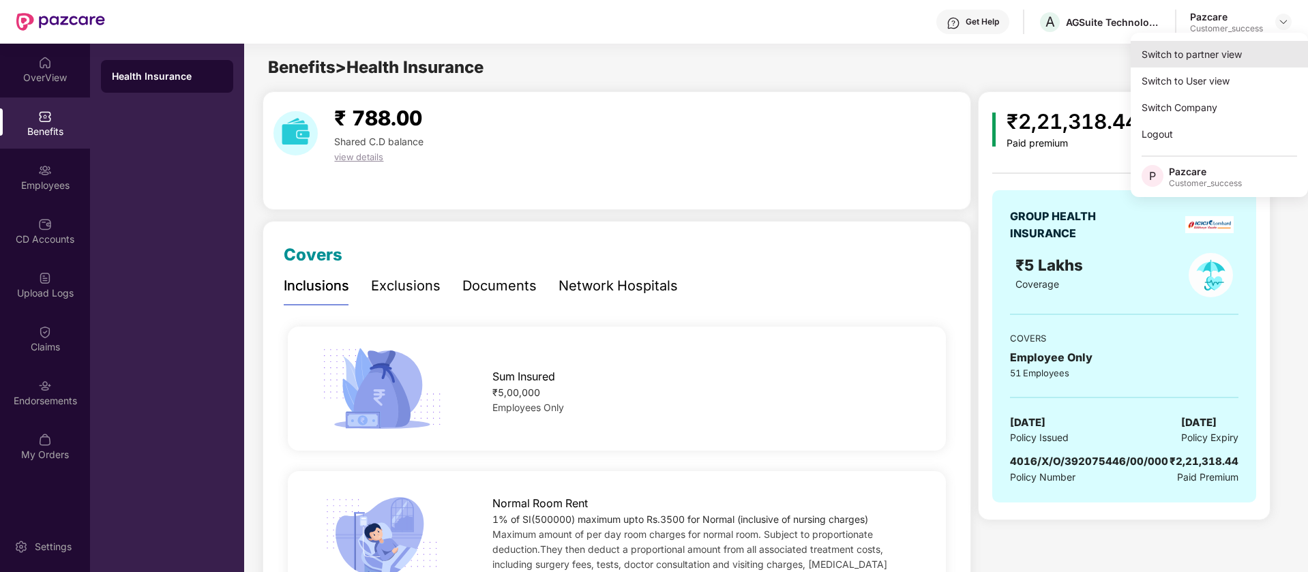
click at [1219, 59] on div "Switch to partner view" at bounding box center [1219, 54] width 177 height 27
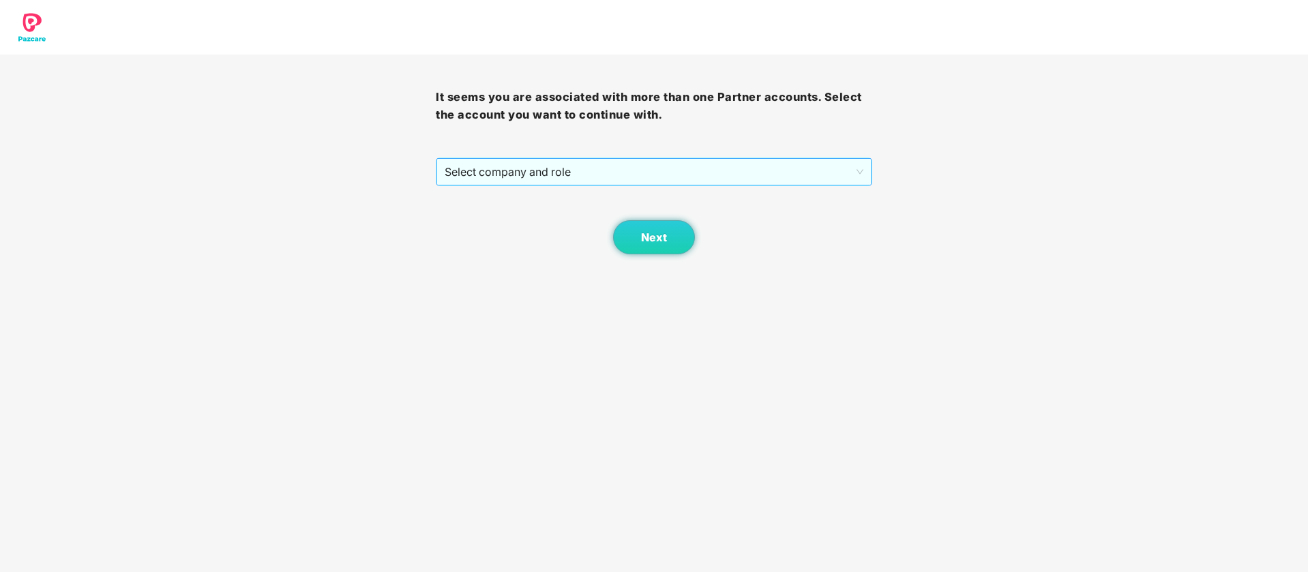
click at [830, 184] on span "Select company and role" at bounding box center [654, 172] width 418 height 26
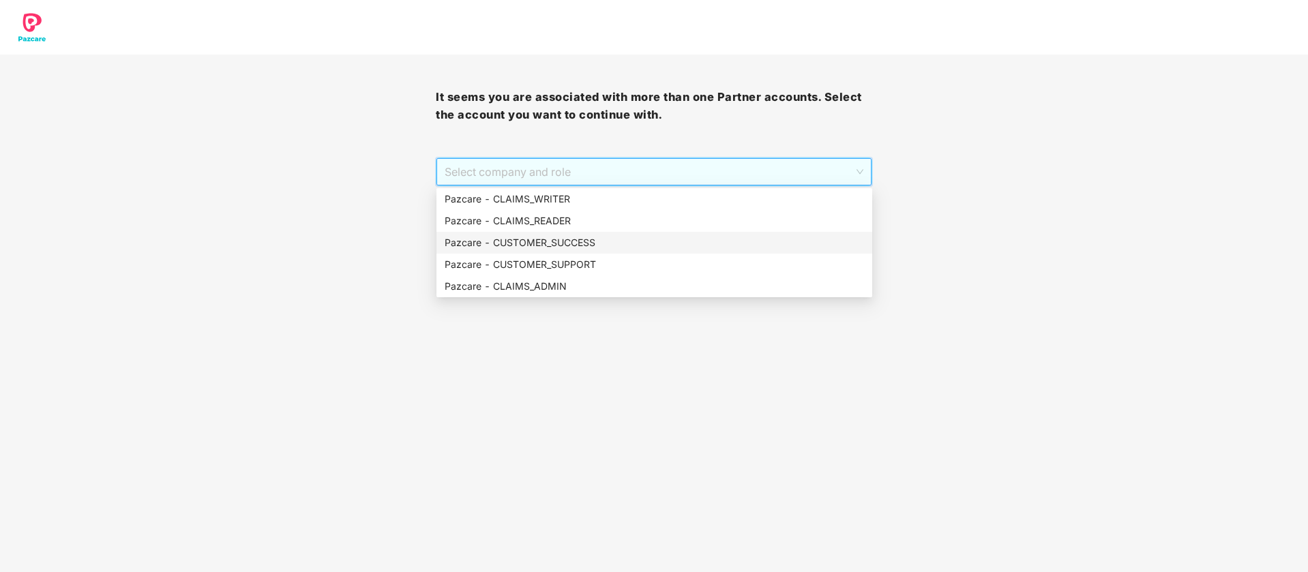
click at [658, 245] on div "Pazcare - CUSTOMER_SUCCESS" at bounding box center [654, 242] width 419 height 15
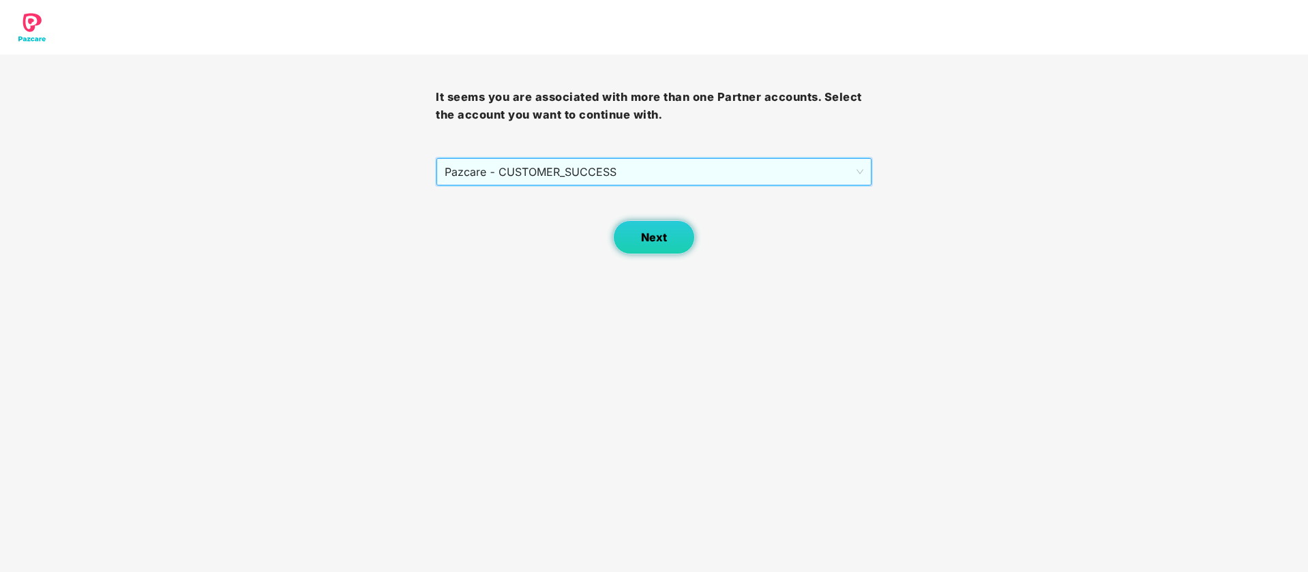
click at [627, 241] on button "Next" at bounding box center [654, 237] width 82 height 34
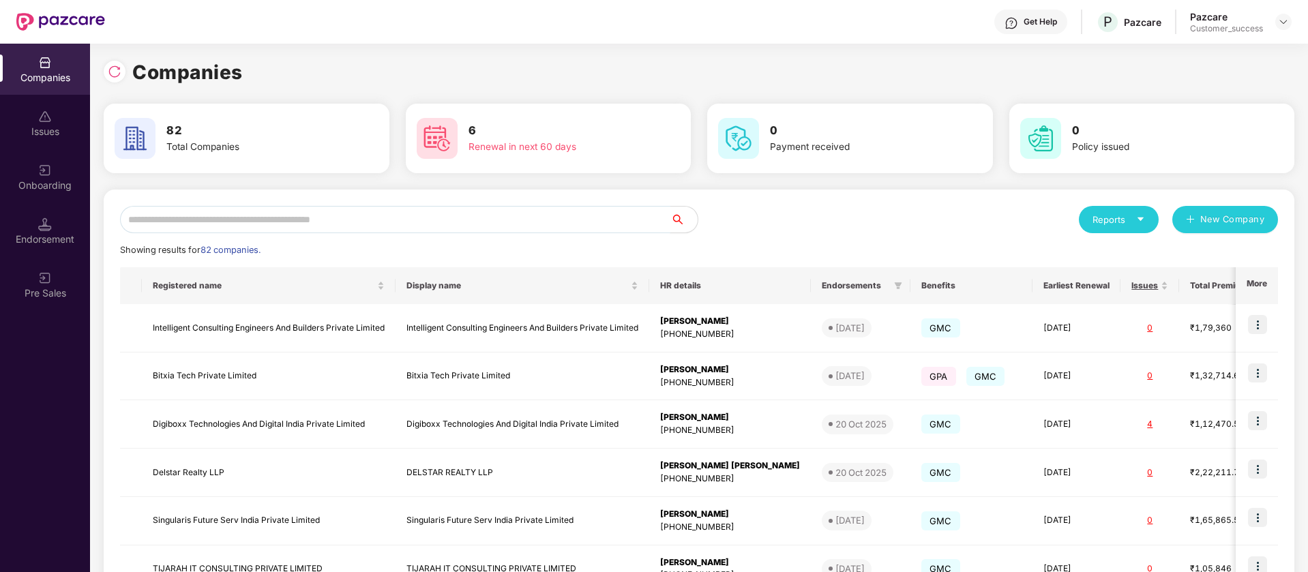
click at [443, 221] on input "text" at bounding box center [395, 219] width 550 height 27
type input "*"
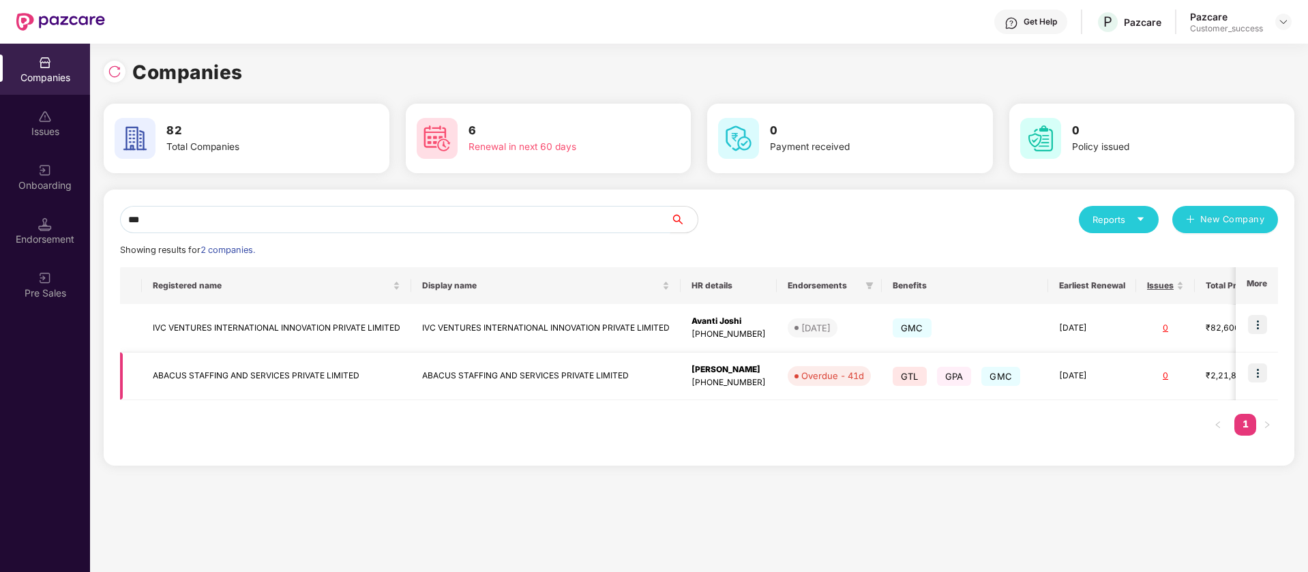
type input "***"
click at [1262, 372] on img at bounding box center [1257, 373] width 19 height 19
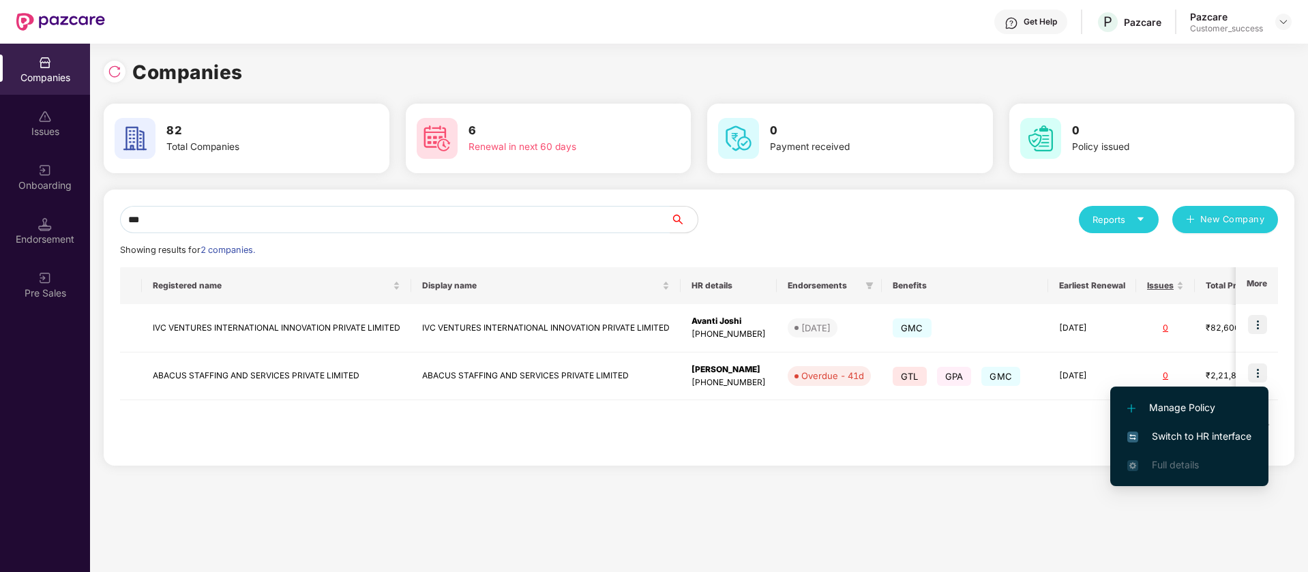
click at [1191, 434] on span "Switch to HR interface" at bounding box center [1189, 436] width 124 height 15
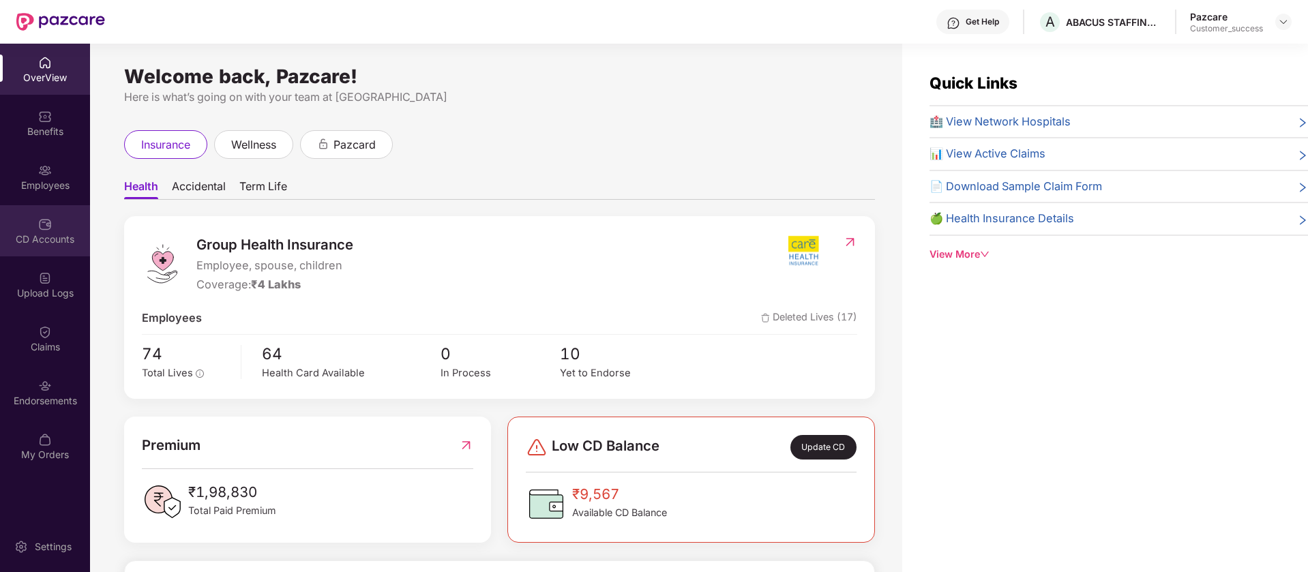
click at [66, 222] on div "CD Accounts" at bounding box center [45, 230] width 90 height 51
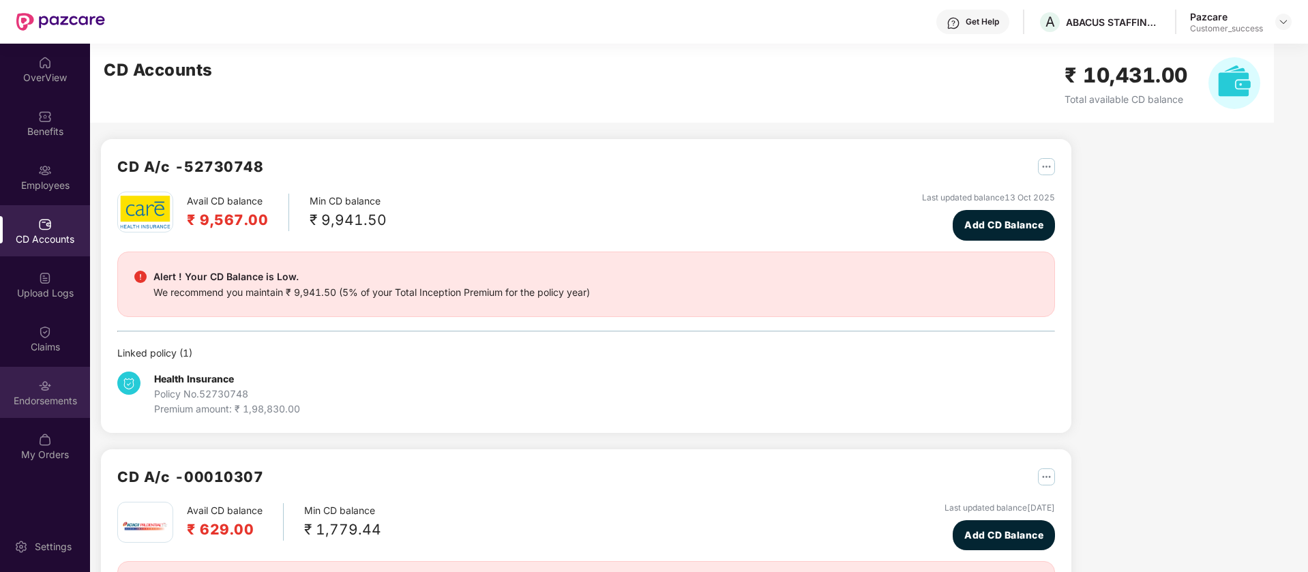
click at [62, 379] on div "Endorsements" at bounding box center [45, 392] width 90 height 51
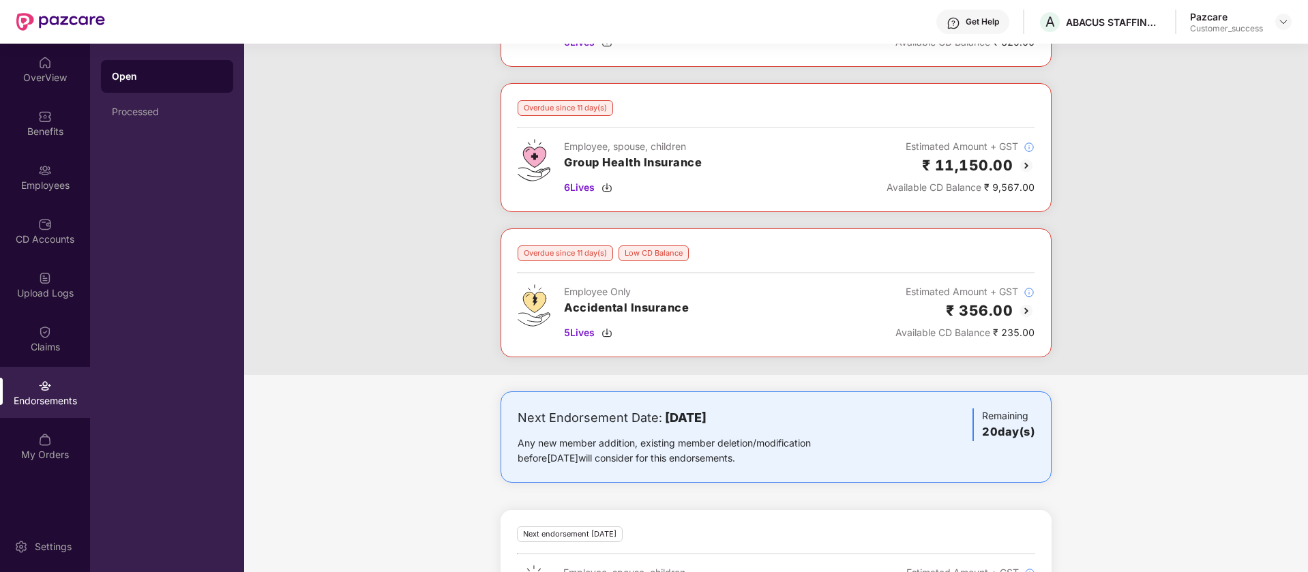
scroll to position [340, 0]
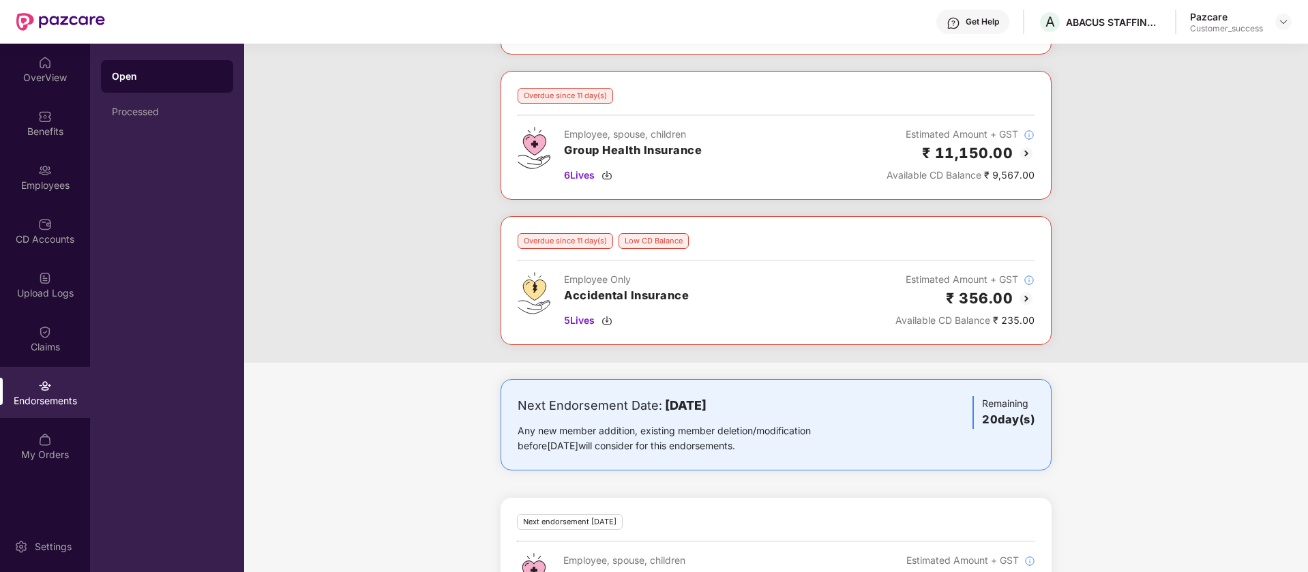
click at [1285, 8] on div "Get Help A ABACUS STAFFING AND SERVICES PRIVATE LIMITED Pazcare Customer_success" at bounding box center [698, 22] width 1187 height 44
click at [1286, 18] on img at bounding box center [1283, 21] width 11 height 11
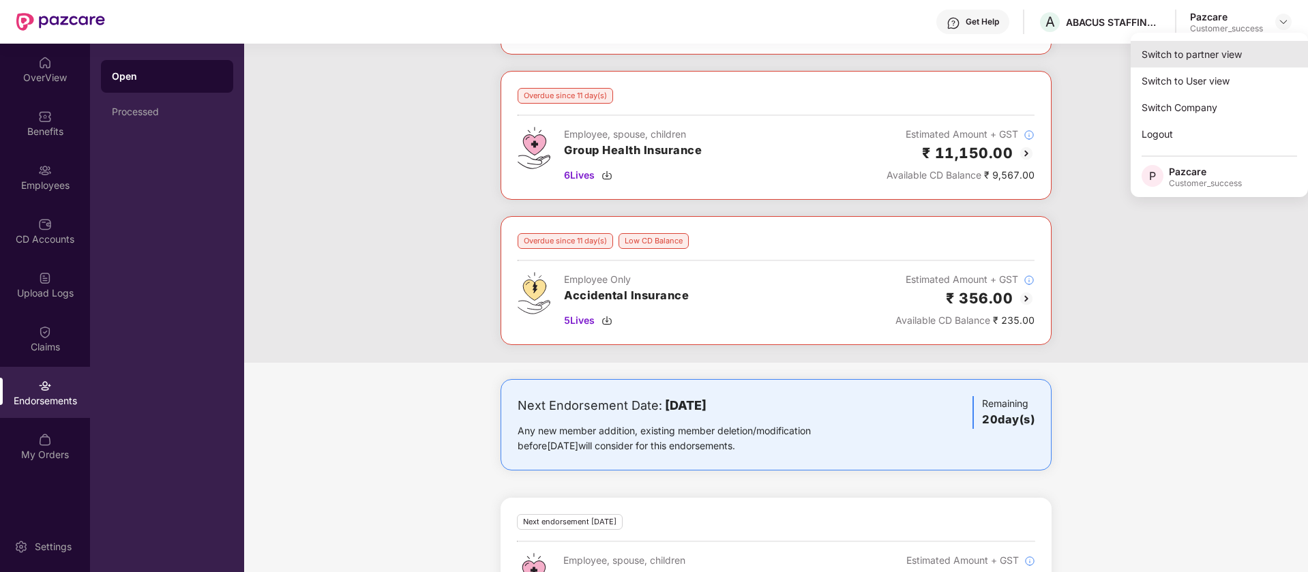
click at [1200, 65] on div "Switch to partner view" at bounding box center [1219, 54] width 177 height 27
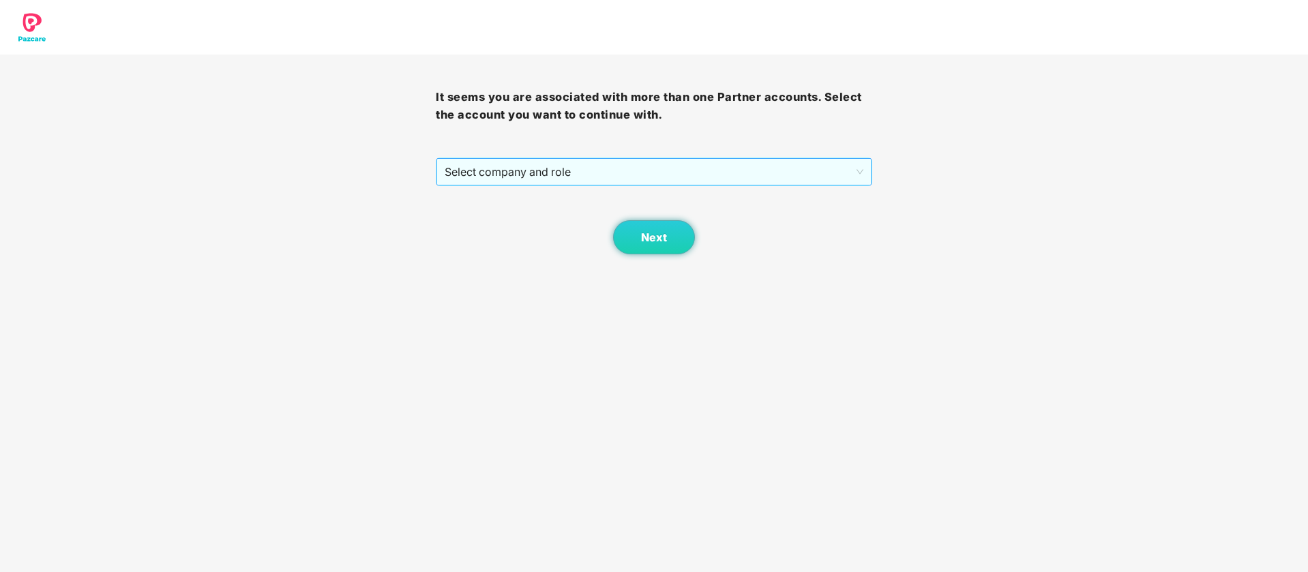
click at [861, 165] on span "Select company and role" at bounding box center [654, 172] width 418 height 26
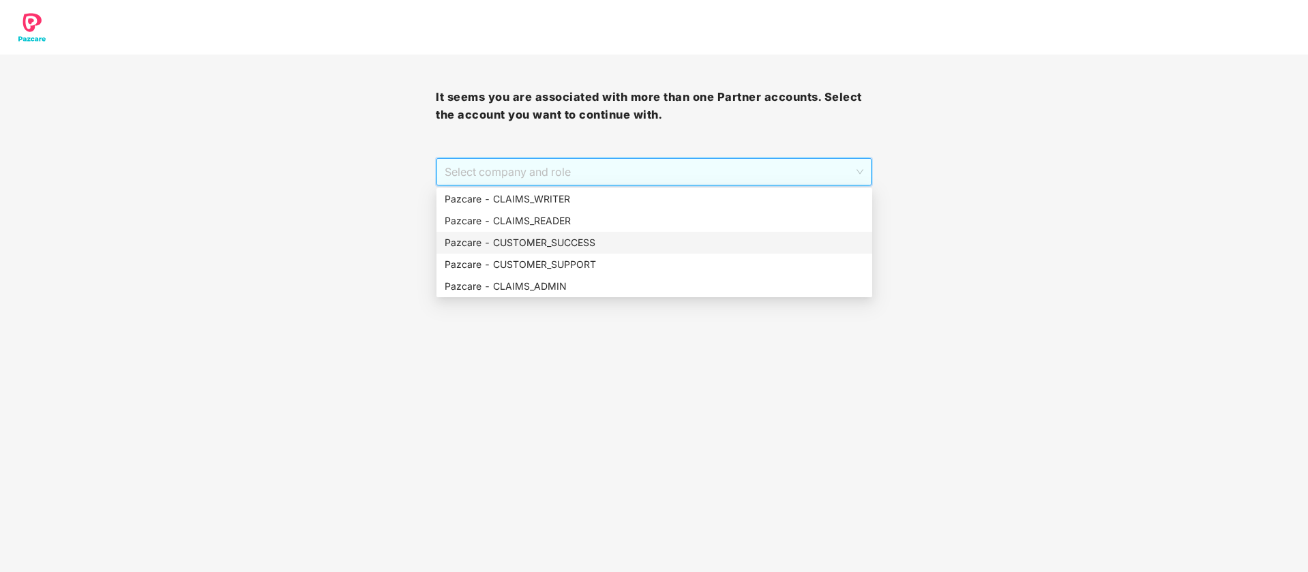
click at [653, 245] on div "Pazcare - CUSTOMER_SUCCESS" at bounding box center [654, 242] width 419 height 15
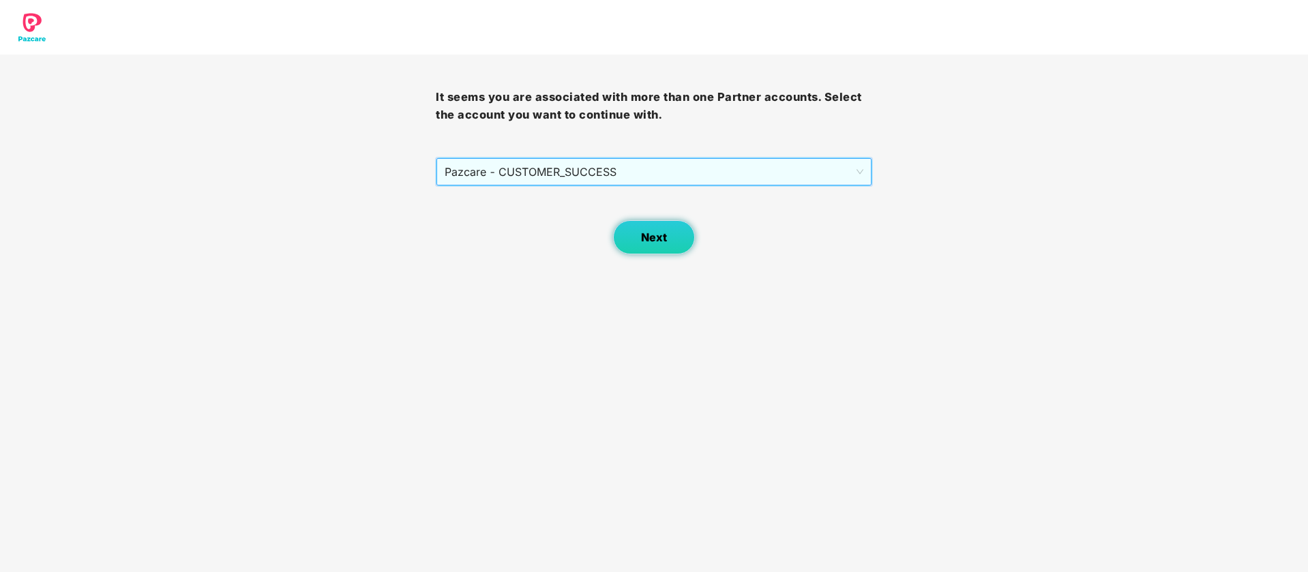
click at [677, 242] on button "Next" at bounding box center [654, 237] width 82 height 34
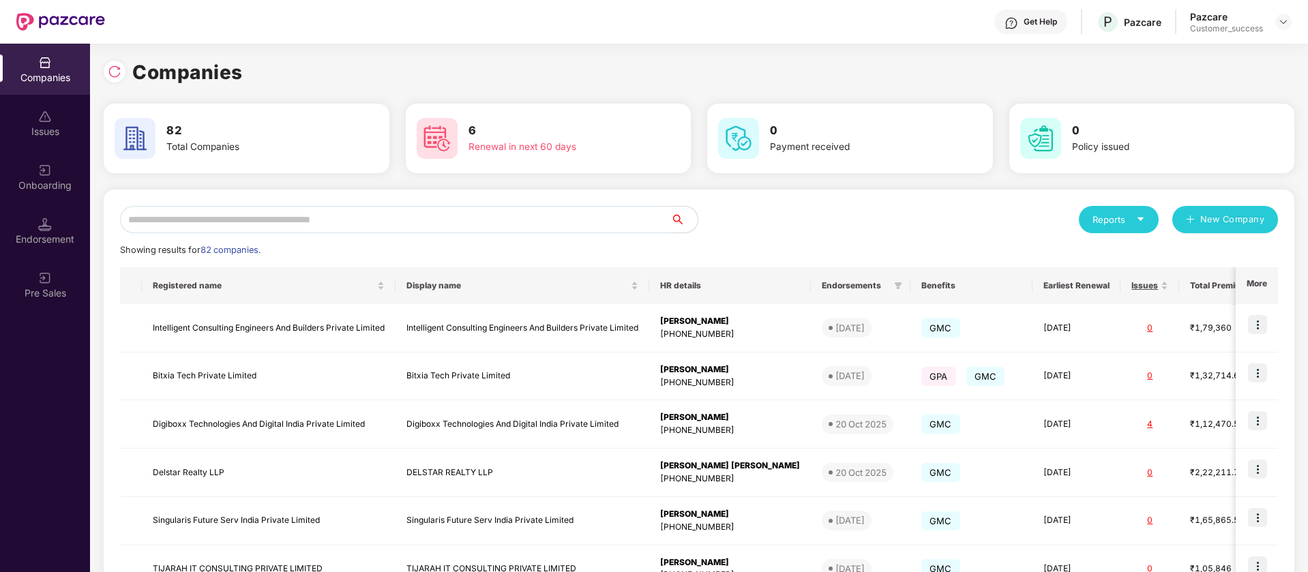
click at [338, 218] on input "text" at bounding box center [395, 219] width 550 height 27
type input "*"
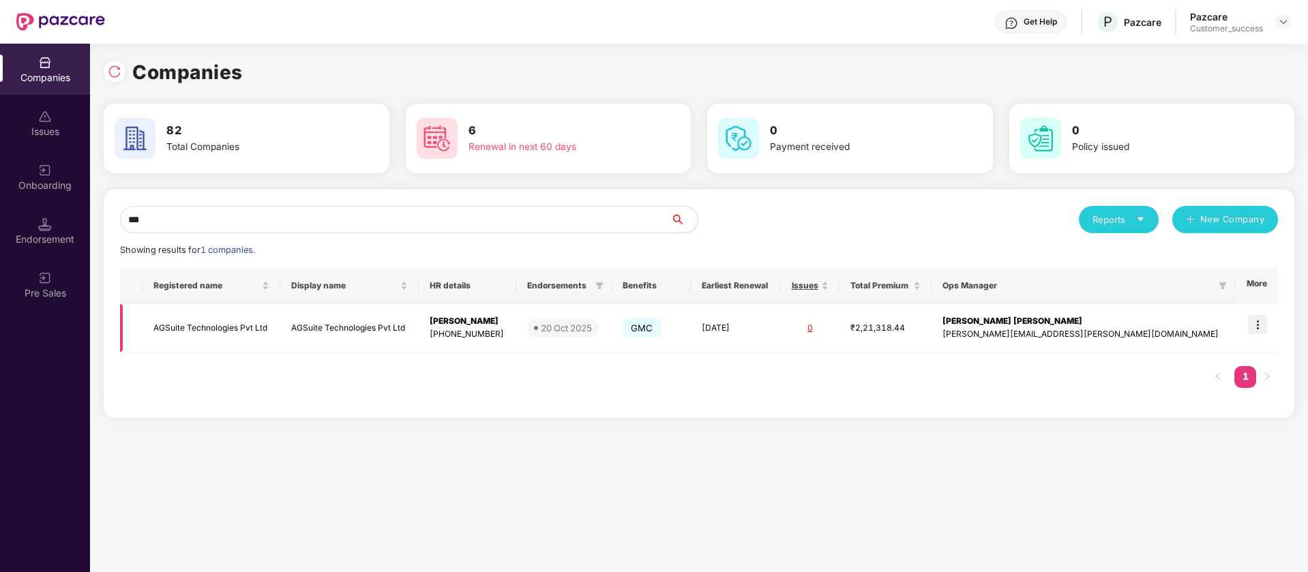
type input "***"
click at [1263, 326] on img at bounding box center [1257, 324] width 19 height 19
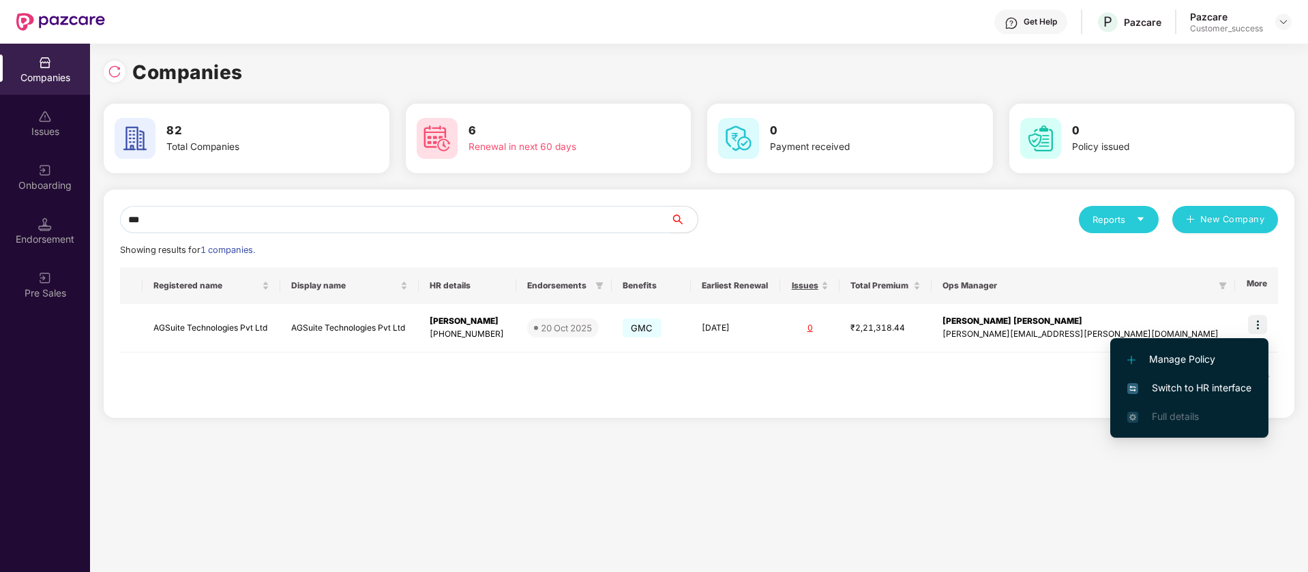
click at [1213, 385] on span "Switch to HR interface" at bounding box center [1189, 388] width 124 height 15
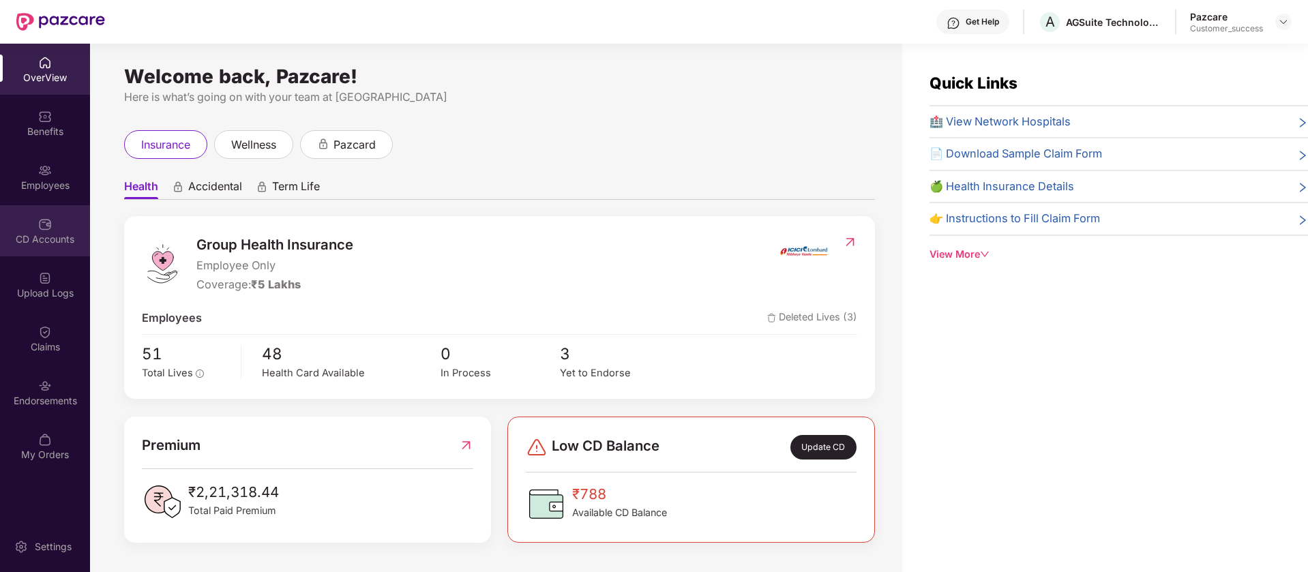
click at [39, 226] on img at bounding box center [45, 225] width 14 height 14
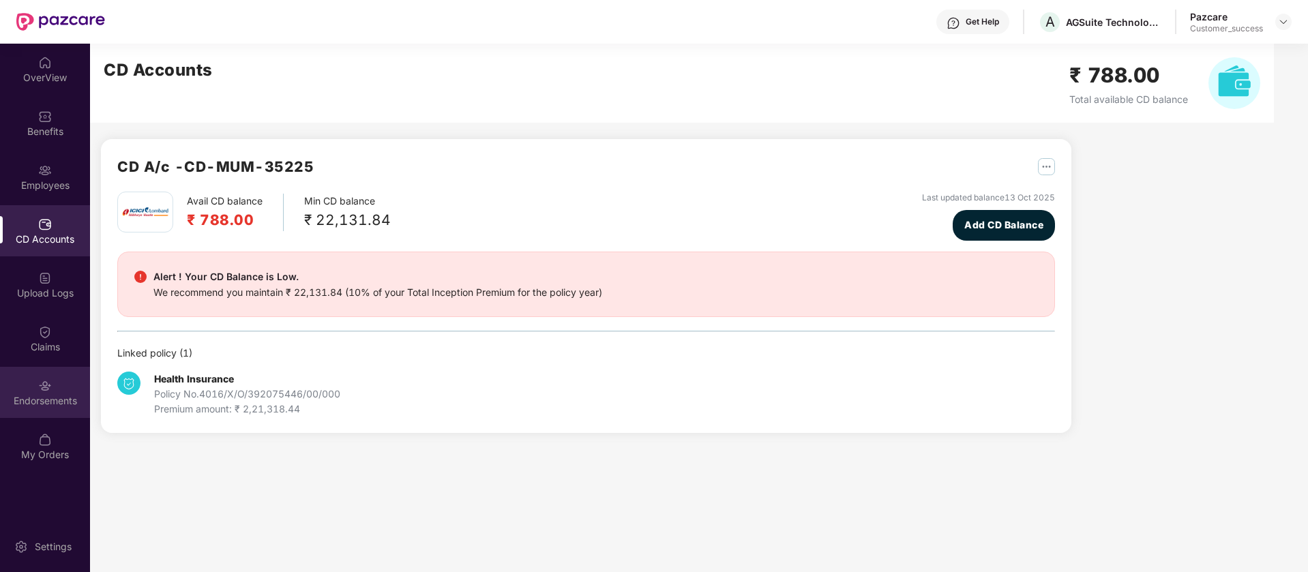
click at [50, 380] on img at bounding box center [45, 386] width 14 height 14
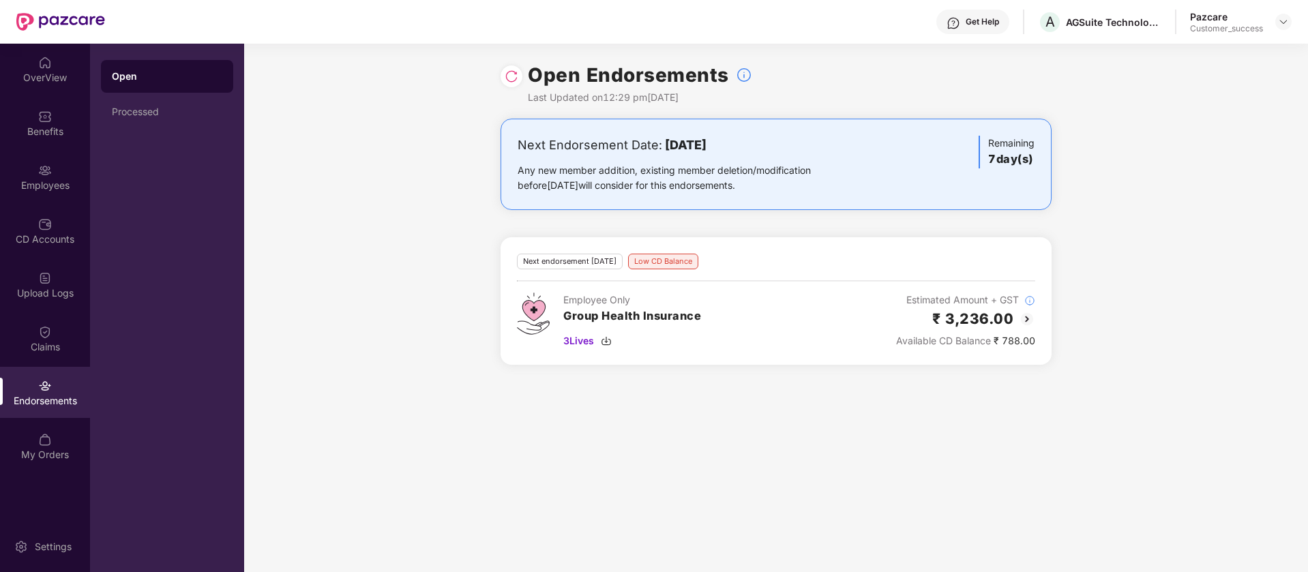
drag, startPoint x: 727, startPoint y: 283, endPoint x: 606, endPoint y: 269, distance: 122.2
click at [606, 269] on div "Next endorsement in 7 day(s) Low CD Balance Employee Only Group Health Insuranc…" at bounding box center [776, 301] width 518 height 95
click at [1158, 265] on div "Next Endorsement Date: 20 October 2025 Any new member addition, existing member…" at bounding box center [776, 250] width 1064 height 263
click at [1026, 320] on img at bounding box center [1027, 319] width 16 height 16
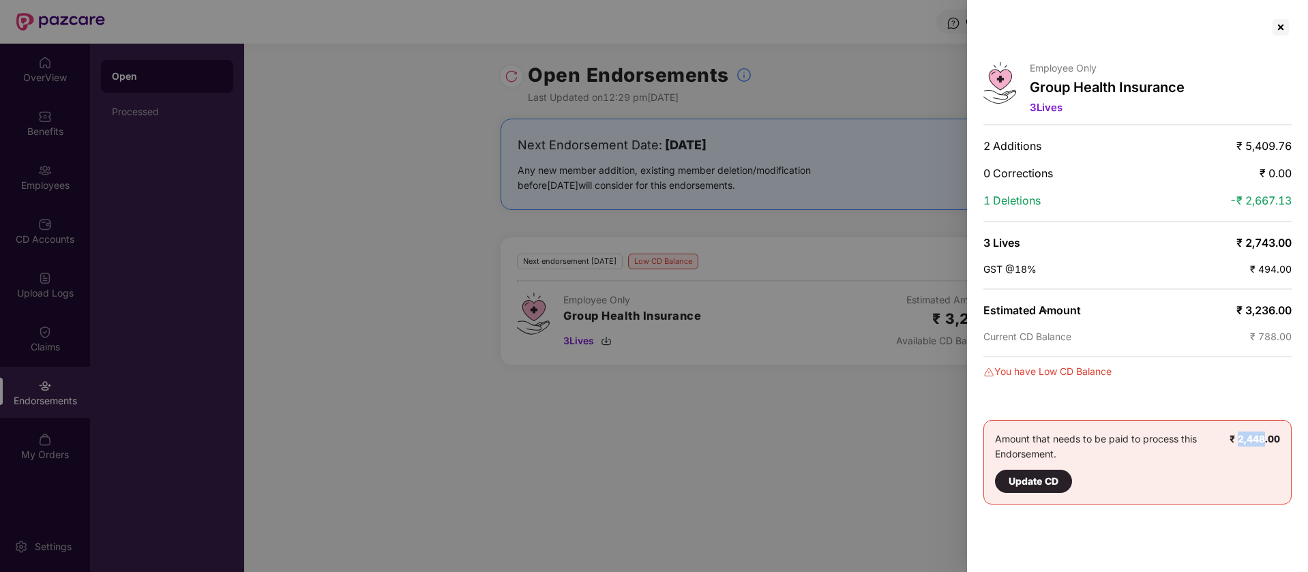
drag, startPoint x: 1266, startPoint y: 438, endPoint x: 1241, endPoint y: 438, distance: 25.2
click at [1241, 438] on b "₹ 2,448.00" at bounding box center [1255, 439] width 50 height 12
copy b "2,448"
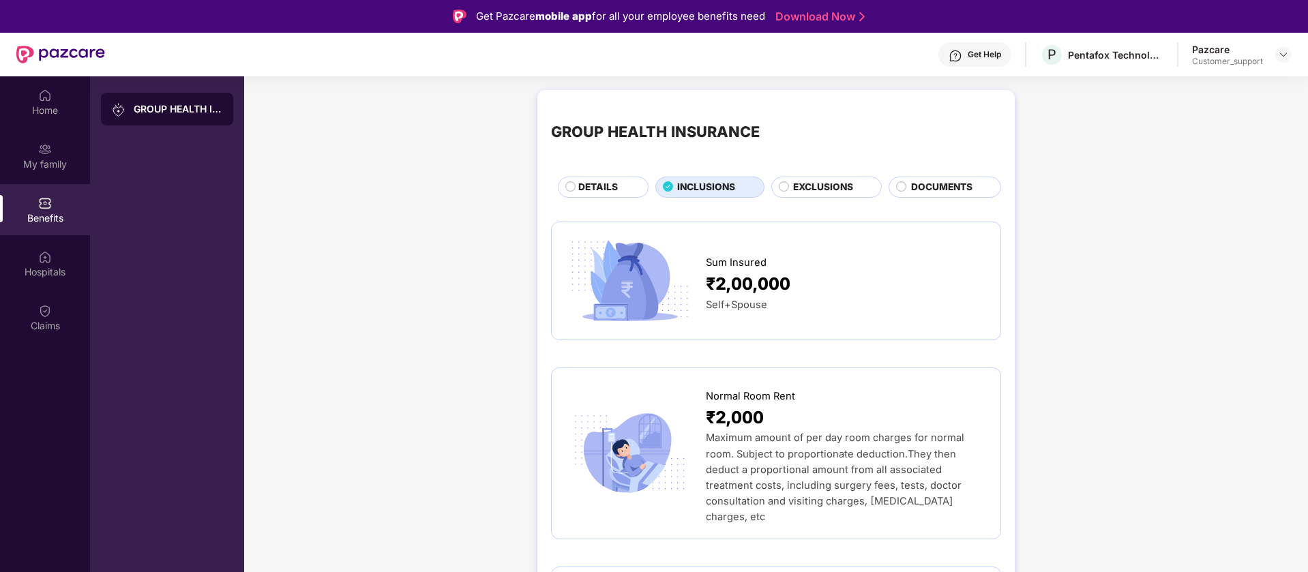
scroll to position [1364, 0]
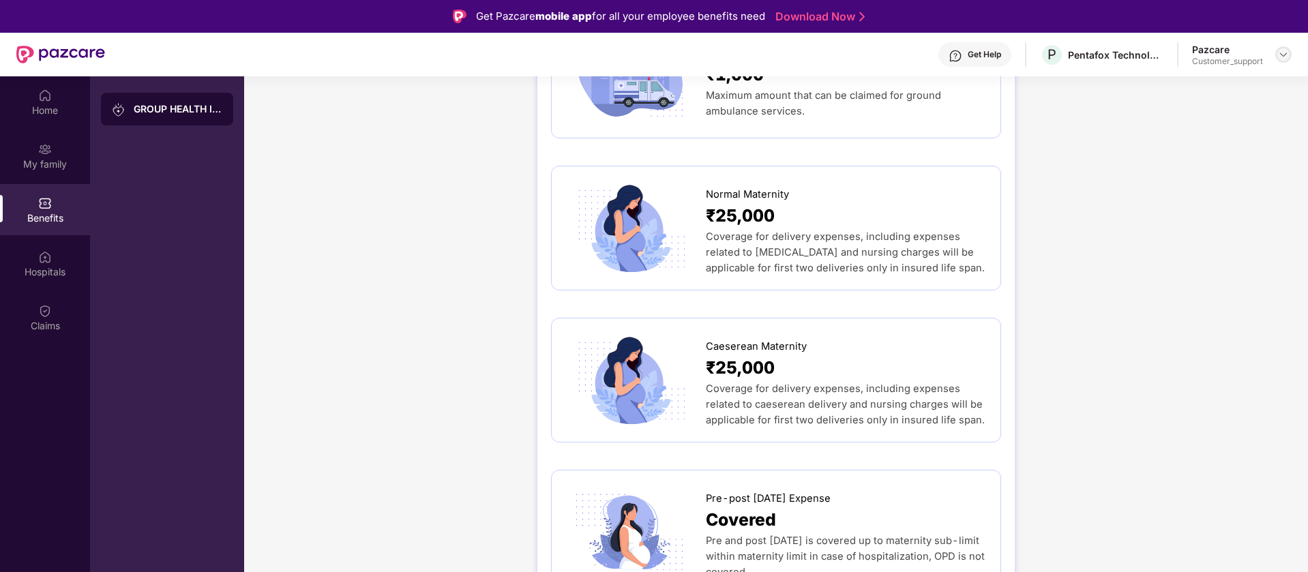
click at [1284, 53] on img at bounding box center [1283, 54] width 11 height 11
click at [1201, 91] on div "Switch to support view" at bounding box center [1219, 87] width 177 height 27
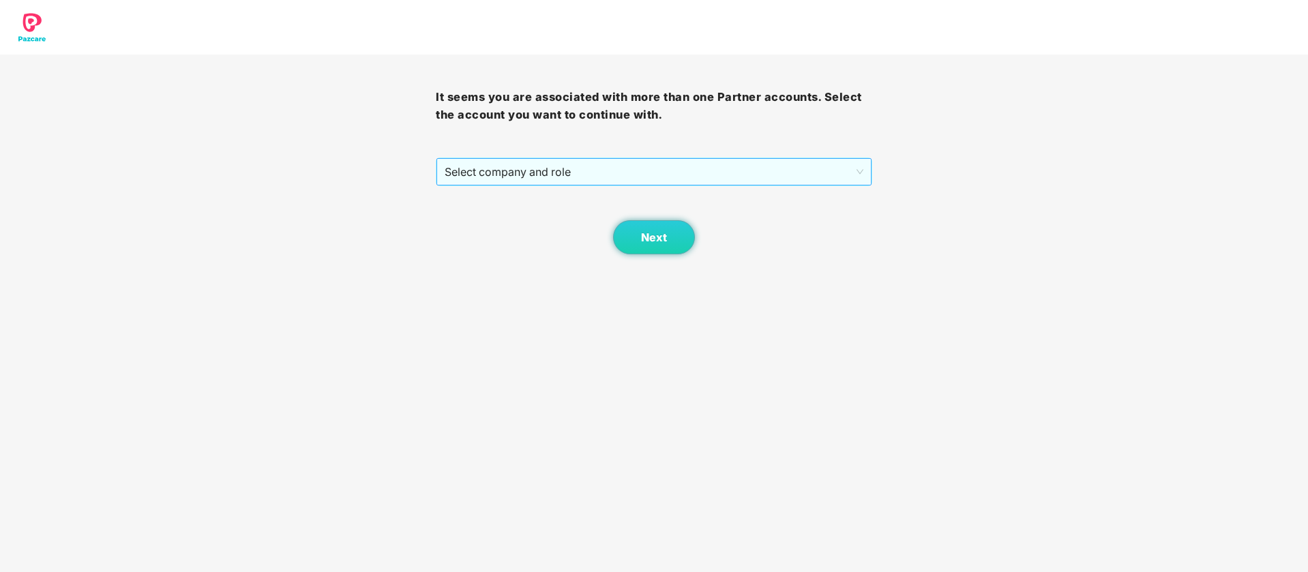
click at [724, 162] on span "Select company and role" at bounding box center [654, 172] width 418 height 26
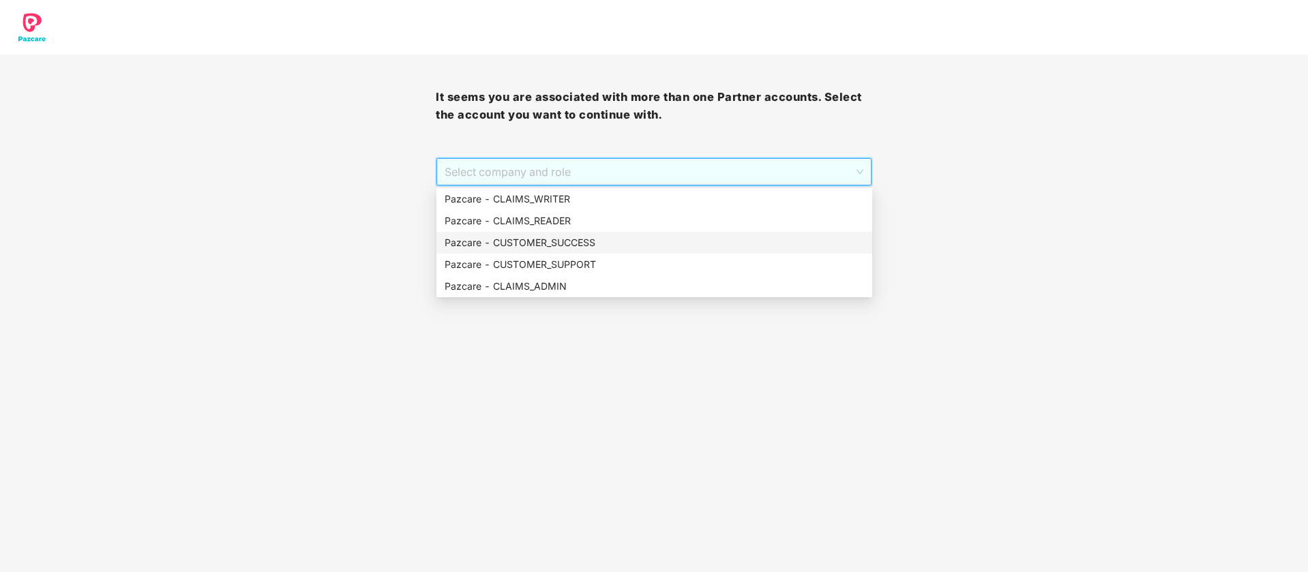
click at [606, 243] on div "Pazcare - CUSTOMER_SUCCESS" at bounding box center [654, 242] width 419 height 15
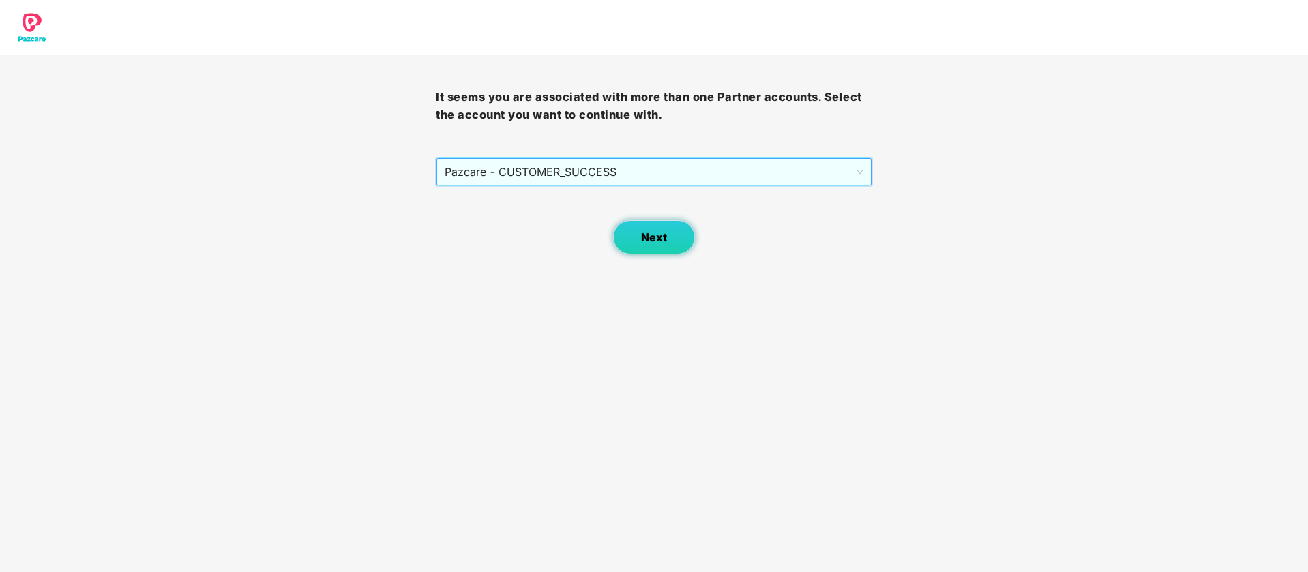
click at [675, 236] on button "Next" at bounding box center [654, 237] width 82 height 34
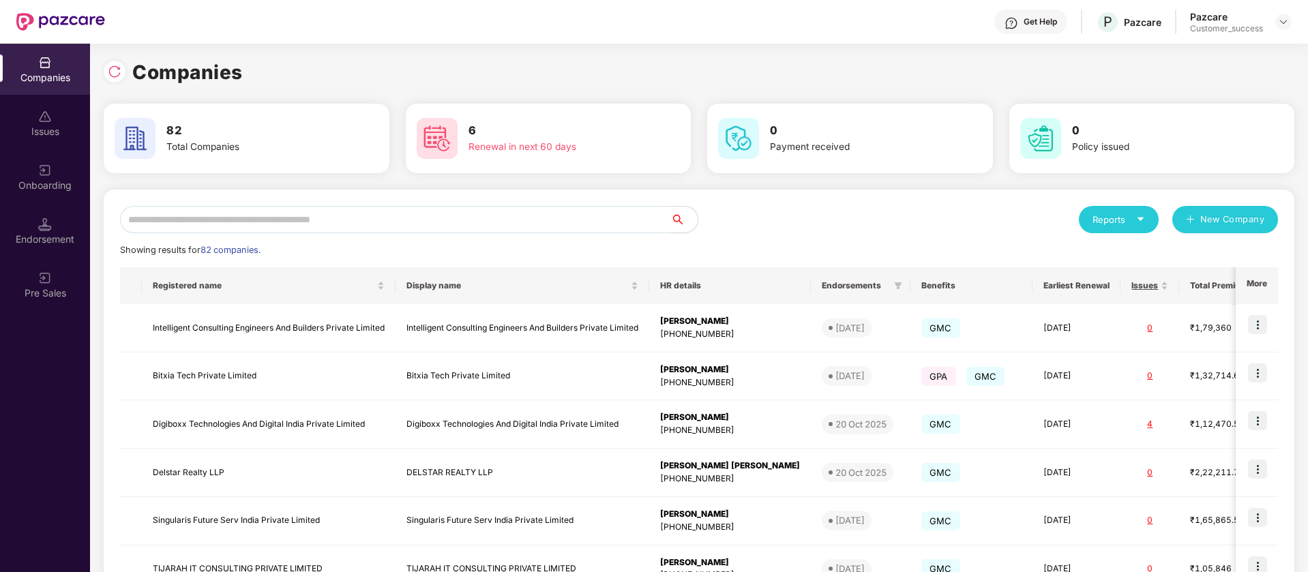
click at [117, 72] on img at bounding box center [115, 72] width 14 height 14
